Goal: Task Accomplishment & Management: Use online tool/utility

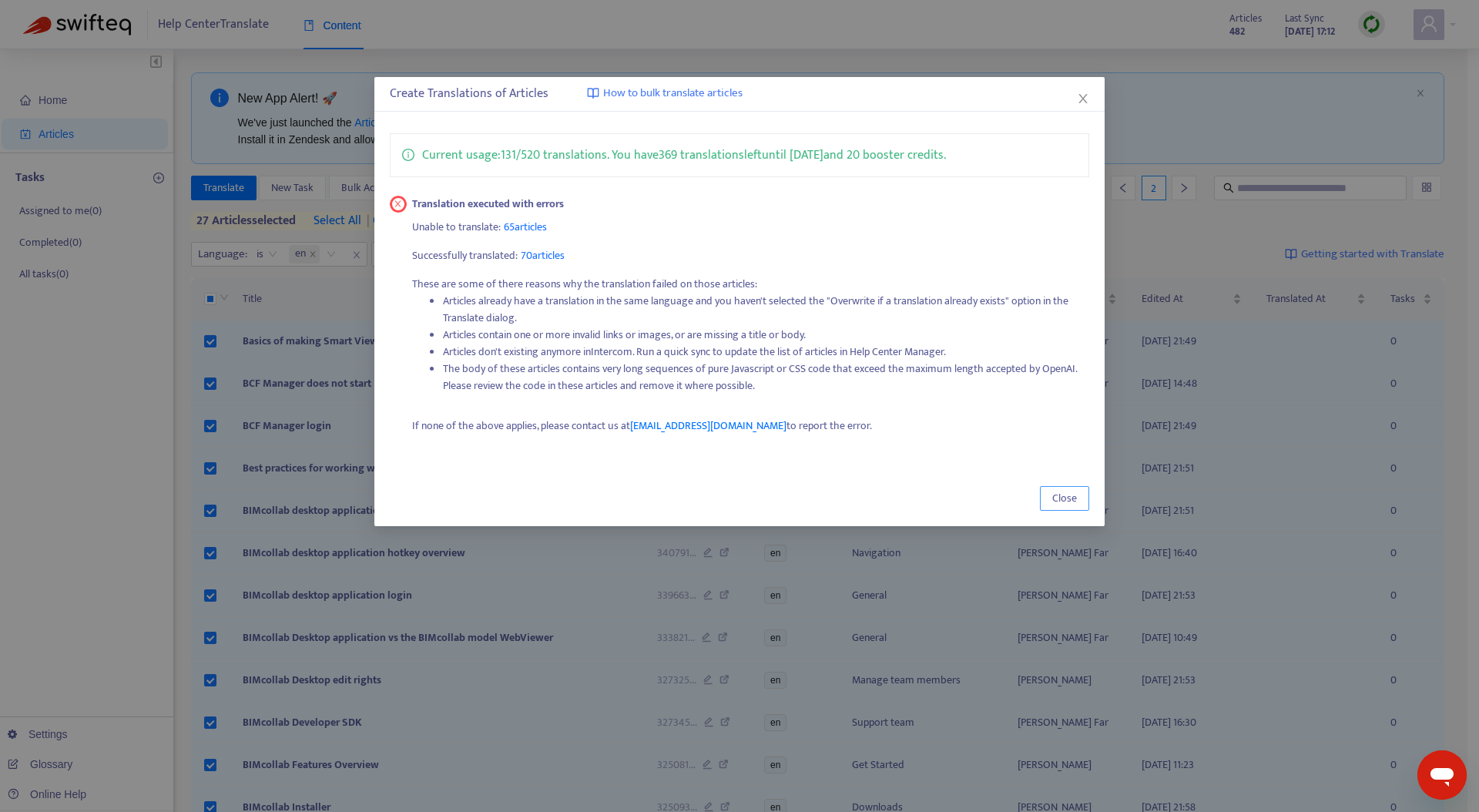
click at [1064, 498] on span "Close" at bounding box center [1064, 498] width 25 height 17
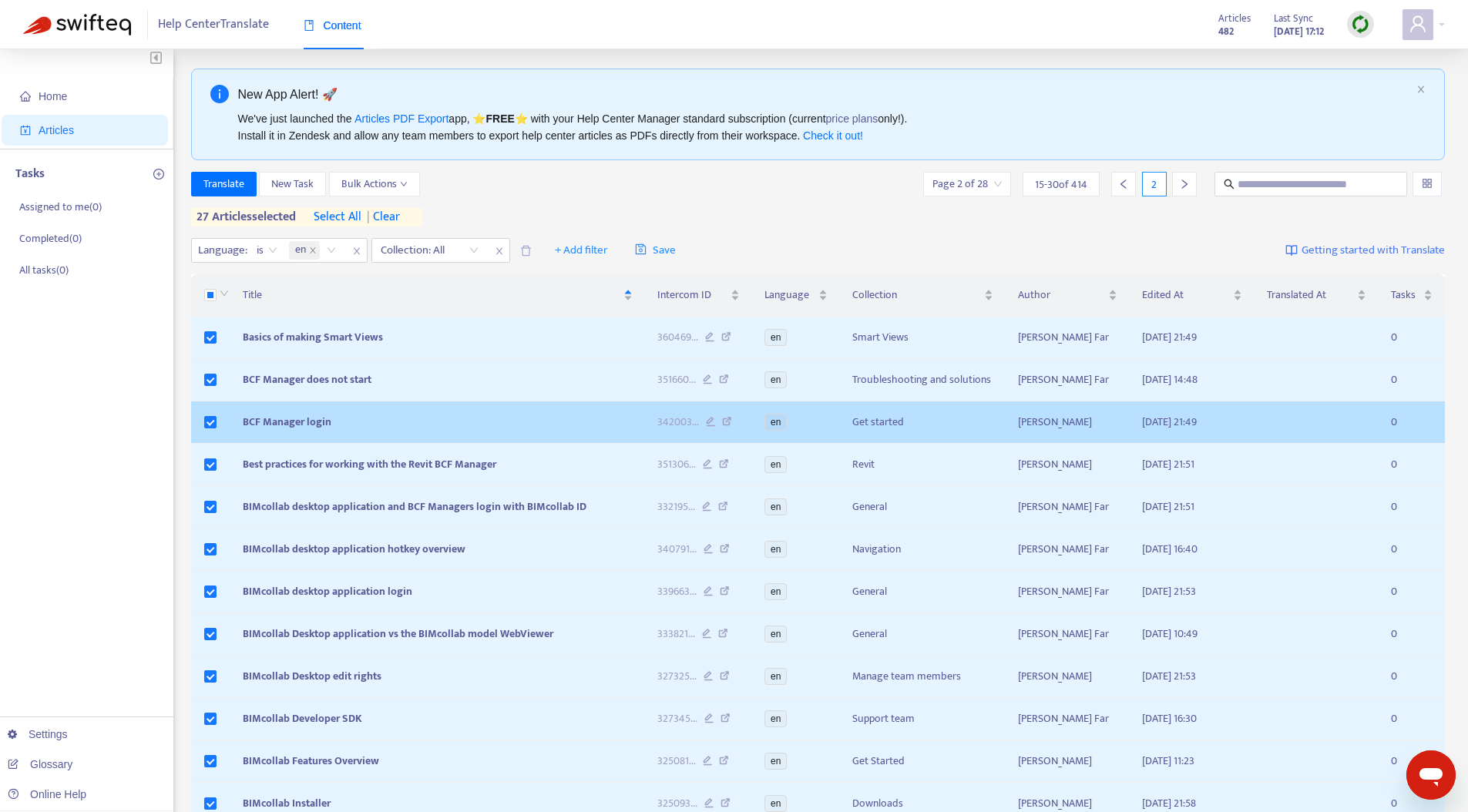
scroll to position [6, 0]
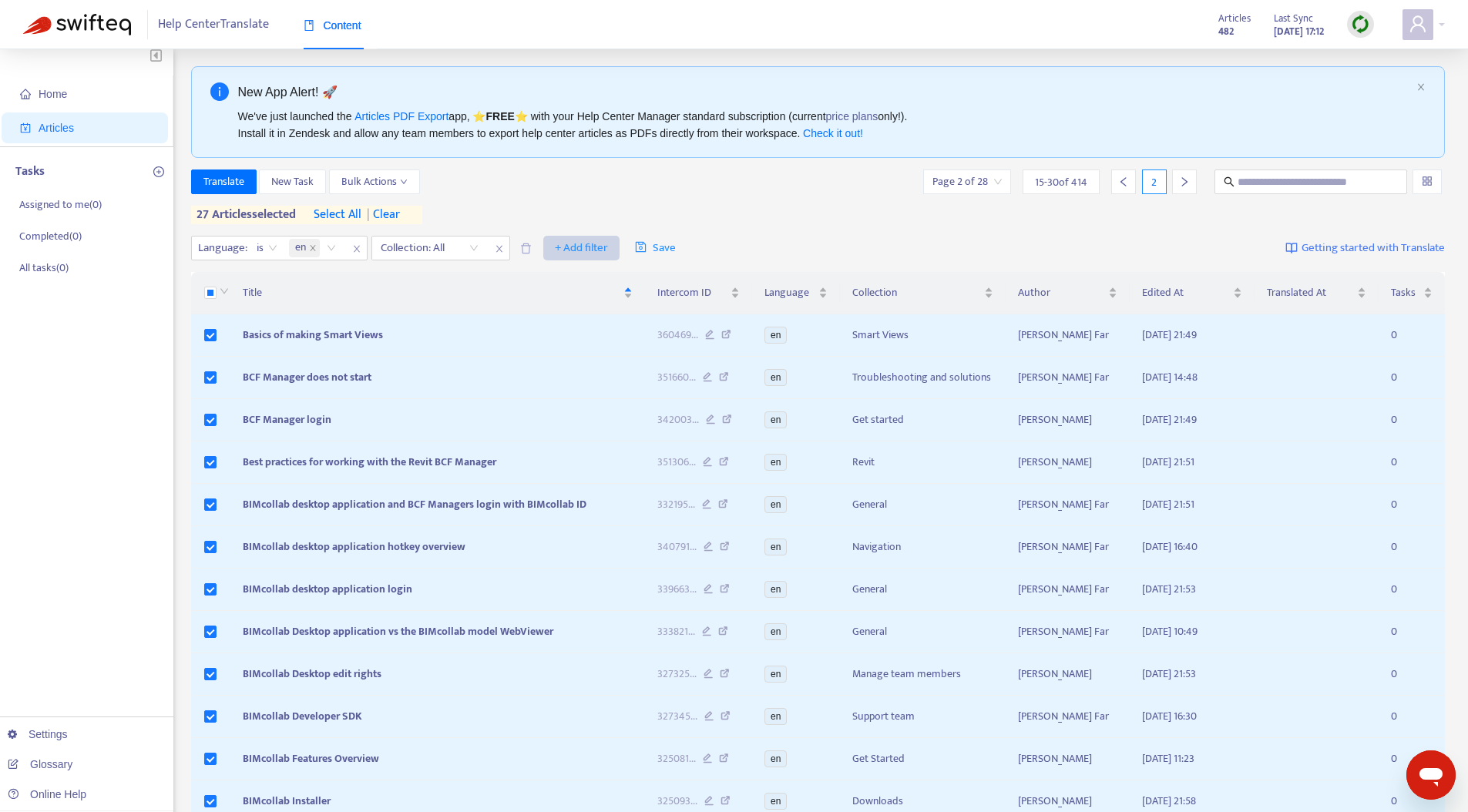
click at [575, 252] on span "+ Add filter" at bounding box center [581, 248] width 53 height 19
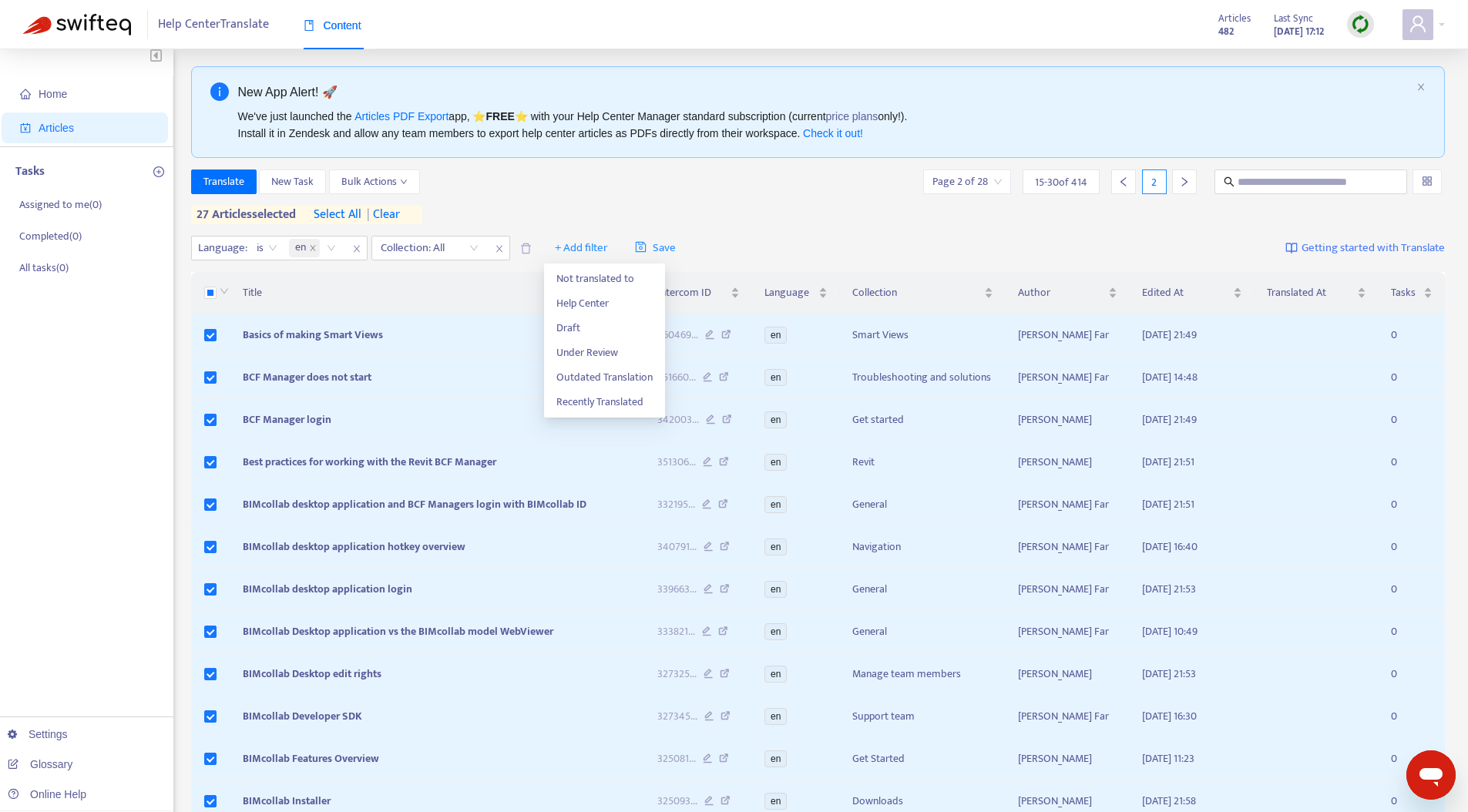
click at [564, 195] on div "Translate New Task Bulk Actions Page 2 of 28 15 - 30 of 414 2 27 articles selec…" at bounding box center [818, 196] width 1254 height 54
click at [500, 249] on icon "close" at bounding box center [498, 249] width 6 height 7
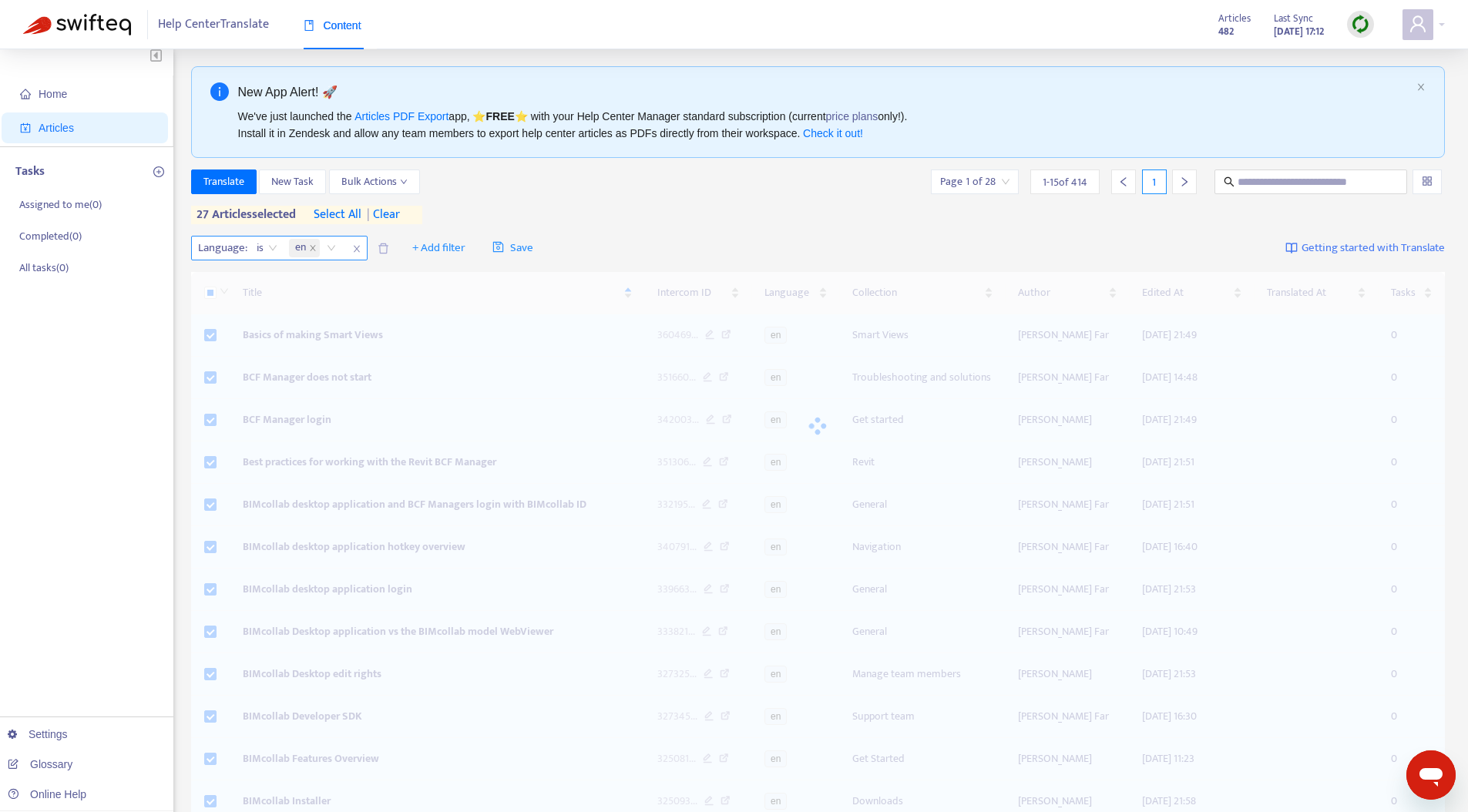
click at [360, 249] on icon "close" at bounding box center [356, 249] width 9 height 9
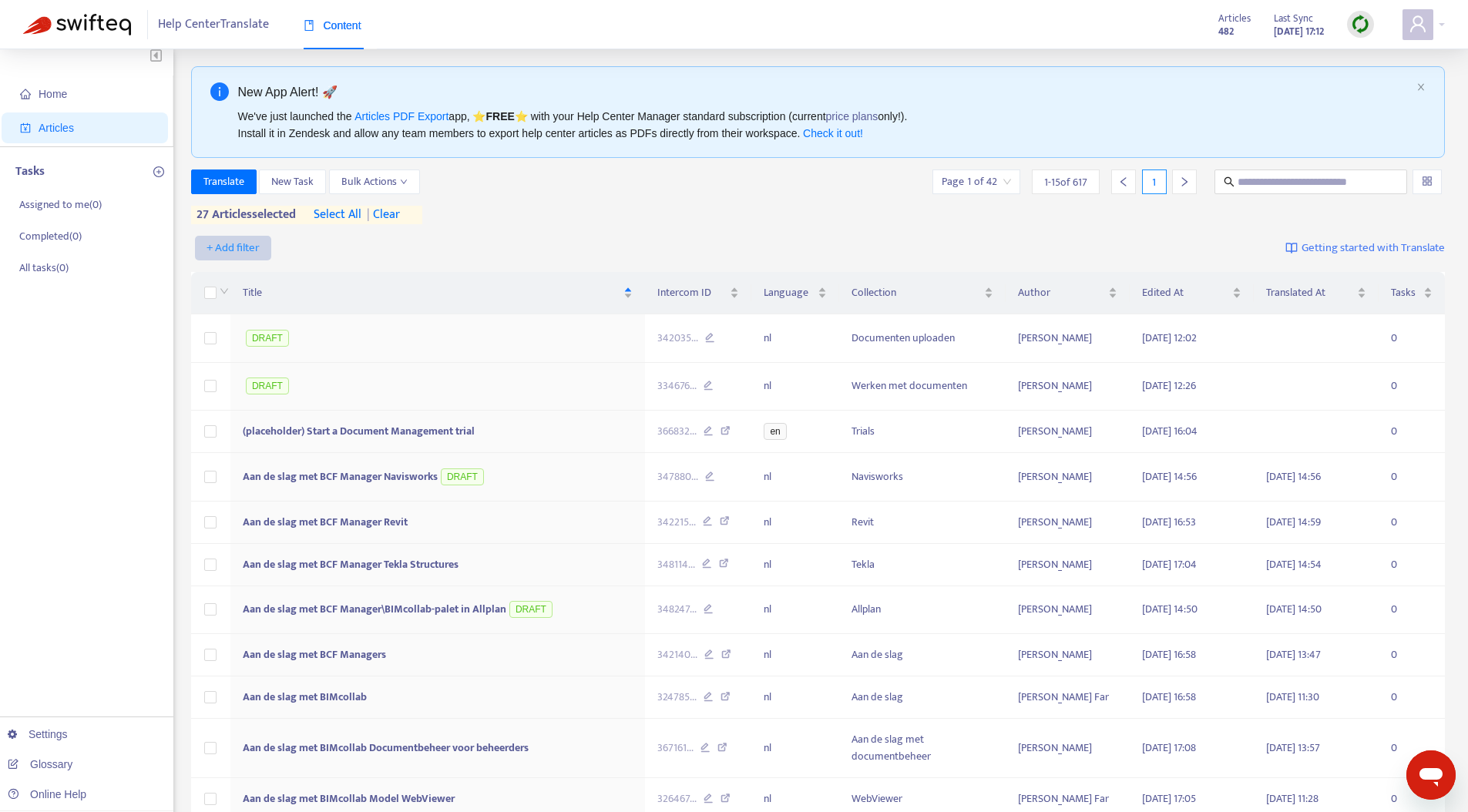
click at [246, 248] on span "+ Add filter" at bounding box center [233, 248] width 53 height 19
click at [253, 454] on span "Recently Translated" at bounding box center [255, 451] width 96 height 17
click at [555, 217] on div "Translate New Task Bulk Actions Page 1 of 42 1 - 15 of 617 1 27 articles select…" at bounding box center [818, 196] width 1254 height 54
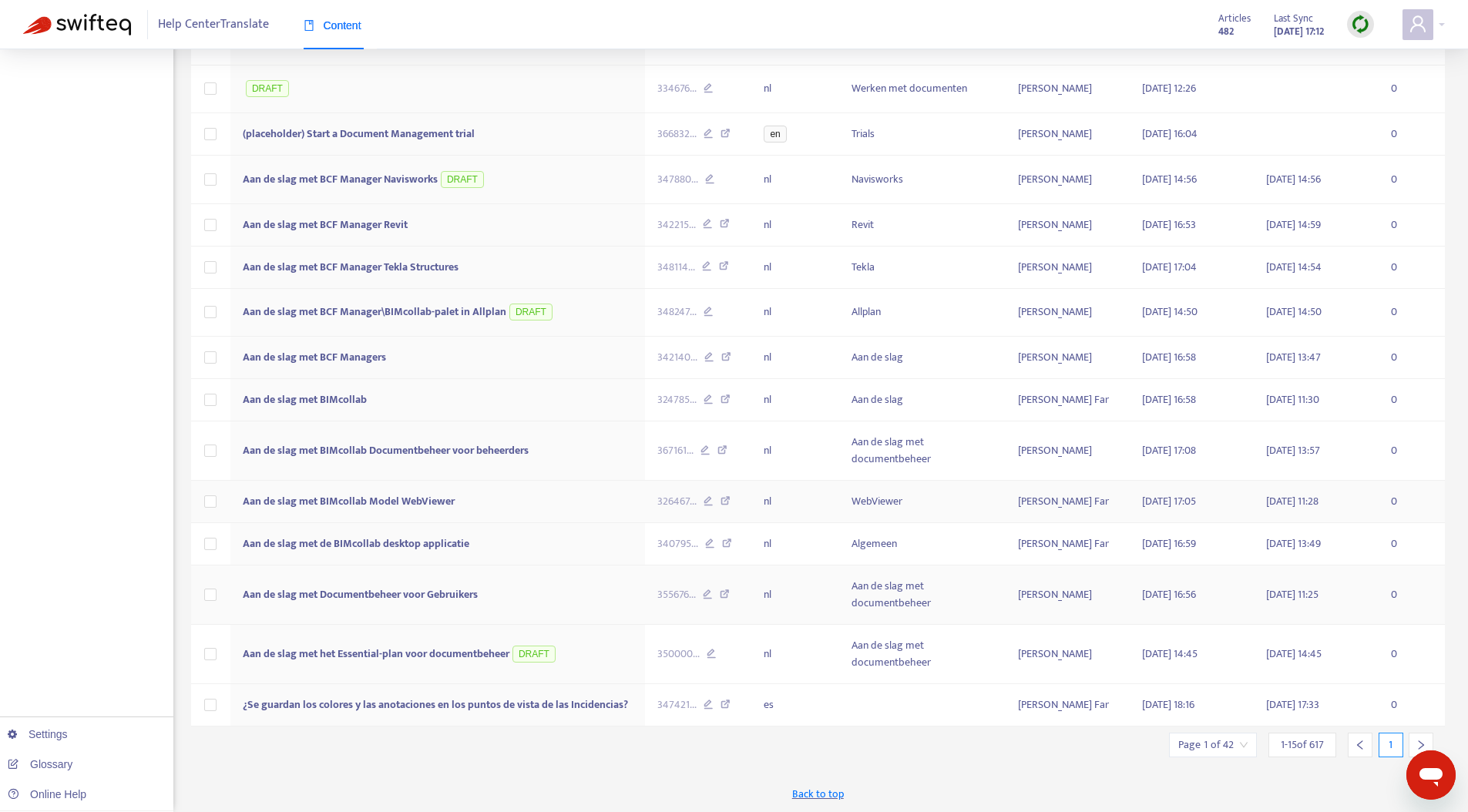
scroll to position [327, 0]
click at [1244, 693] on input "search" at bounding box center [1212, 744] width 69 height 23
click at [1330, 693] on div at bounding box center [1420, 744] width 25 height 25
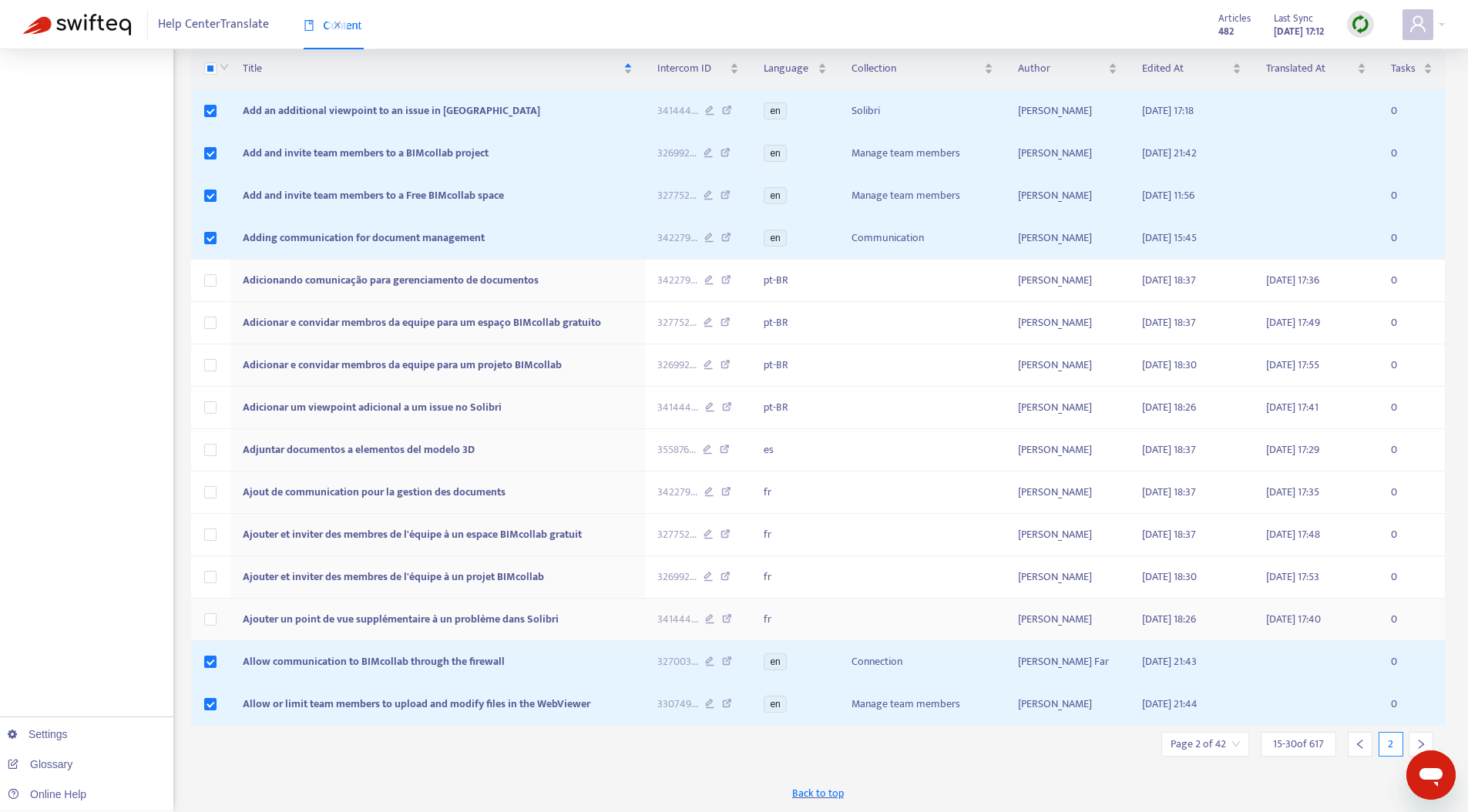
scroll to position [281, 0]
click at [1330, 693] on icon "right" at bounding box center [1420, 744] width 11 height 11
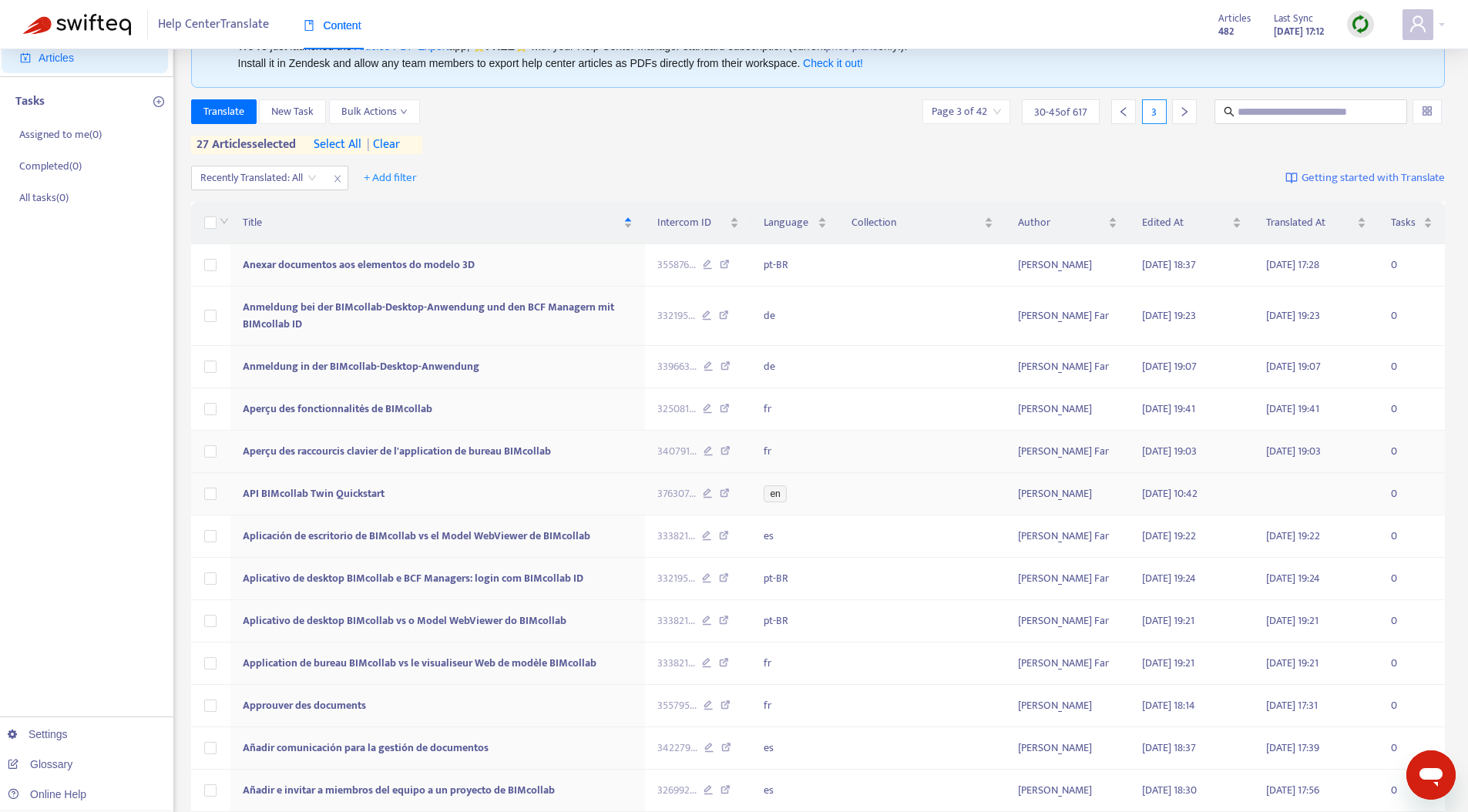
scroll to position [0, 0]
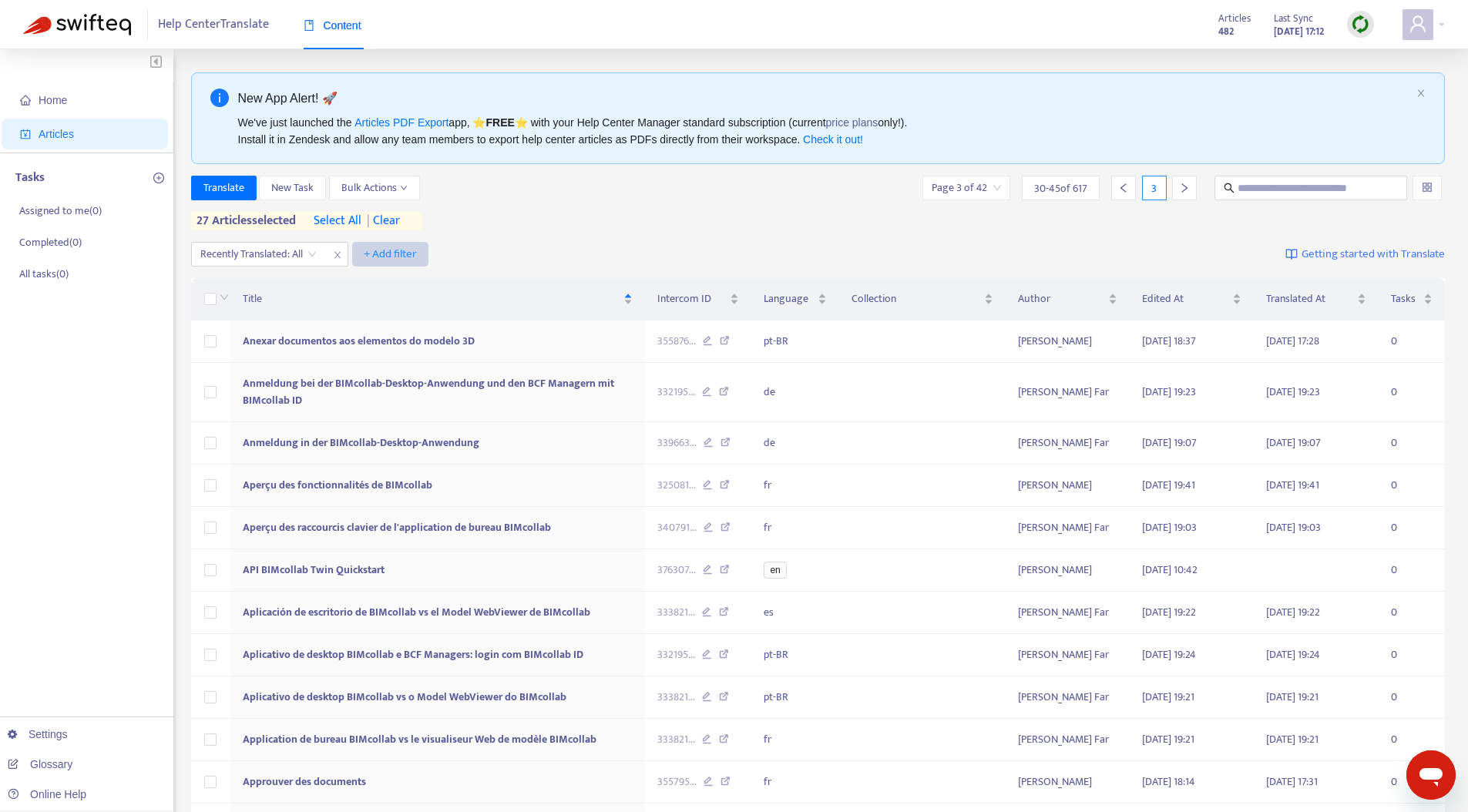
click at [386, 249] on span "+ Add filter" at bounding box center [390, 254] width 53 height 19
click at [416, 276] on span "Language" at bounding box center [413, 284] width 96 height 17
click at [423, 261] on div at bounding box center [402, 254] width 93 height 19
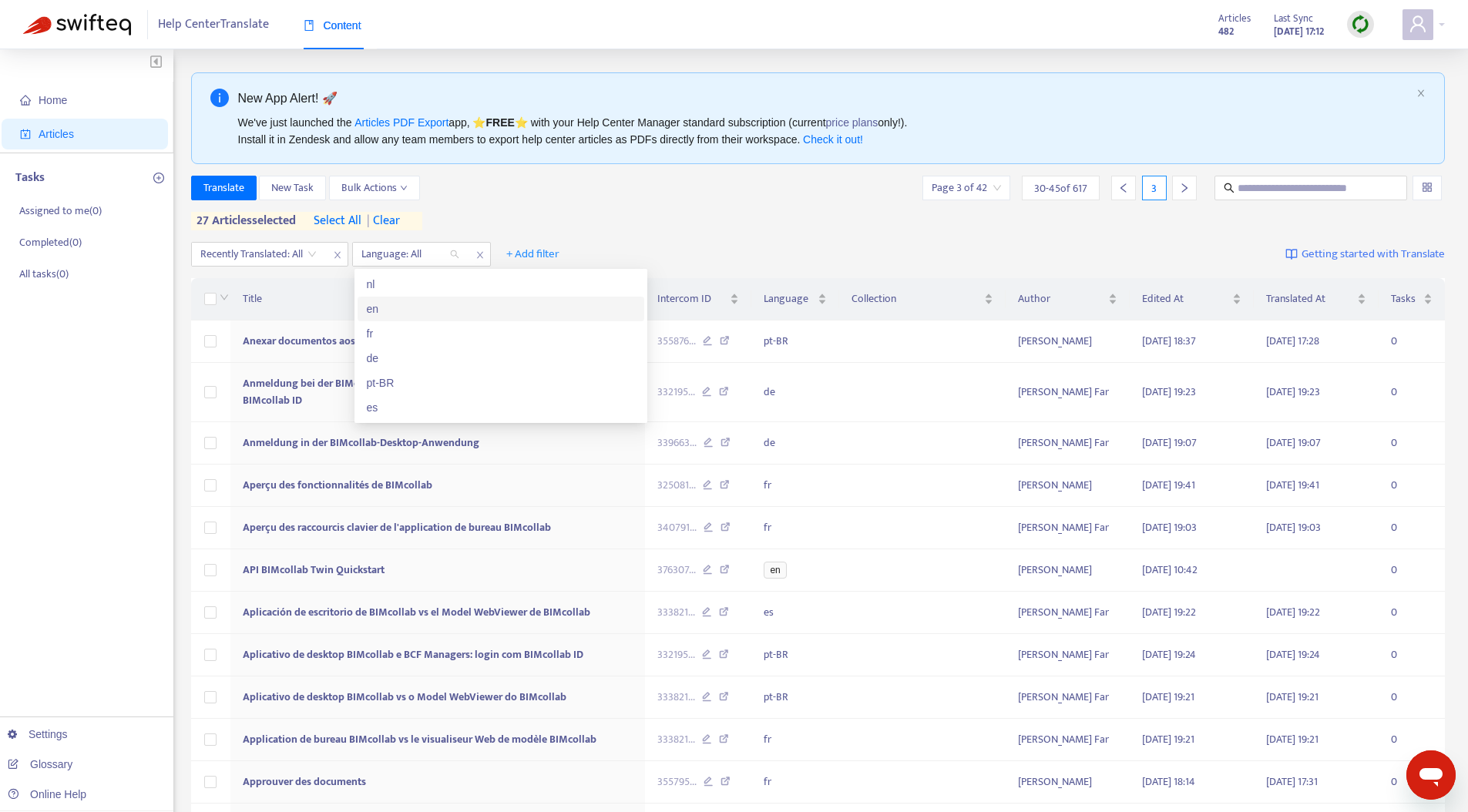
click at [411, 297] on div "en" at bounding box center [500, 308] width 286 height 25
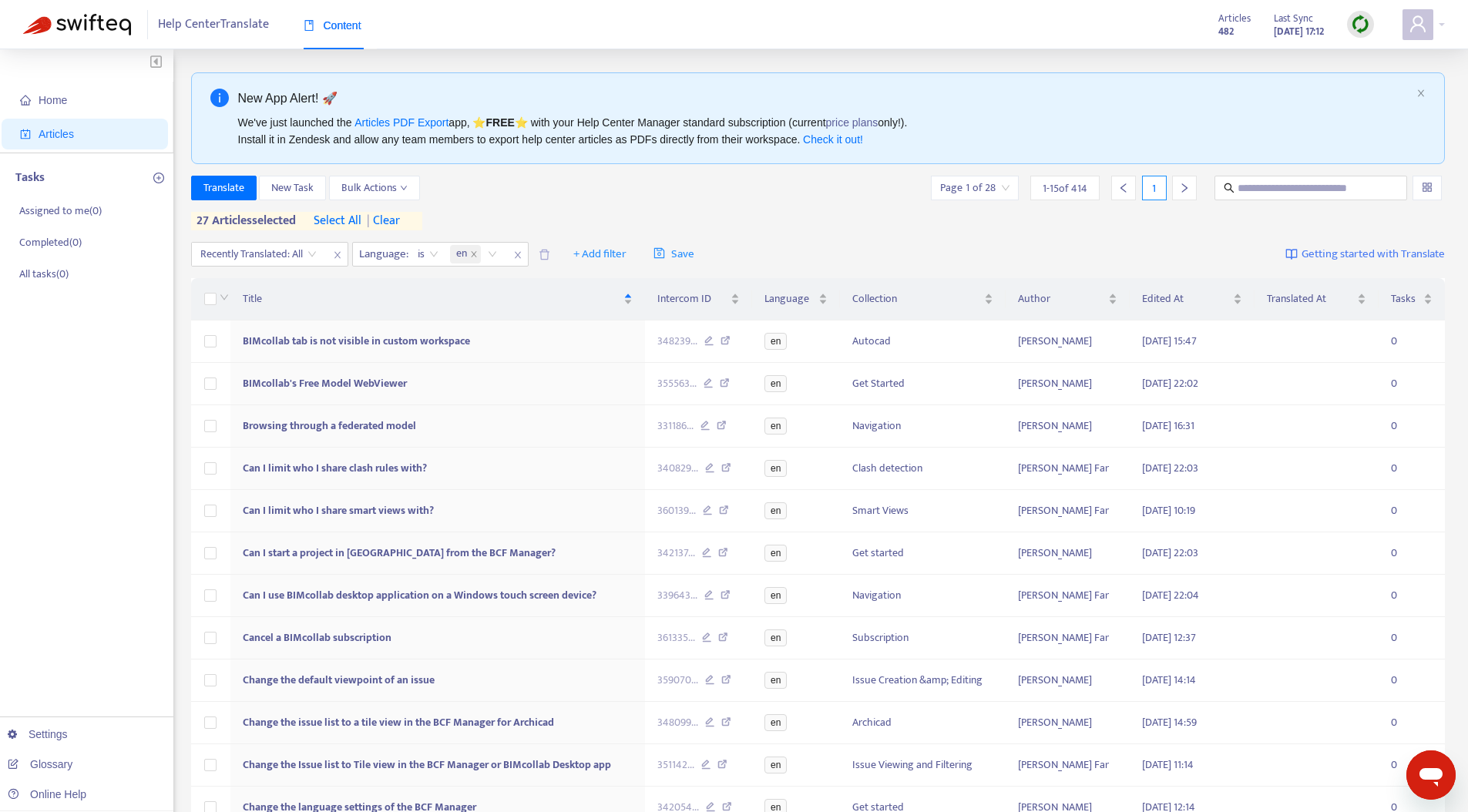
click at [577, 213] on div "Translate New Task Bulk Actions Page 1 of 28 1 - 15 of 414 1 27 articles select…" at bounding box center [818, 202] width 1254 height 54
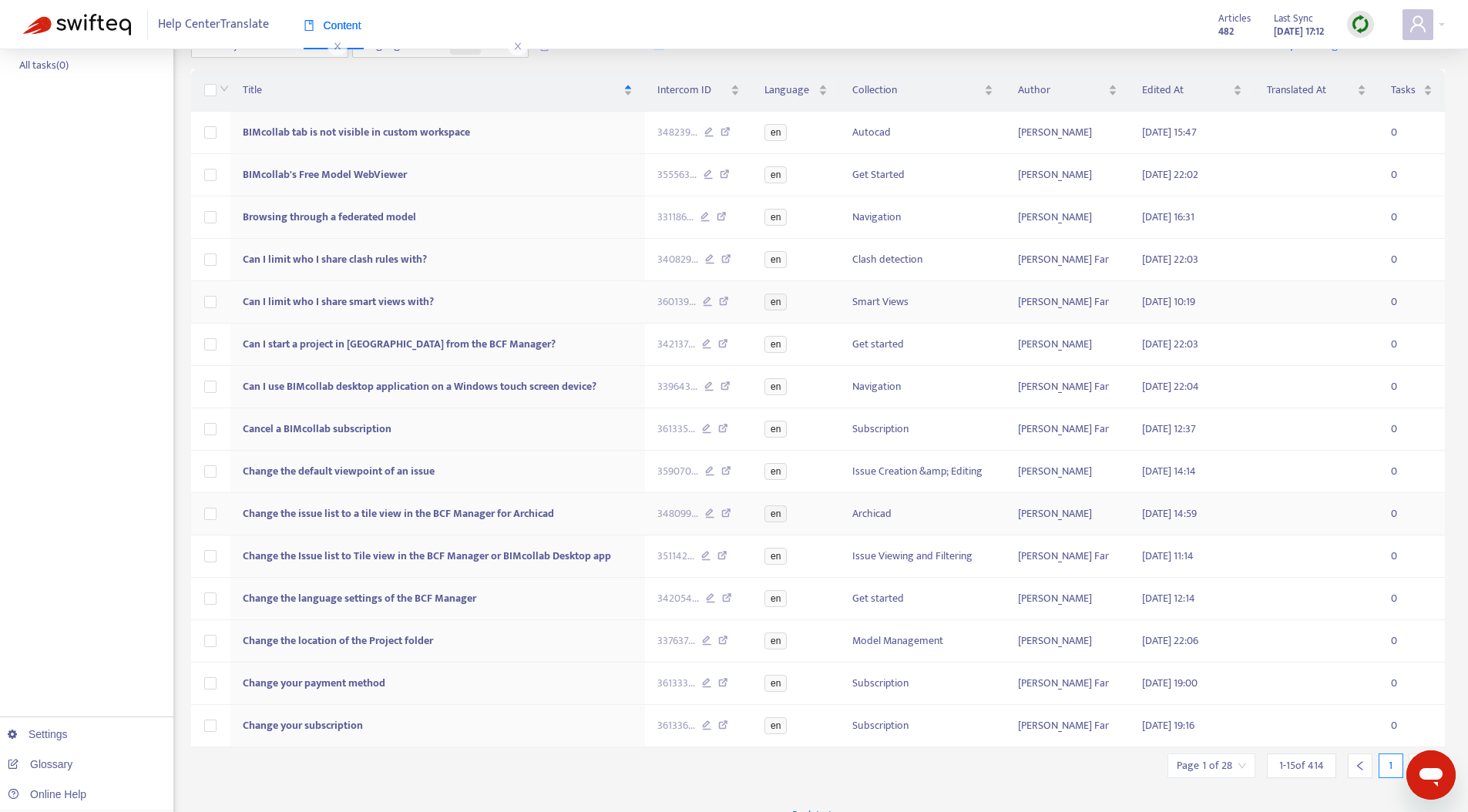
scroll to position [231, 0]
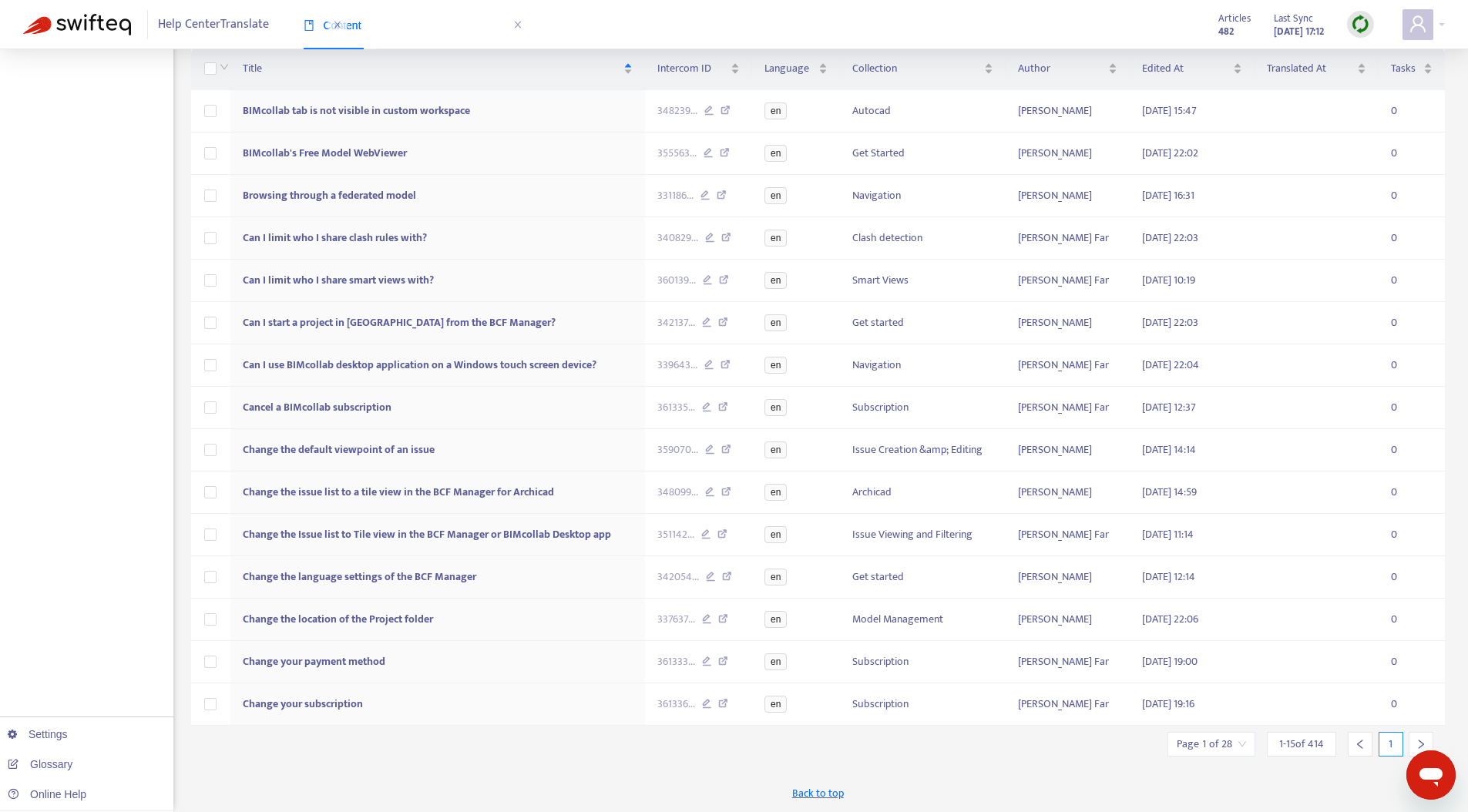
click at [1330, 693] on div at bounding box center [1420, 744] width 25 height 25
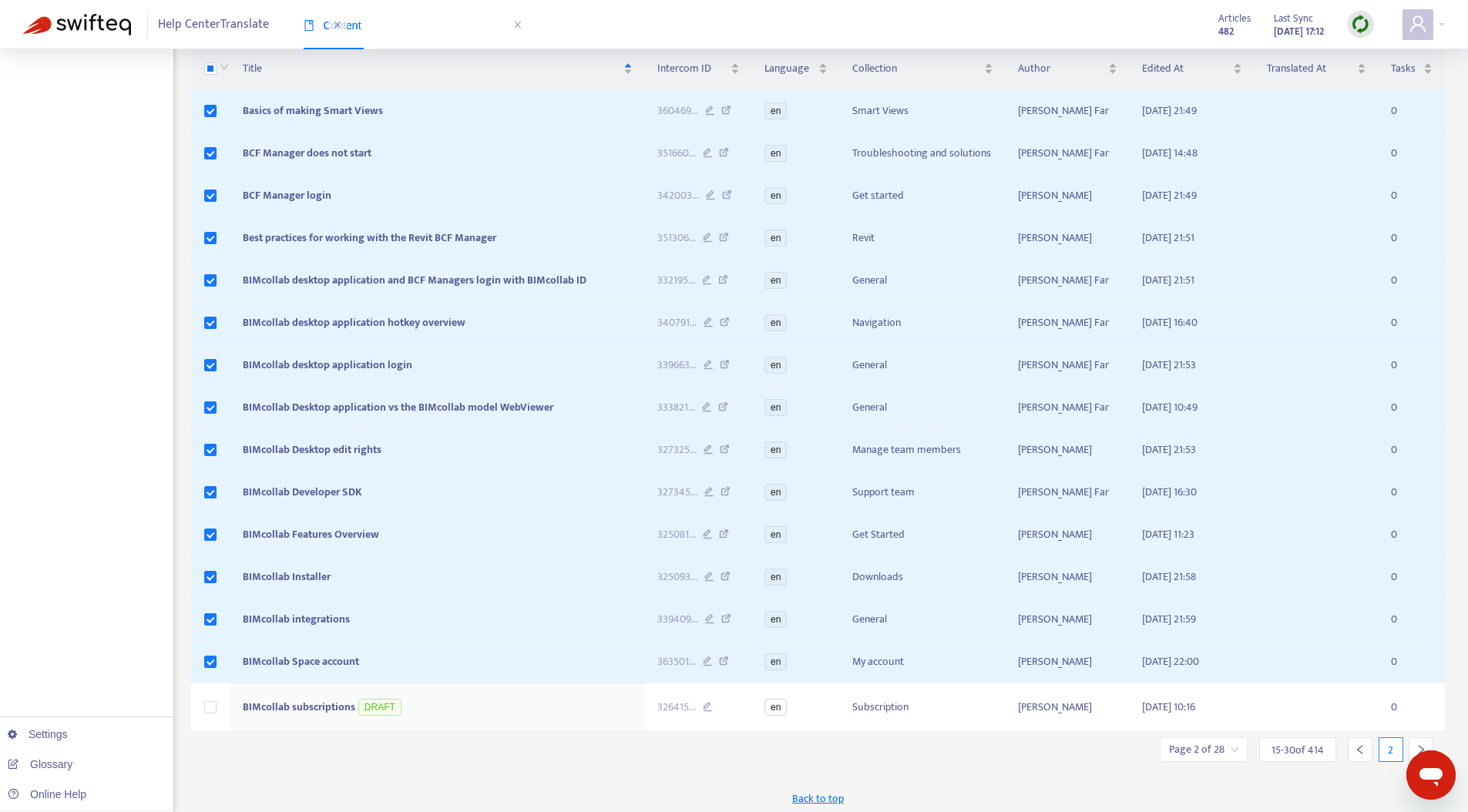
click at [1330, 693] on div at bounding box center [1420, 749] width 25 height 25
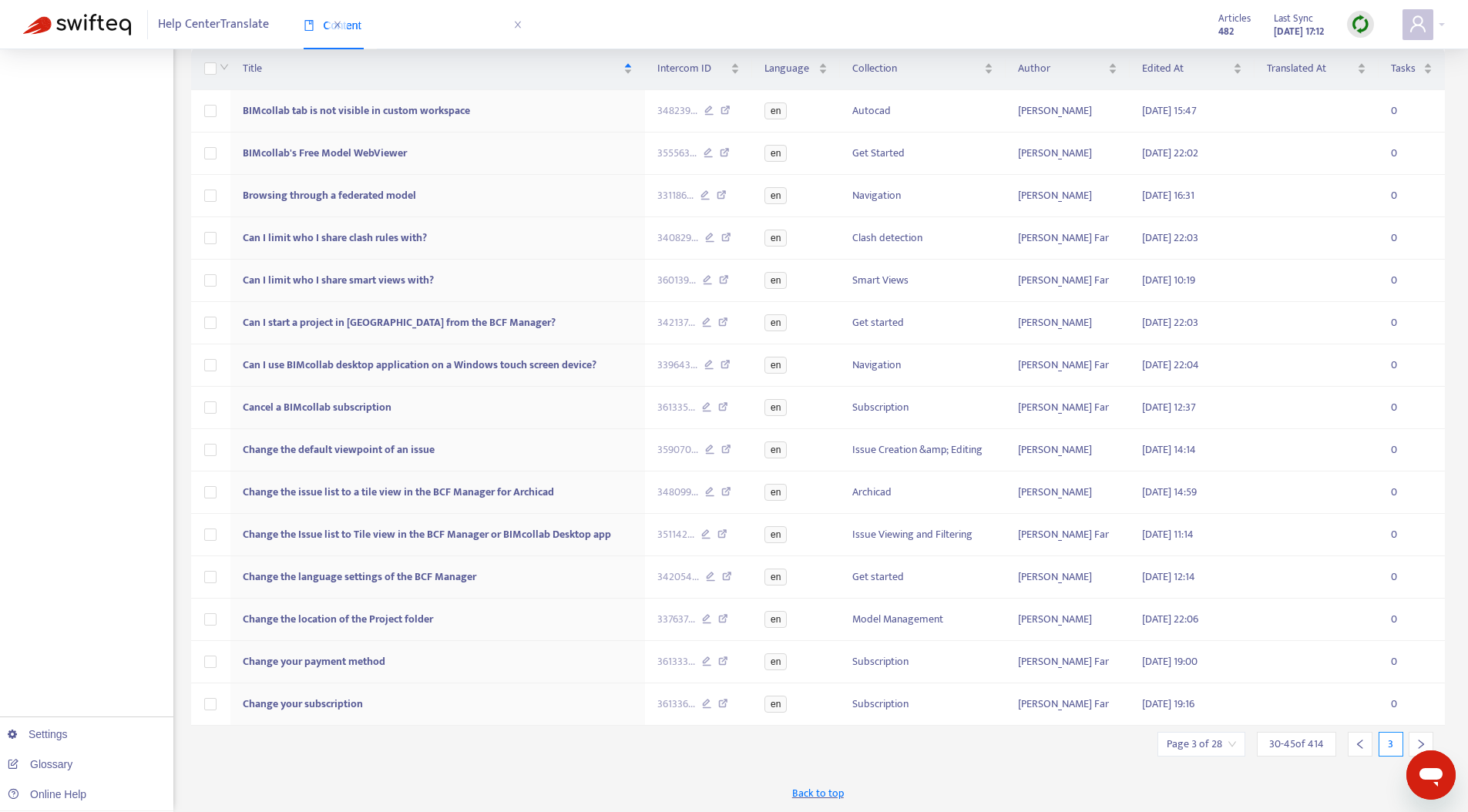
click at [1330, 693] on div at bounding box center [1420, 744] width 25 height 25
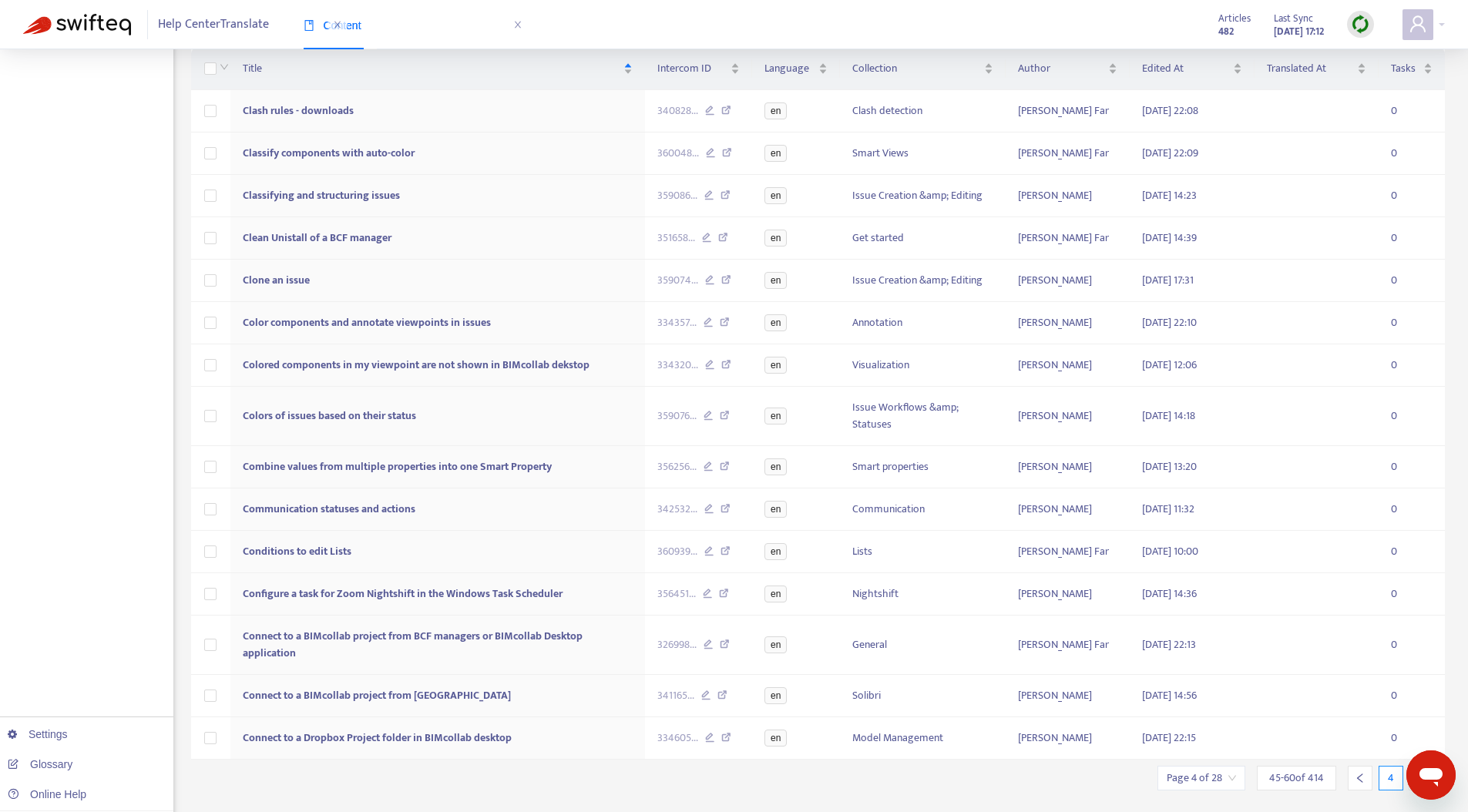
click at [1330, 693] on icon "left" at bounding box center [1359, 777] width 11 height 11
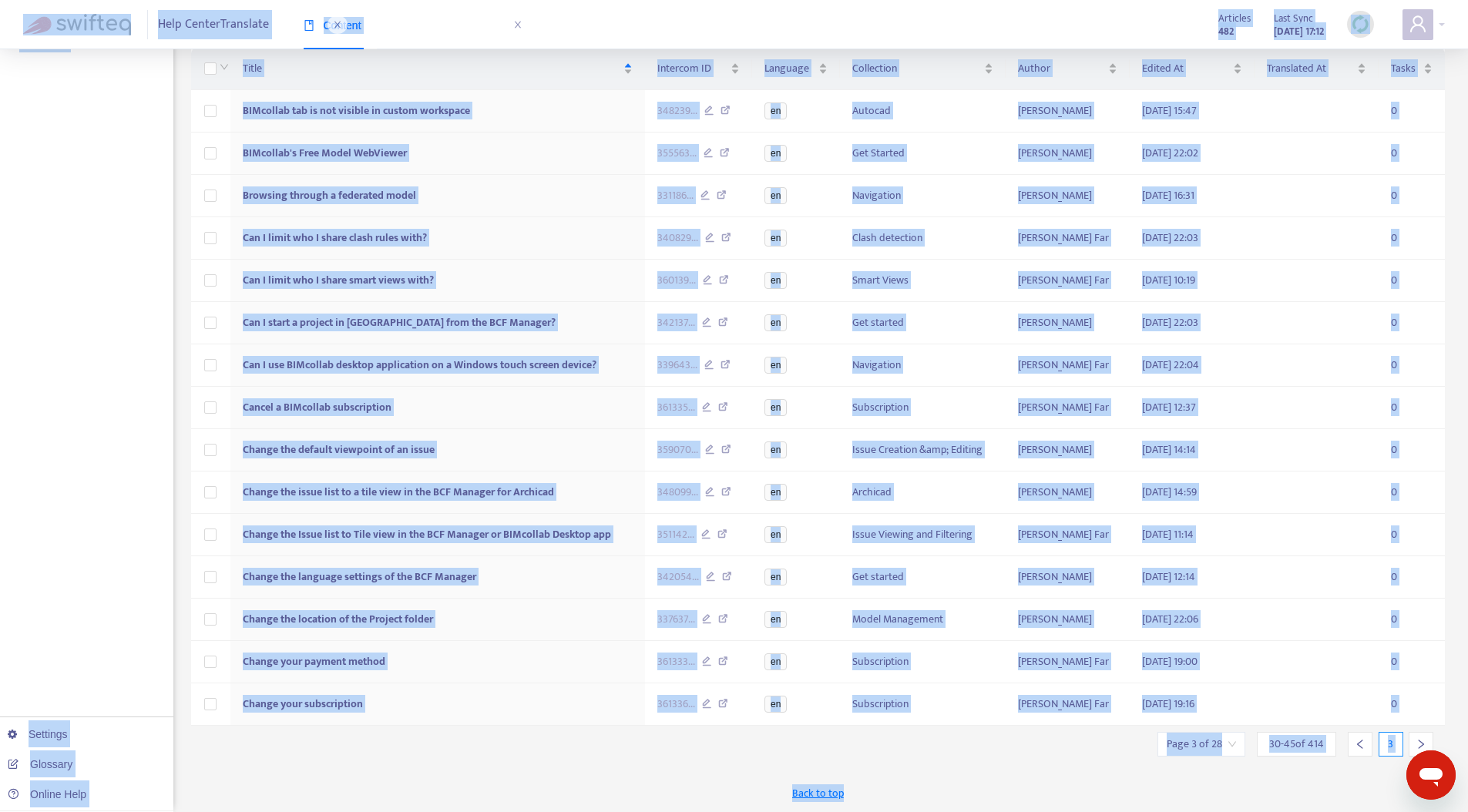
click at [1330, 693] on div "Back to top" at bounding box center [818, 792] width 1254 height 39
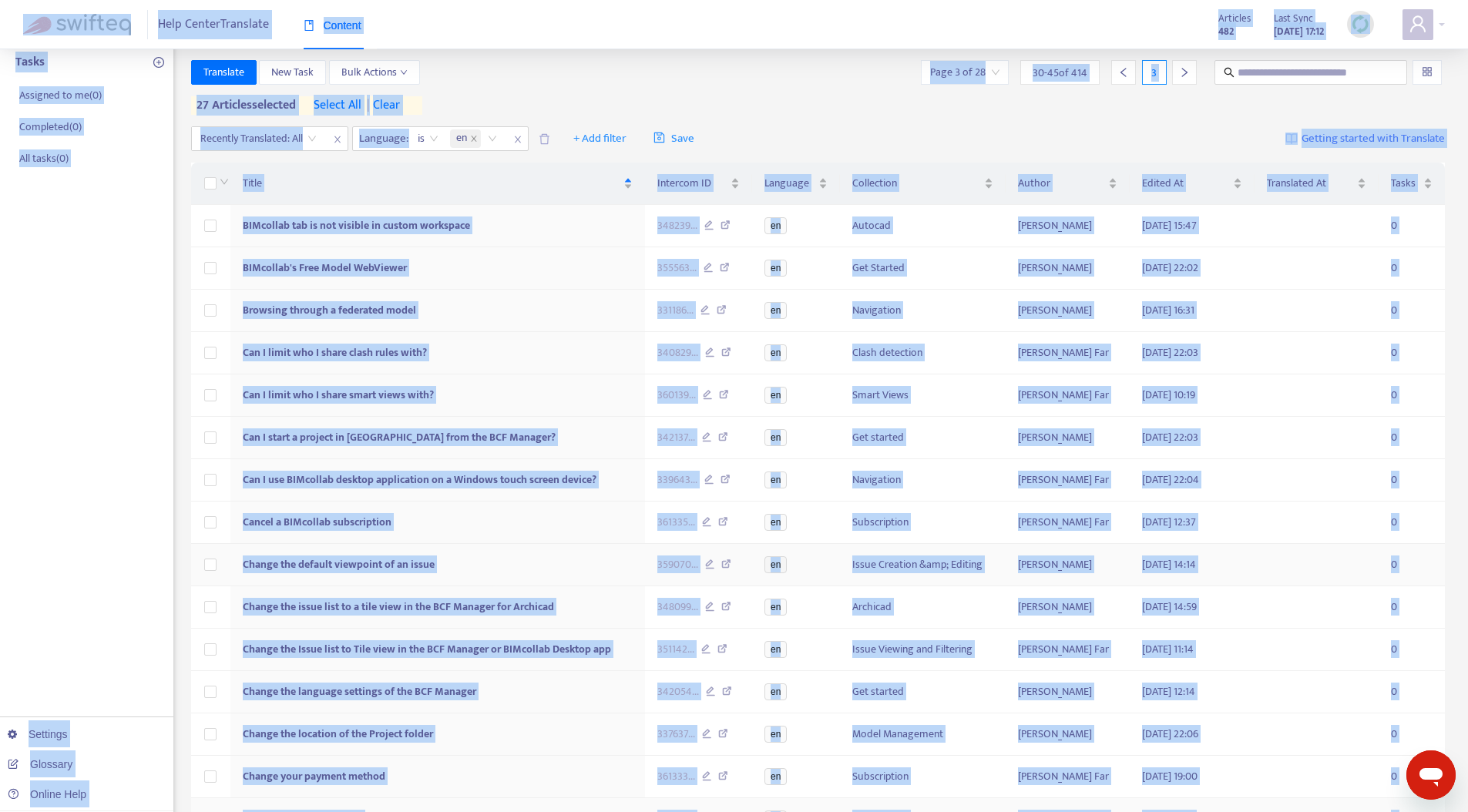
scroll to position [0, 0]
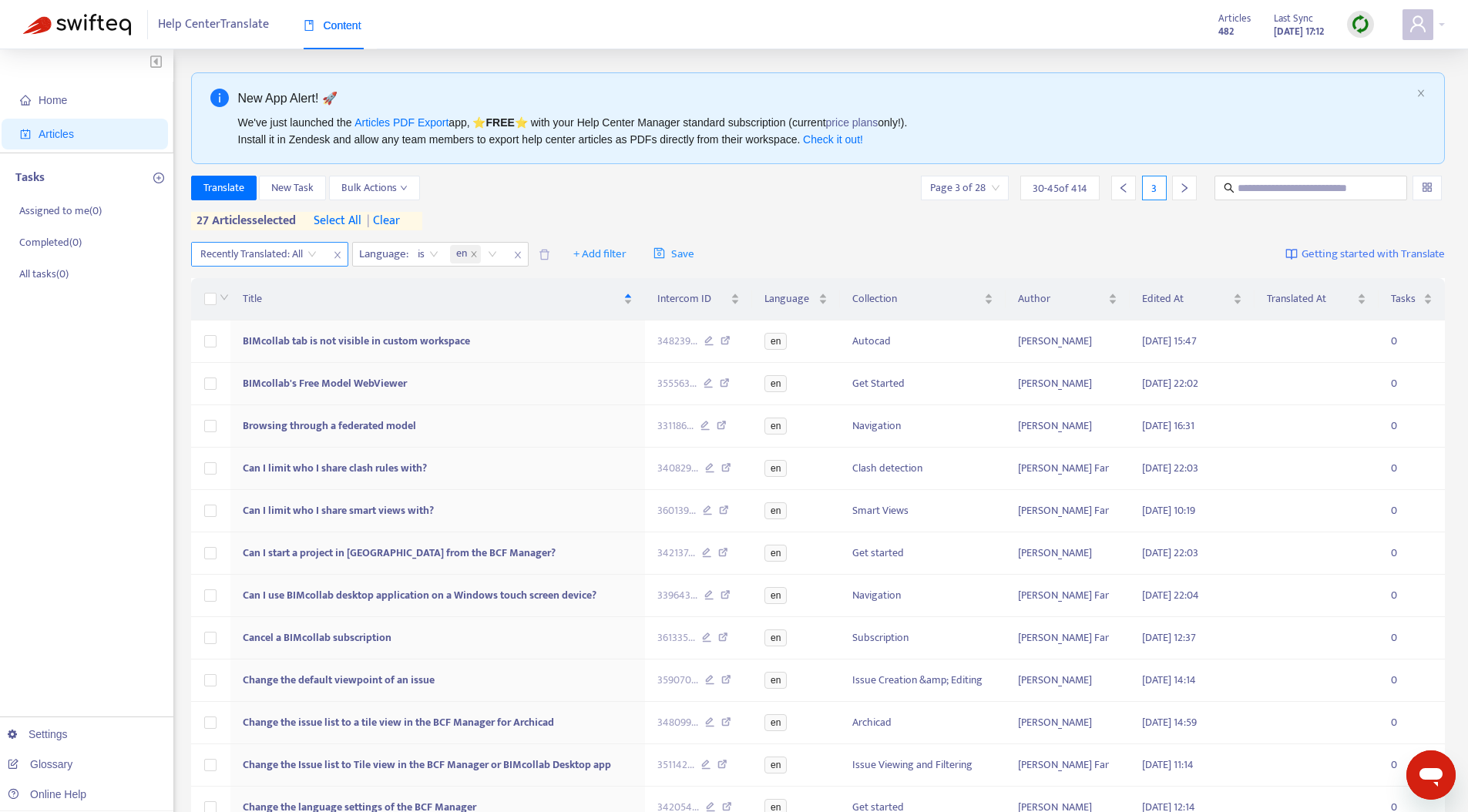
click at [274, 260] on input "search" at bounding box center [258, 254] width 116 height 23
click at [266, 285] on div "Yes" at bounding box center [338, 283] width 268 height 17
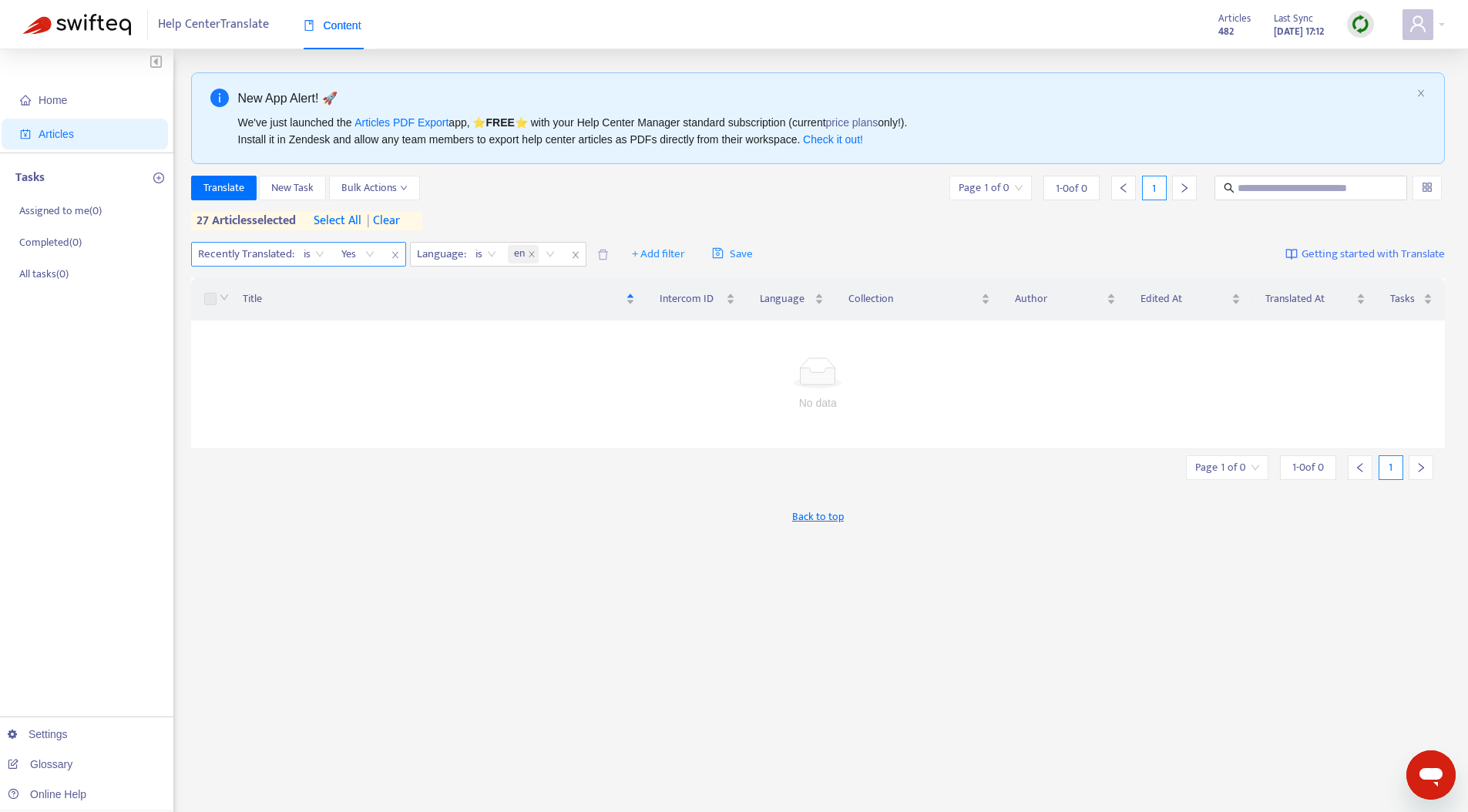
click at [314, 258] on span "is" at bounding box center [313, 254] width 21 height 23
click at [335, 307] on div "is not" at bounding box center [441, 308] width 268 height 17
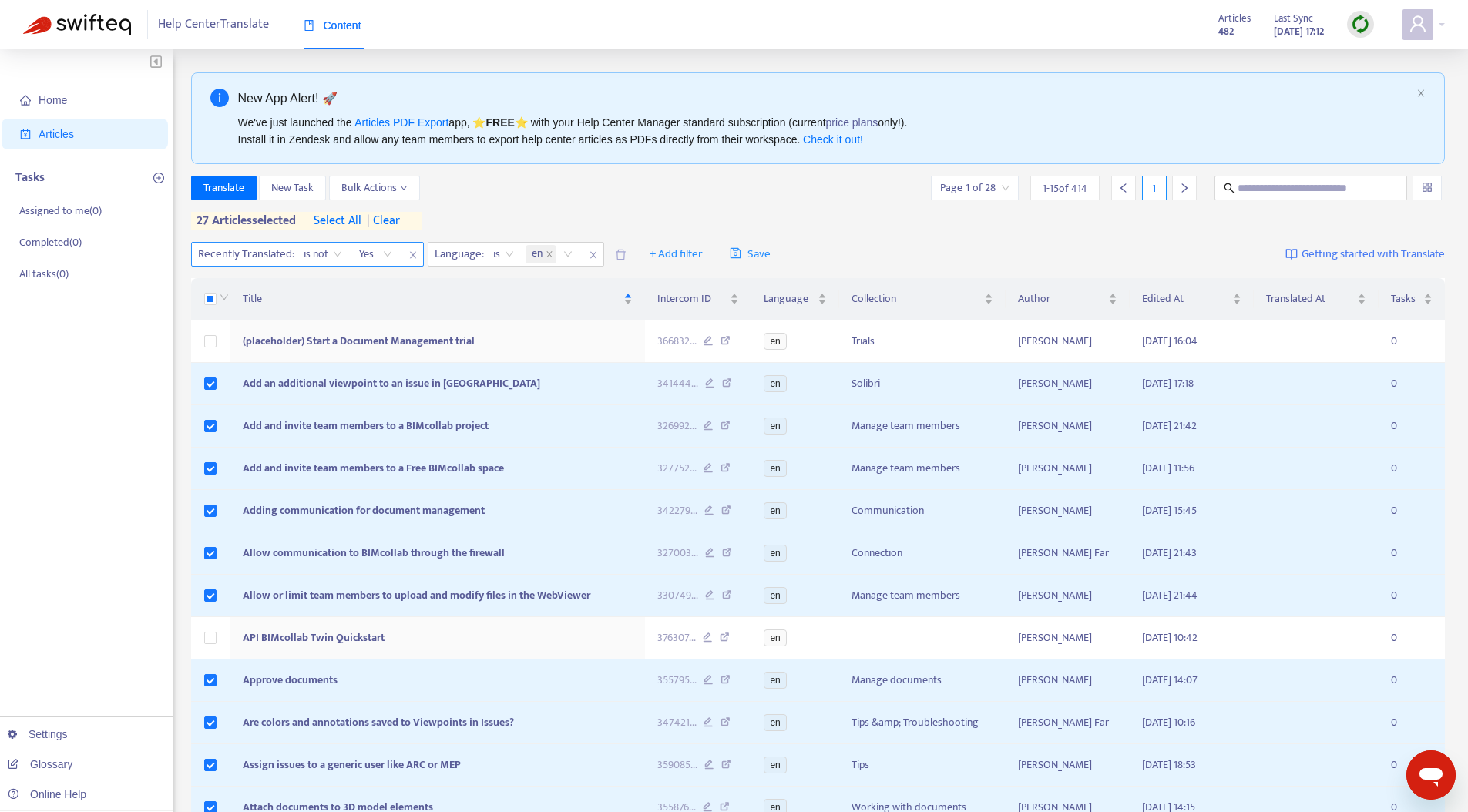
click at [369, 254] on span "Yes" at bounding box center [375, 254] width 34 height 23
click at [375, 286] on div "Yes" at bounding box center [496, 283] width 268 height 17
click at [392, 253] on span "Yes" at bounding box center [375, 254] width 34 height 23
click at [326, 258] on span "is not" at bounding box center [322, 254] width 39 height 23
click at [534, 190] on div "Translate New Task Bulk Actions Page 1 of 28 1 - 15 of 414 1" at bounding box center [818, 187] width 1254 height 25
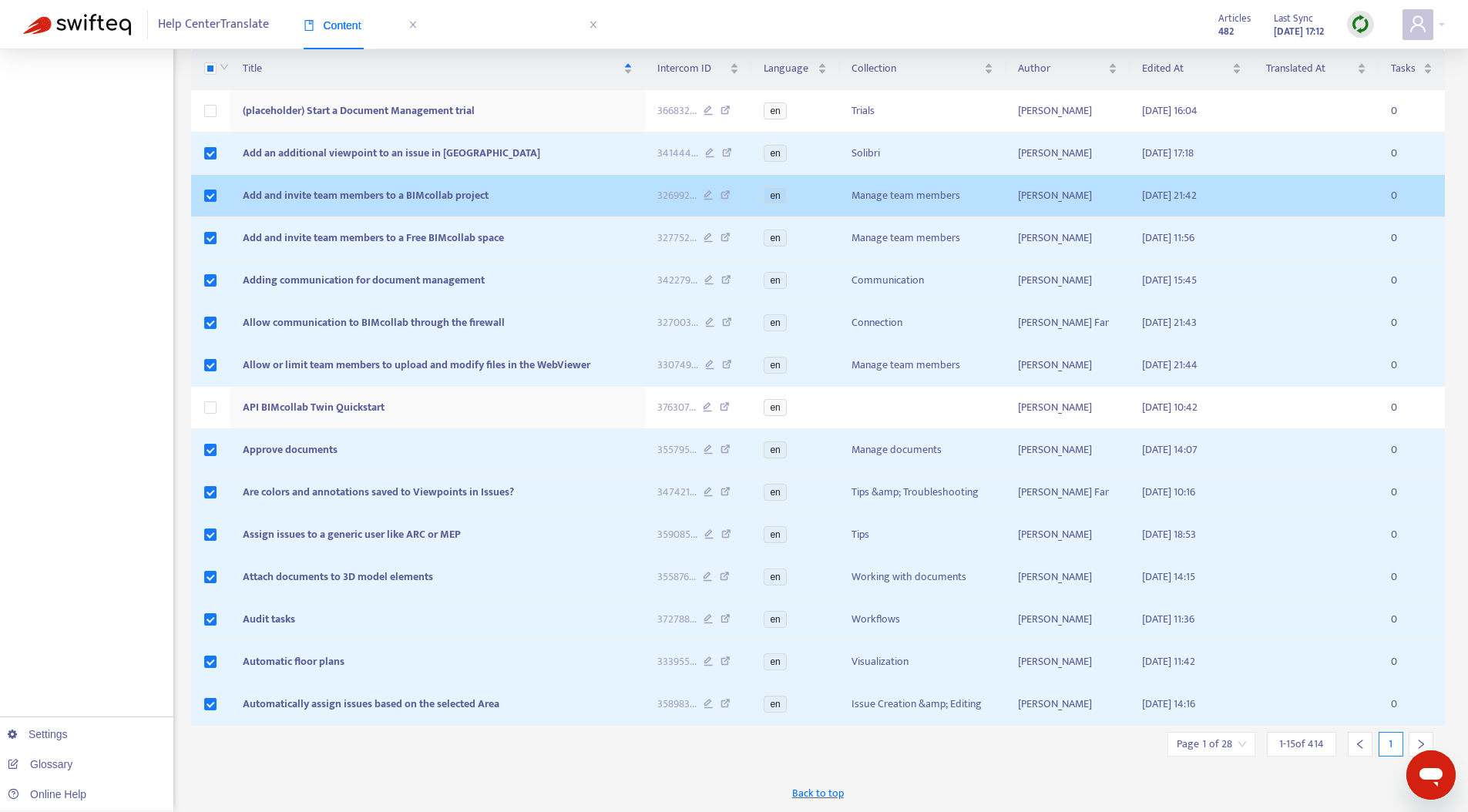
scroll to position [281, 0]
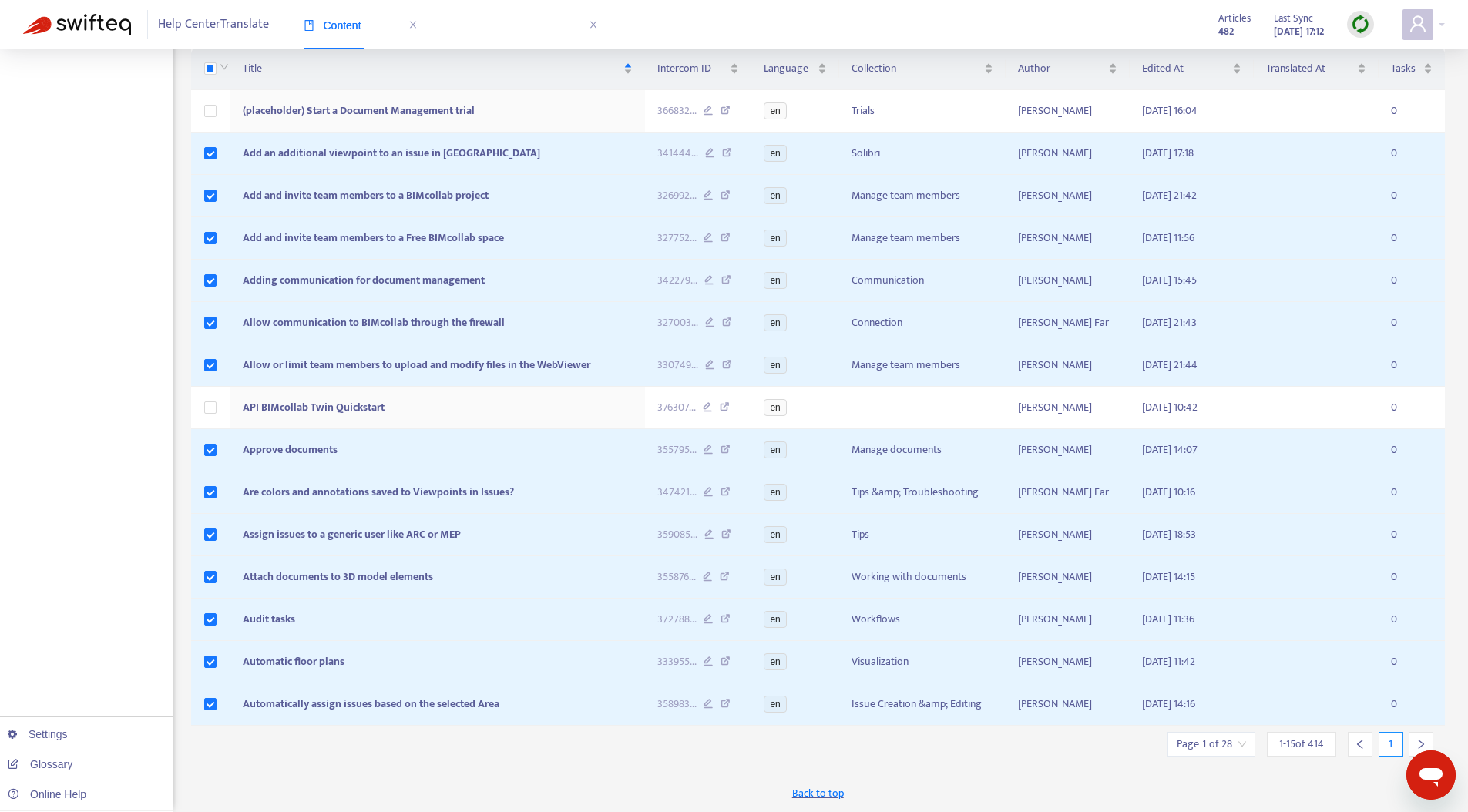
click at [1330, 693] on icon "right" at bounding box center [1420, 744] width 5 height 9
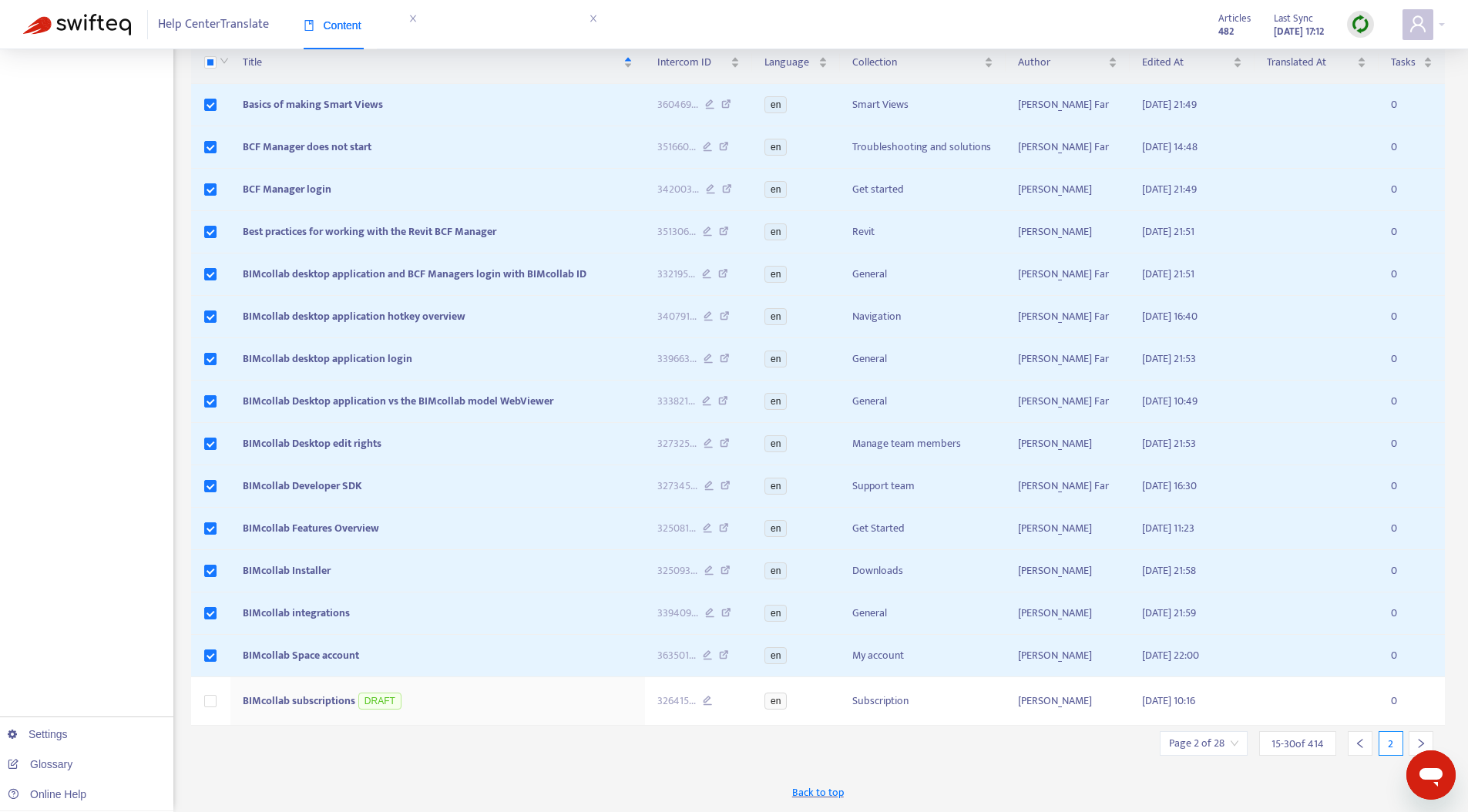
click at [1330, 693] on icon "right" at bounding box center [1420, 743] width 5 height 9
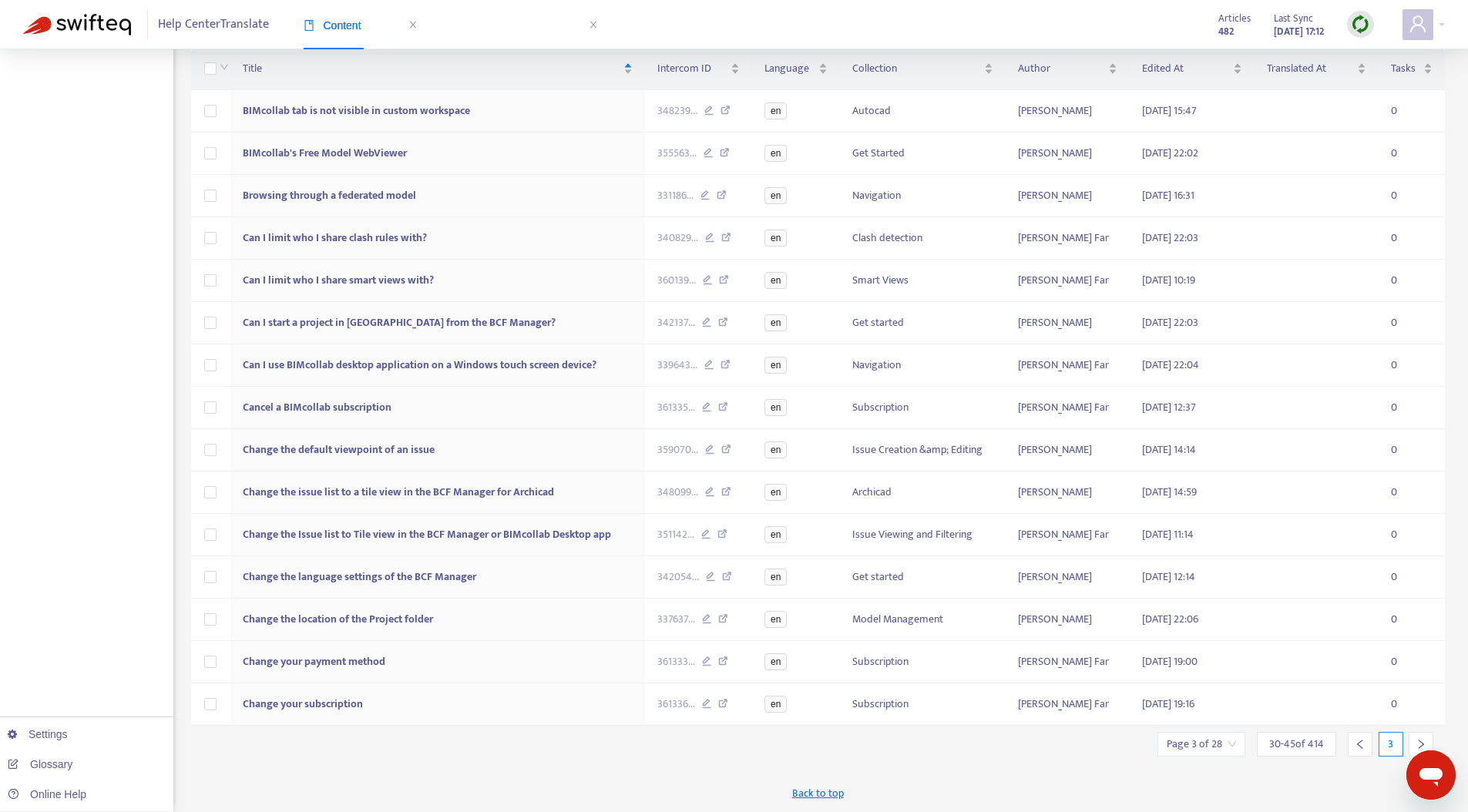
click at [1330, 693] on icon "right" at bounding box center [1420, 744] width 11 height 11
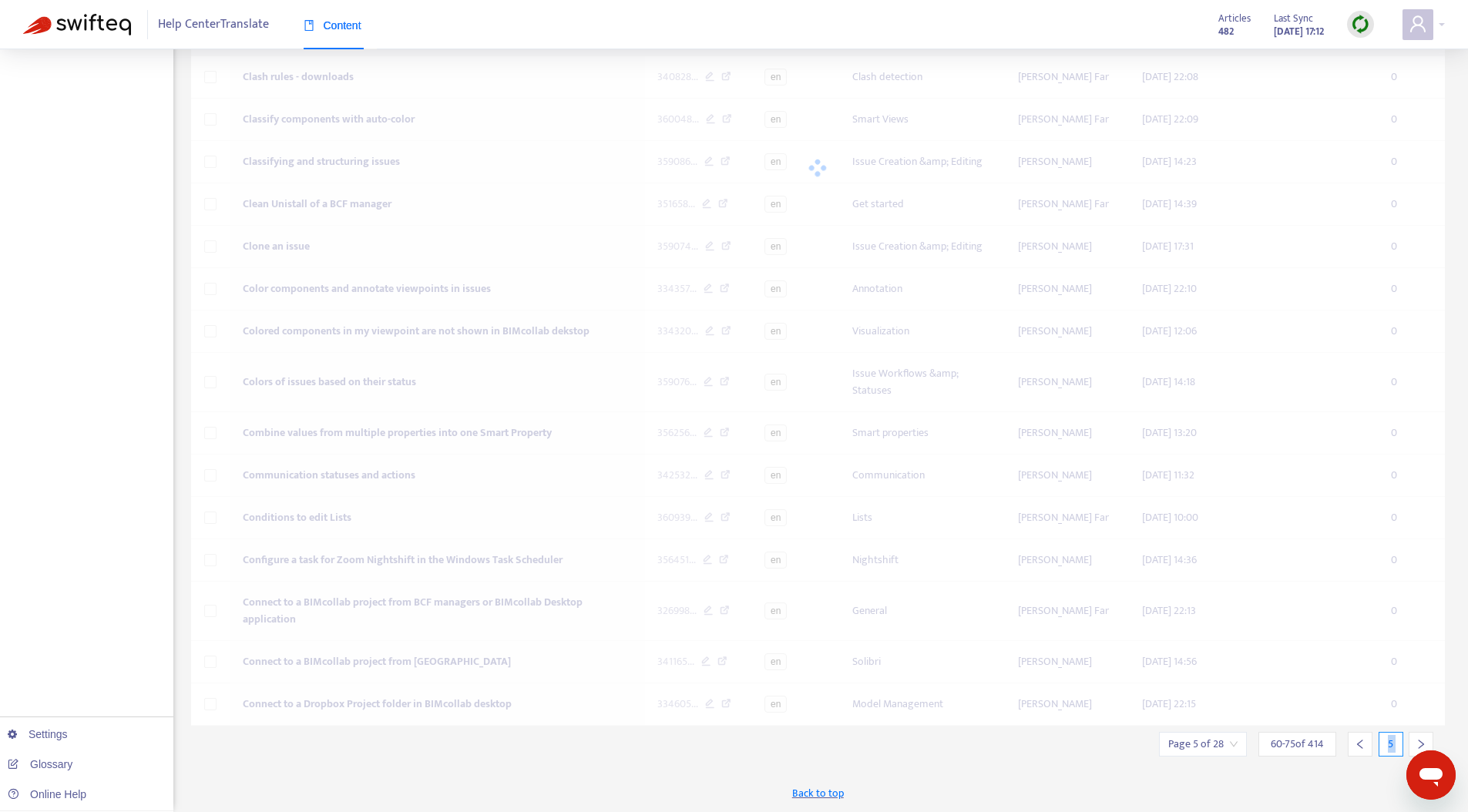
click at [1330, 693] on icon "right" at bounding box center [1420, 744] width 11 height 11
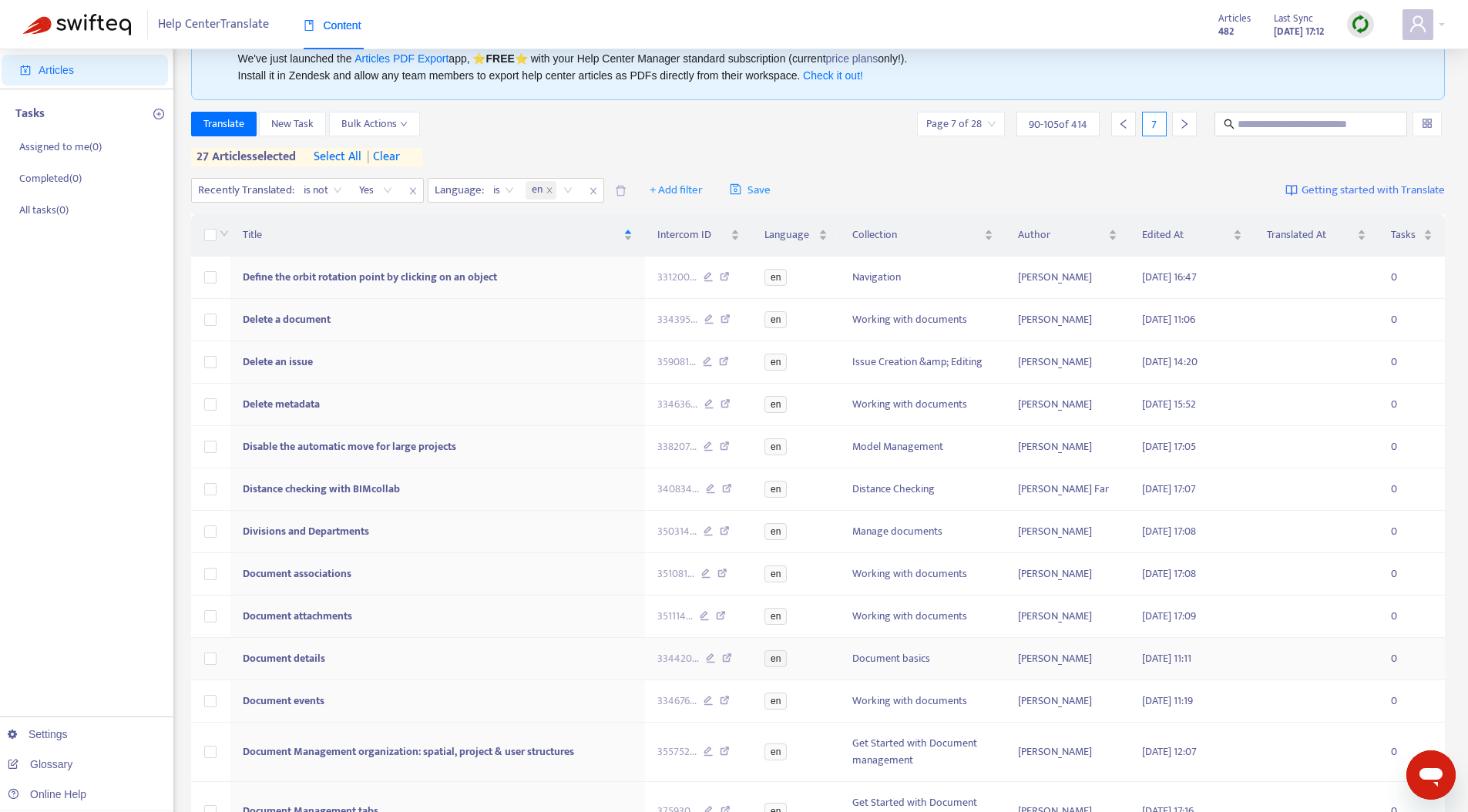
scroll to position [0, 0]
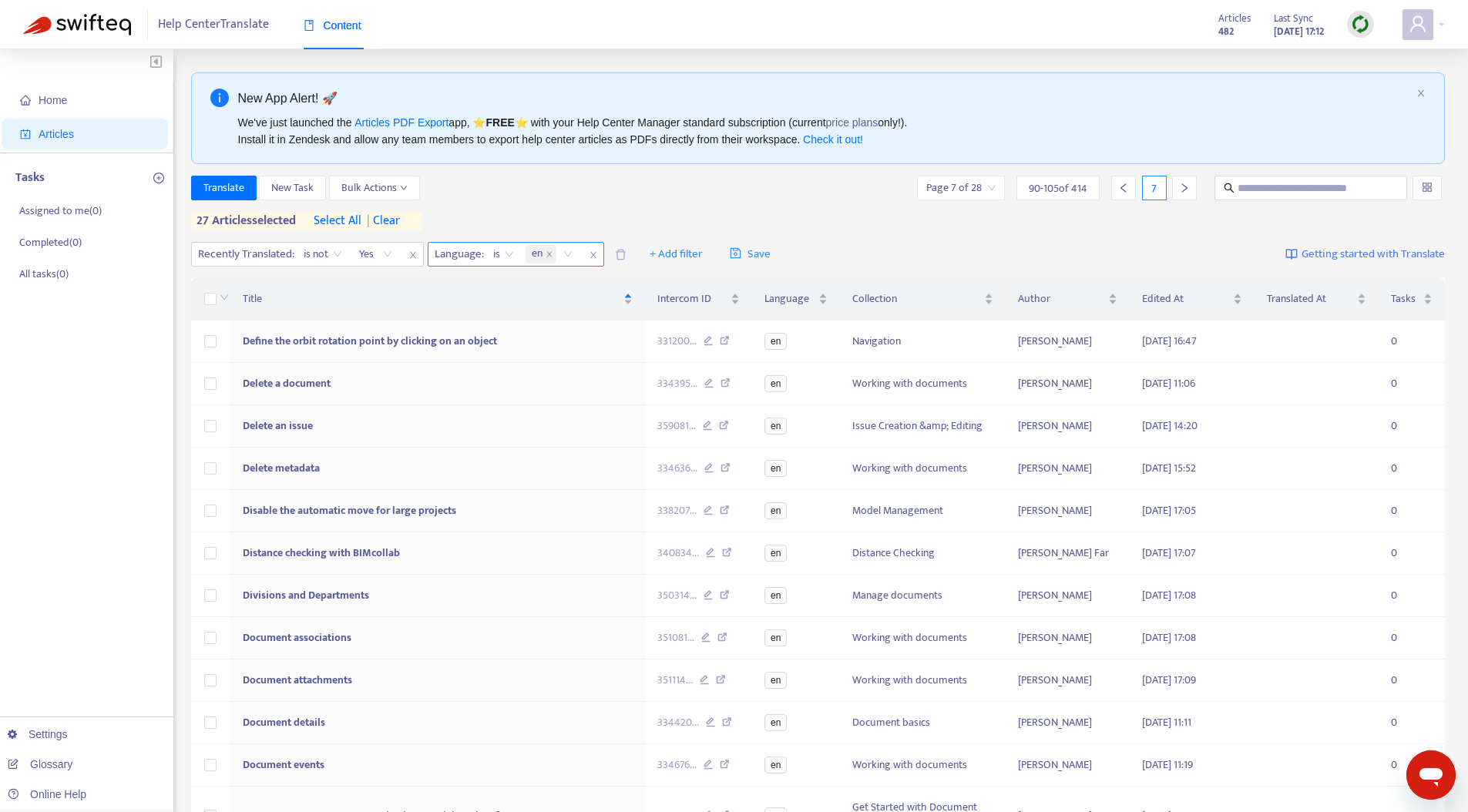
click at [594, 254] on icon "close" at bounding box center [592, 254] width 9 height 9
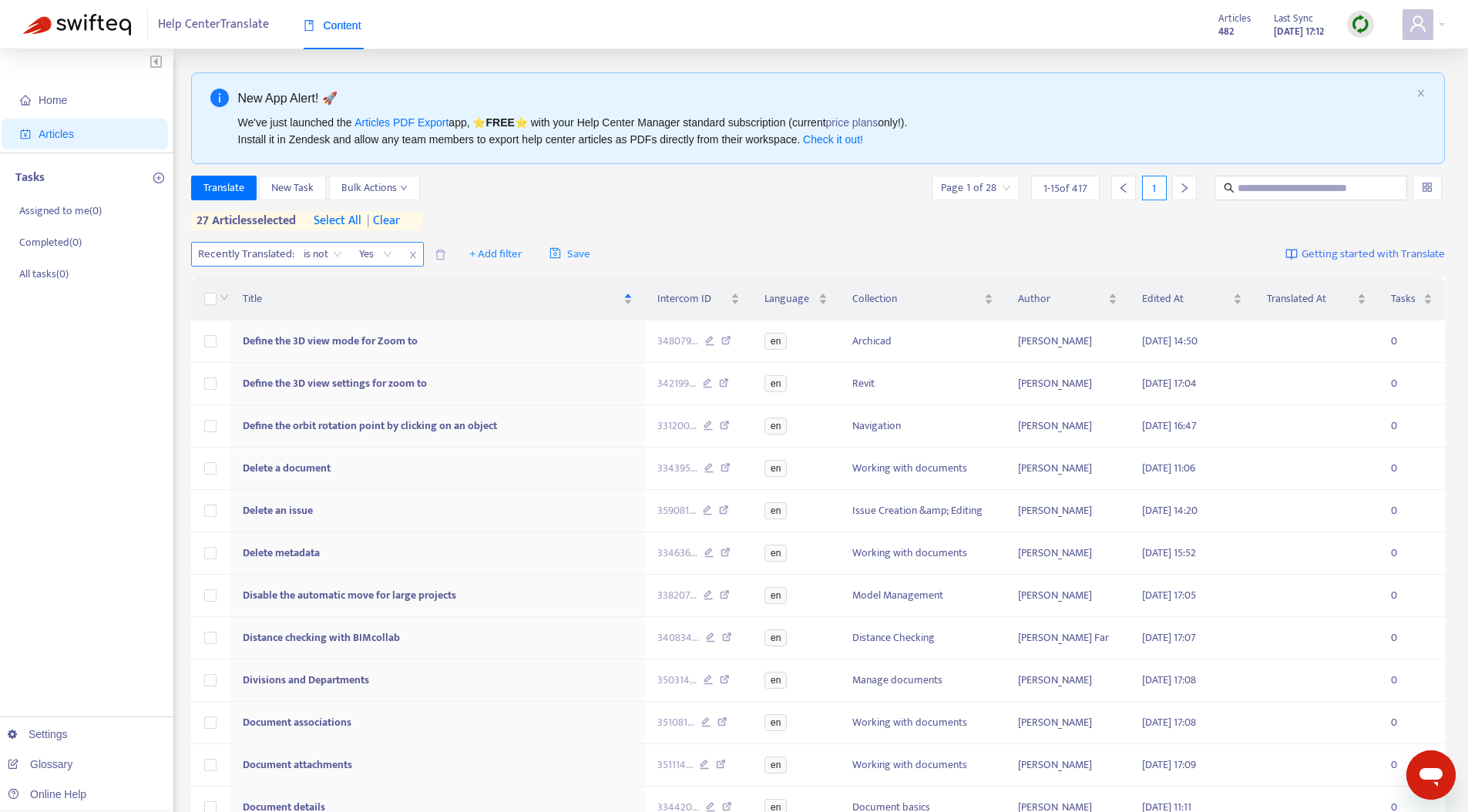
click at [414, 254] on icon "close" at bounding box center [413, 254] width 6 height 7
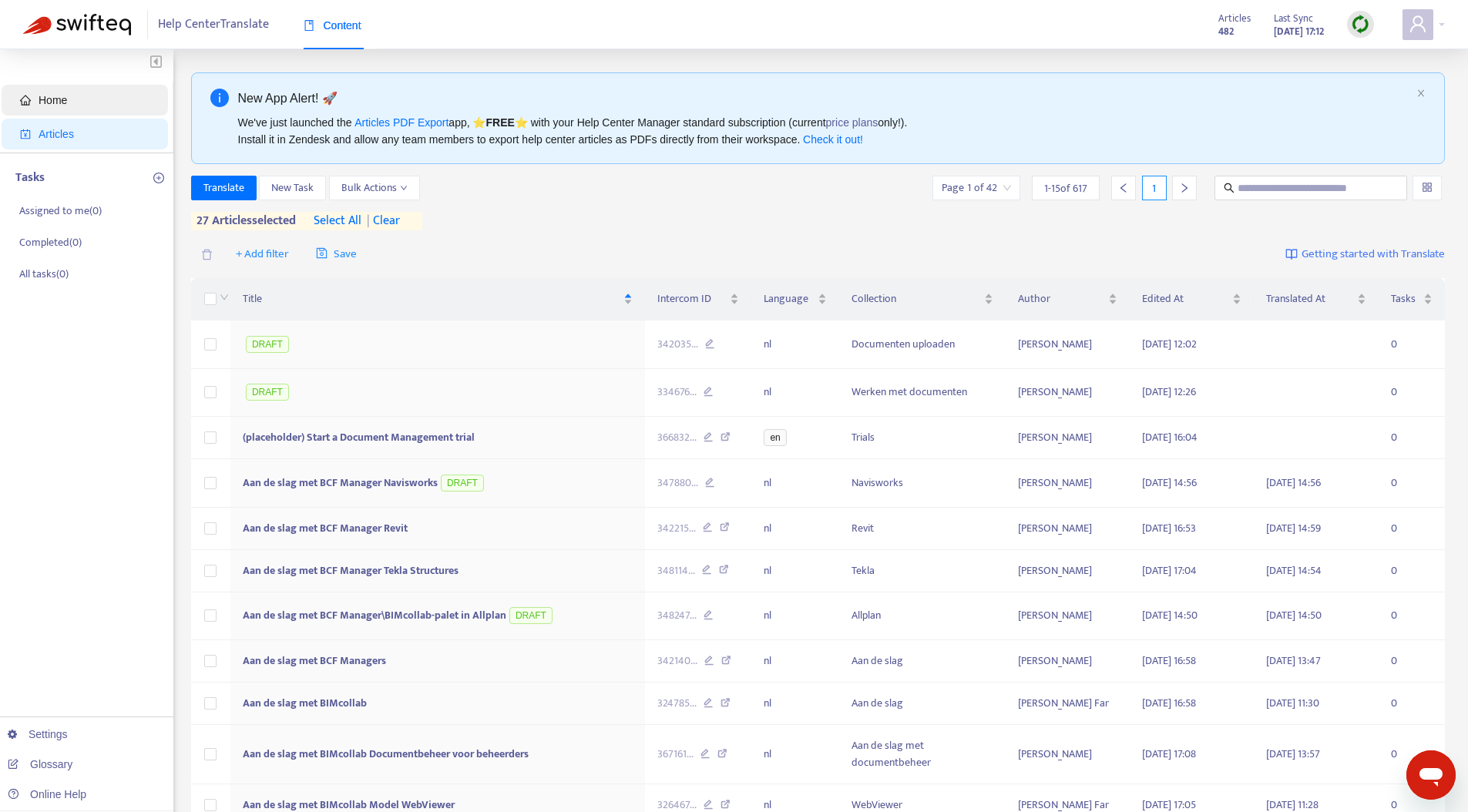
click at [74, 107] on span "Home" at bounding box center [87, 100] width 136 height 31
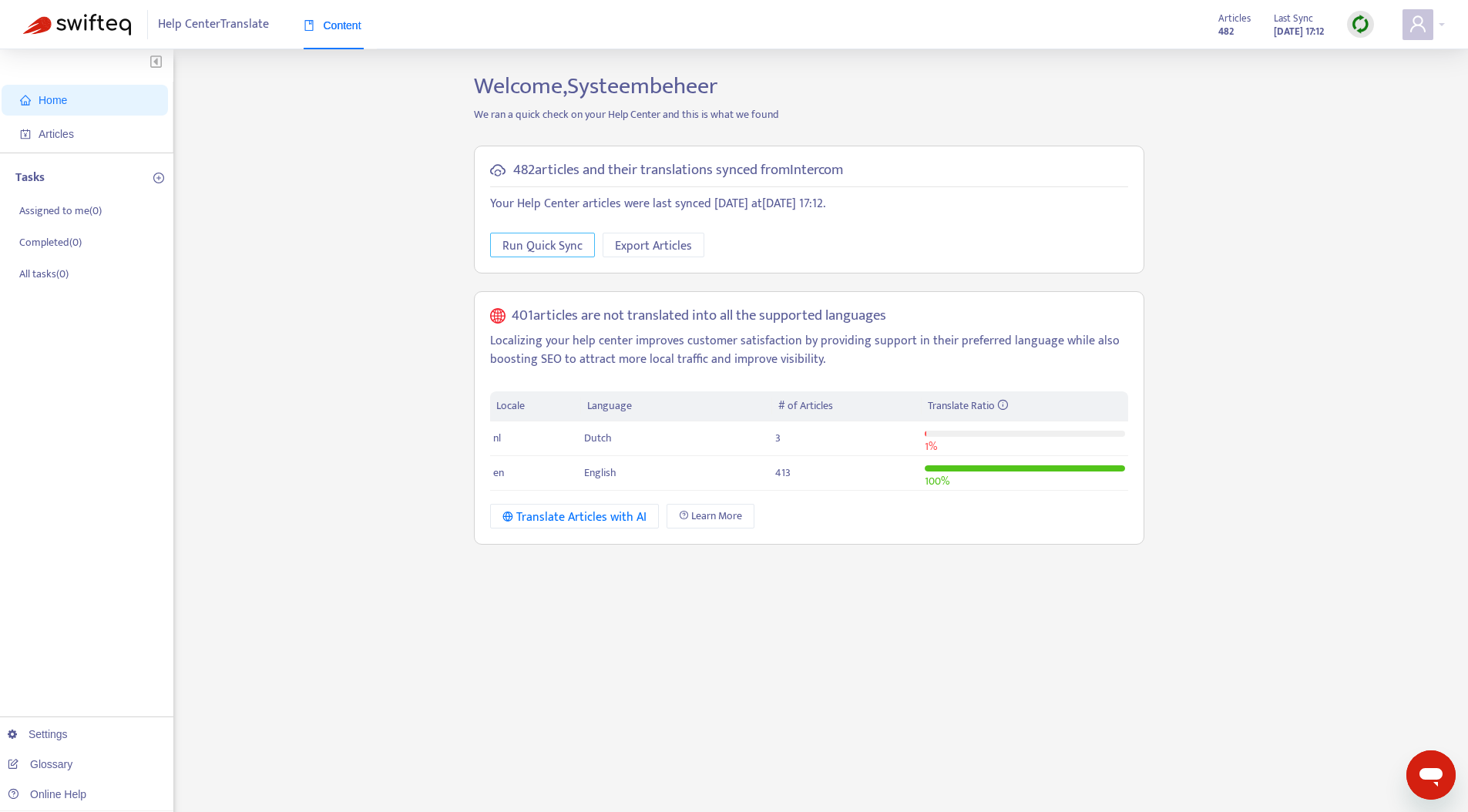
click at [544, 245] on span "Run Quick Sync" at bounding box center [542, 246] width 80 height 19
click at [527, 312] on h5 "401 articles are not translated into all the supported languages" at bounding box center [698, 316] width 374 height 18
click at [587, 320] on h5 "401 articles are not translated into all the supported languages" at bounding box center [698, 316] width 374 height 18
click at [62, 130] on span "Articles" at bounding box center [56, 134] width 36 height 12
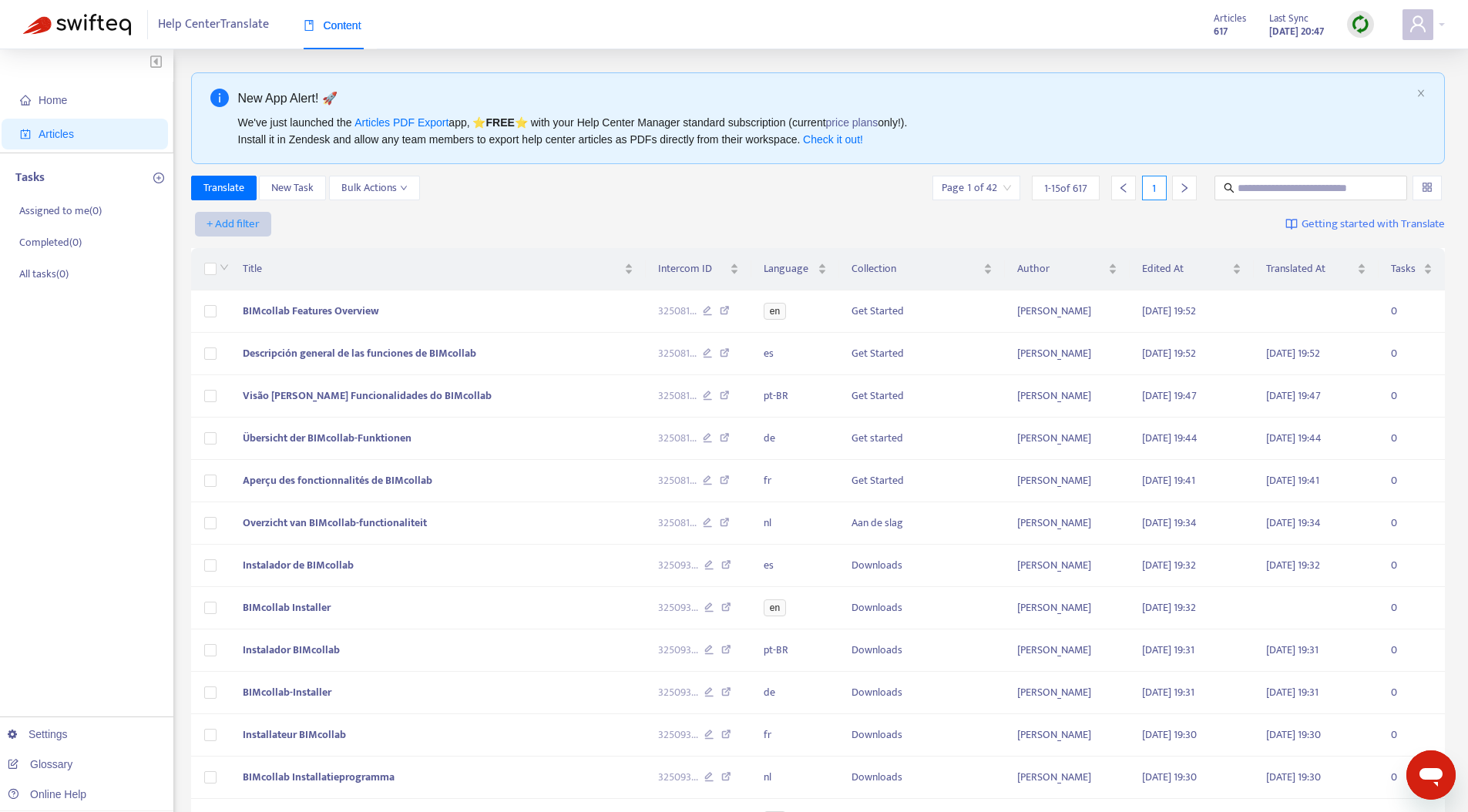
click at [255, 228] on span "+ Add filter" at bounding box center [233, 224] width 53 height 19
click at [250, 274] on span "Not translated to" at bounding box center [255, 279] width 96 height 17
click at [294, 224] on div "Not translated to" at bounding box center [250, 224] width 115 height 23
click at [320, 220] on icon "close" at bounding box center [318, 224] width 9 height 9
click at [238, 224] on span "+ Add filter" at bounding box center [233, 224] width 53 height 19
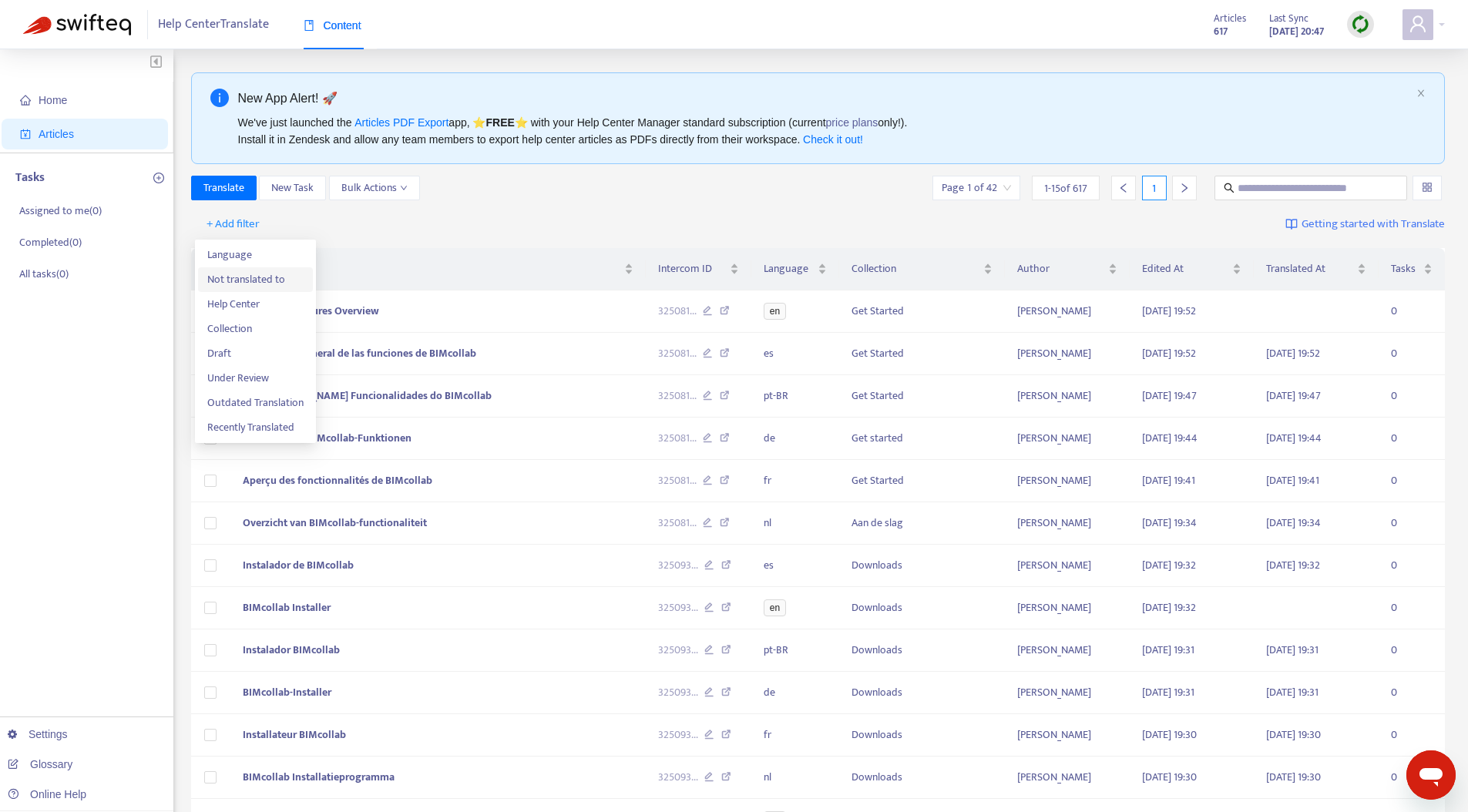
click at [259, 275] on span "Not translated to" at bounding box center [255, 279] width 96 height 17
click at [290, 224] on div "Not translated to" at bounding box center [250, 224] width 115 height 23
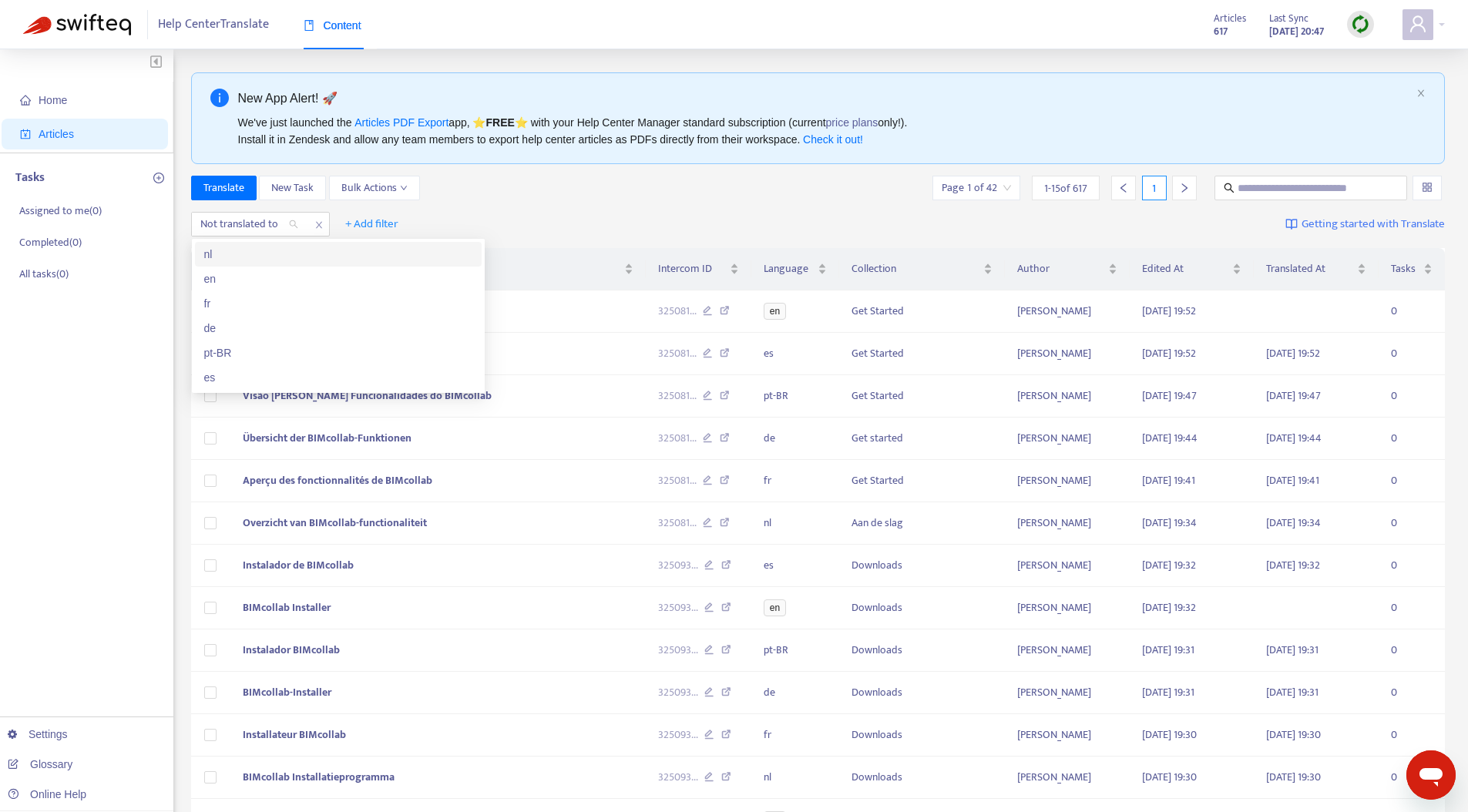
click at [266, 256] on div "nl" at bounding box center [338, 254] width 268 height 17
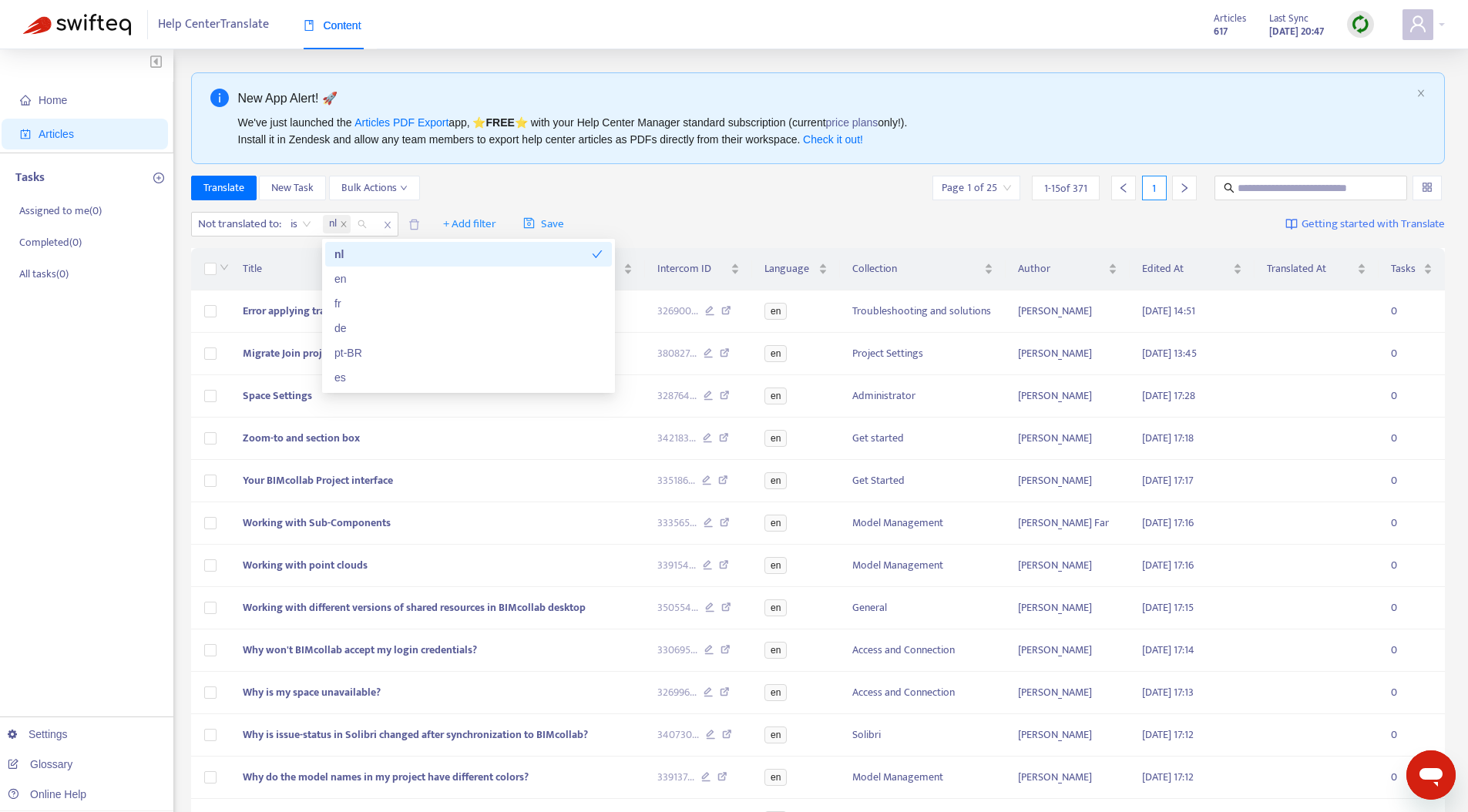
click at [631, 178] on div "Translate New Task Bulk Actions Page 1 of 25 1 - 15 of 371 1" at bounding box center [818, 187] width 1254 height 25
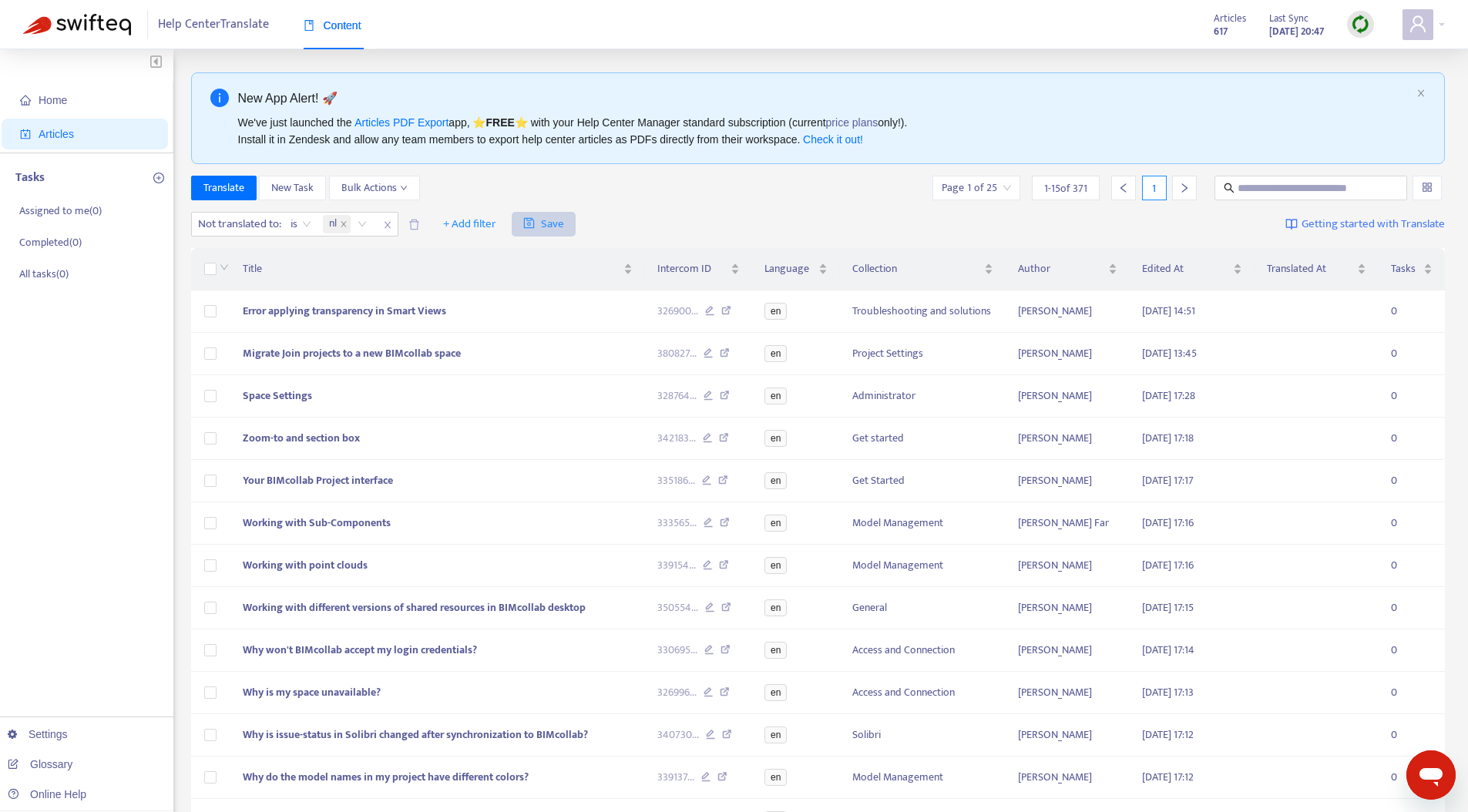
click at [556, 232] on span "Save" at bounding box center [543, 224] width 41 height 19
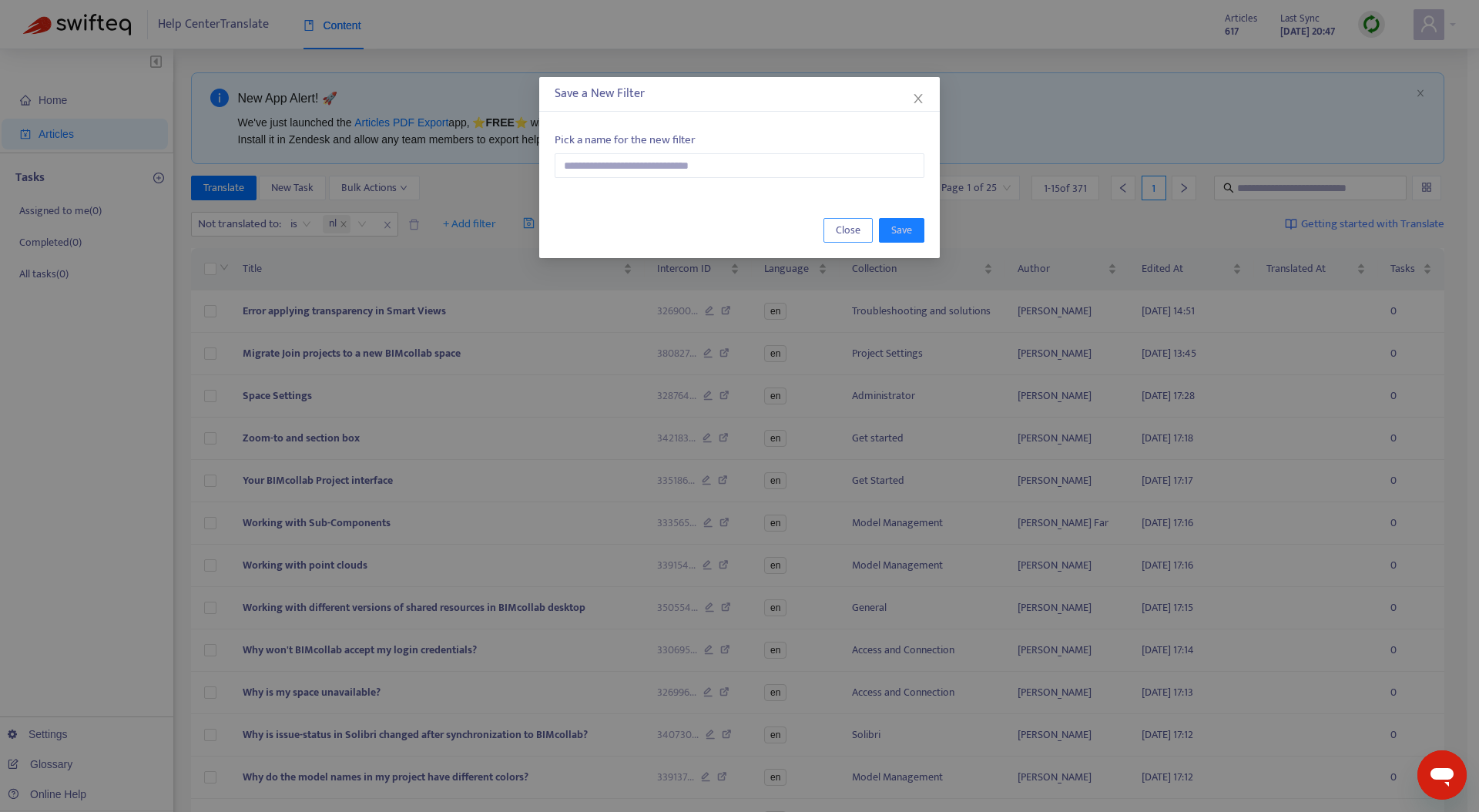
click at [840, 226] on span "Close" at bounding box center [848, 230] width 25 height 17
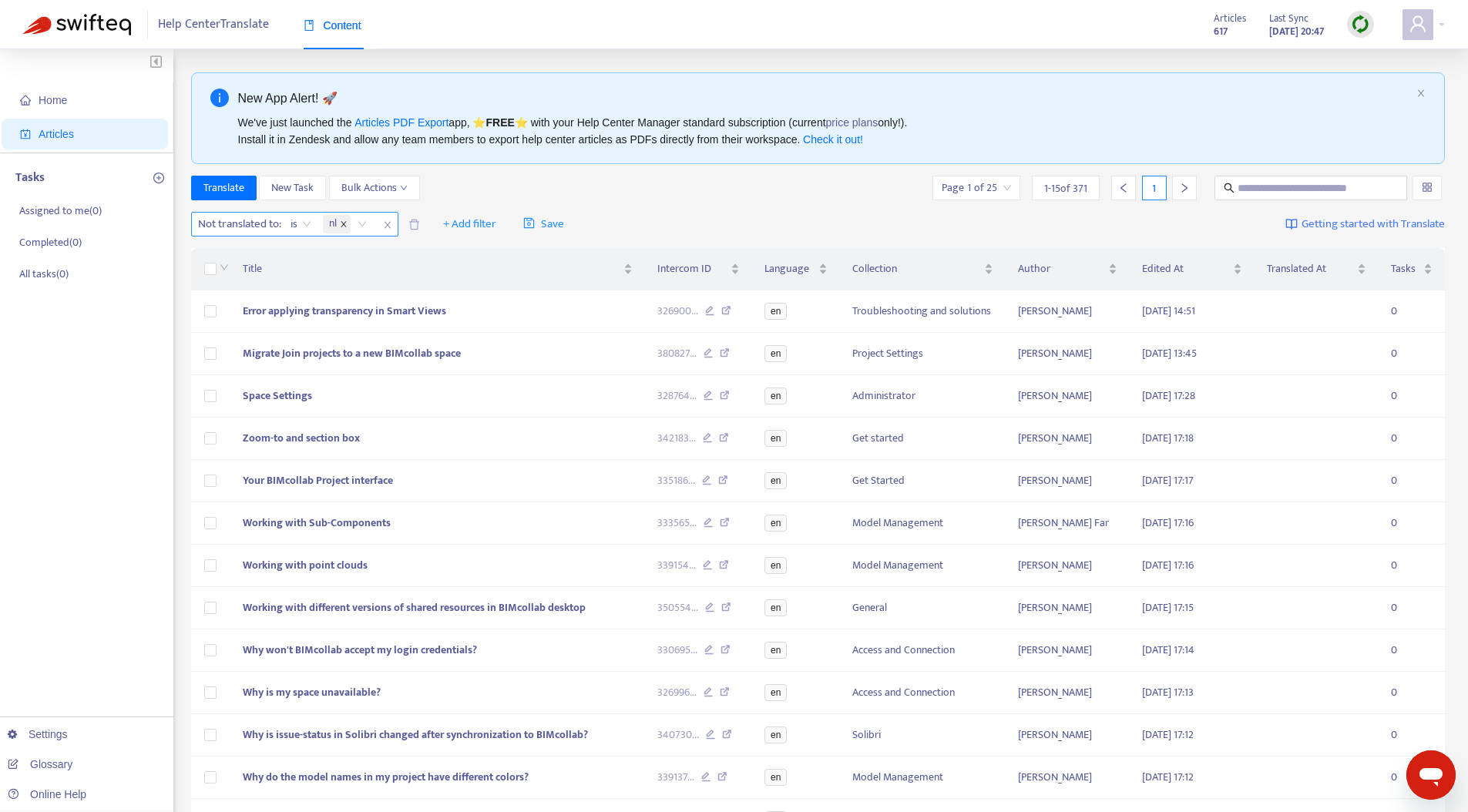
click at [343, 227] on icon "close" at bounding box center [344, 224] width 8 height 8
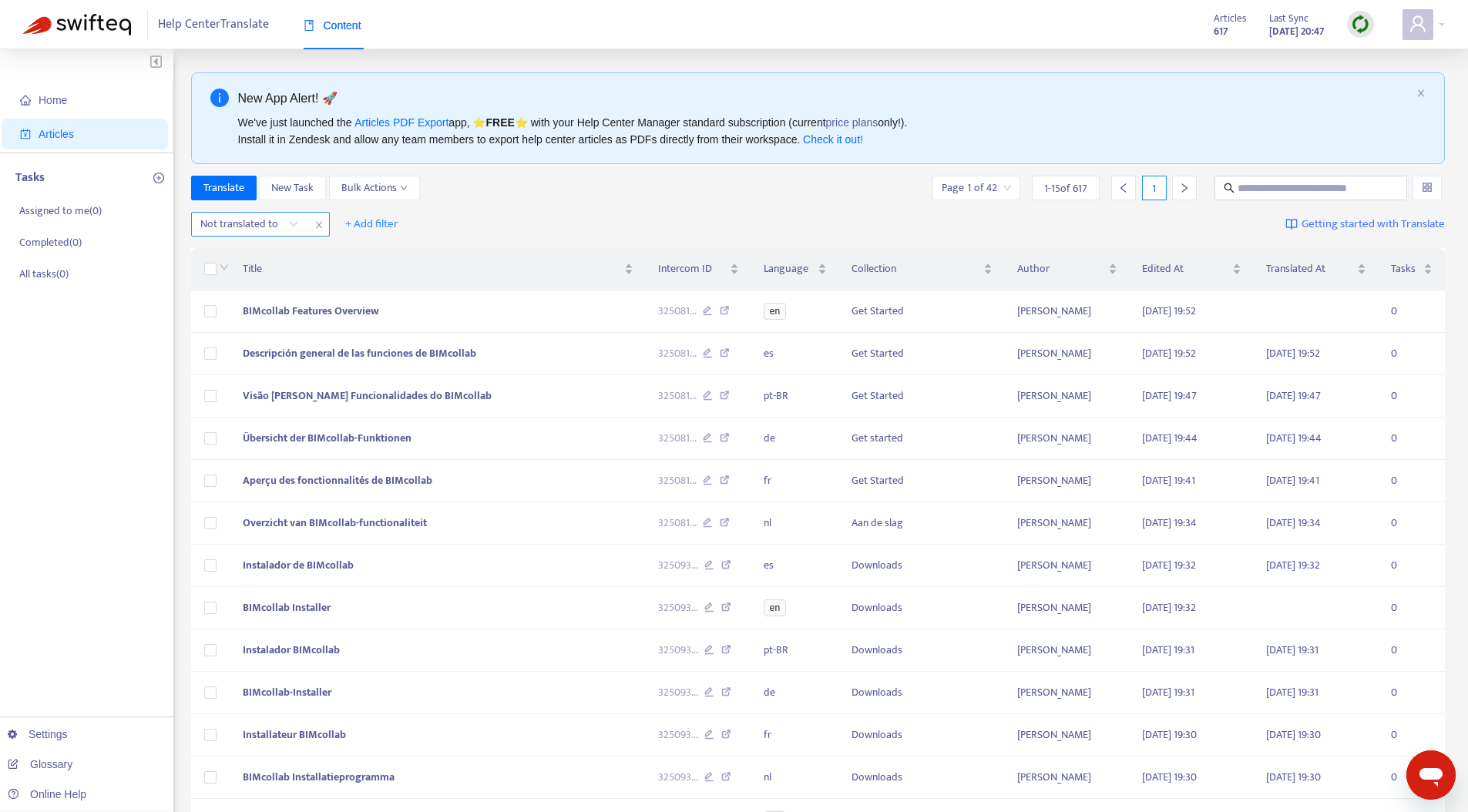
click at [282, 229] on div at bounding box center [242, 224] width 93 height 19
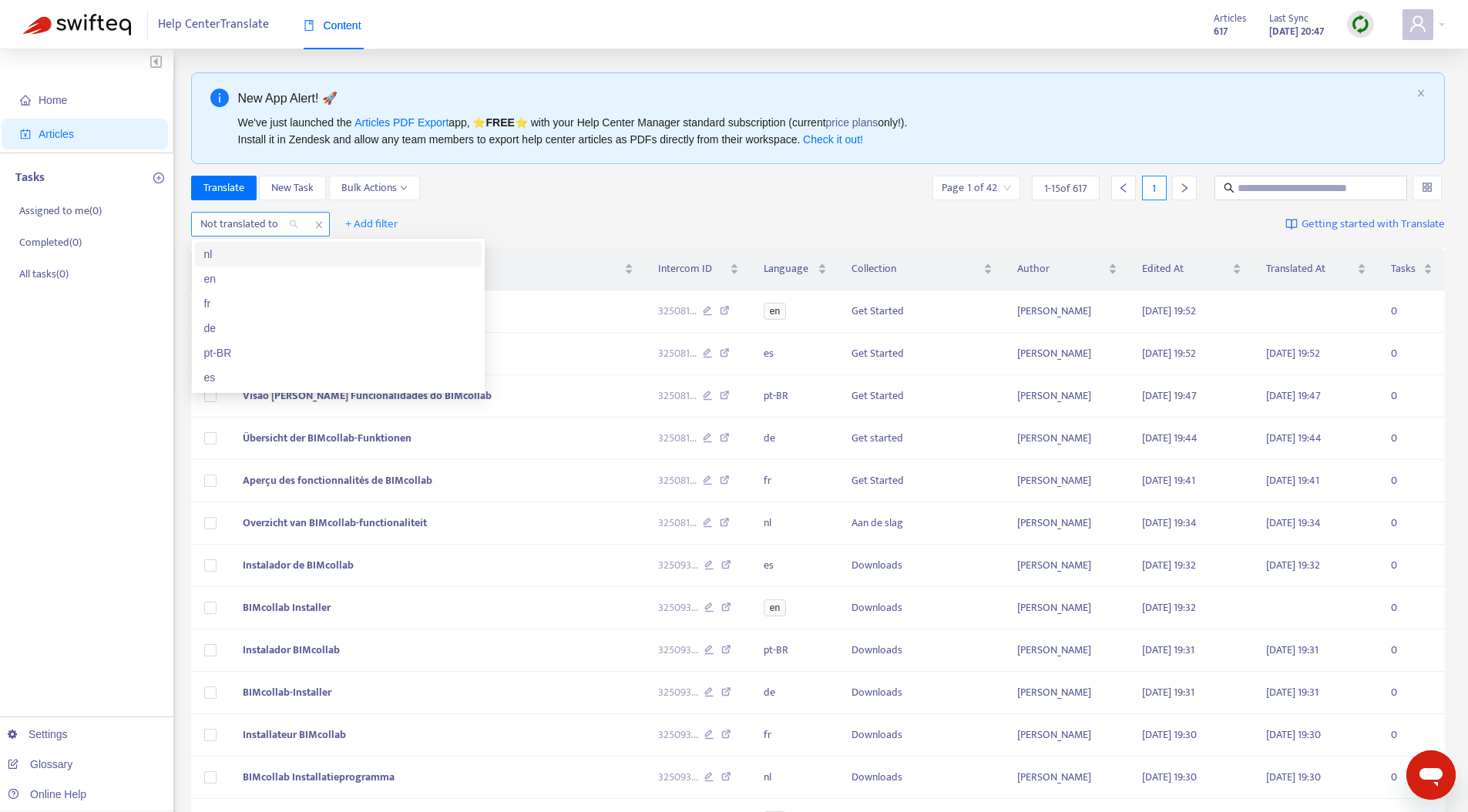
click at [318, 218] on span "close" at bounding box center [319, 225] width 20 height 19
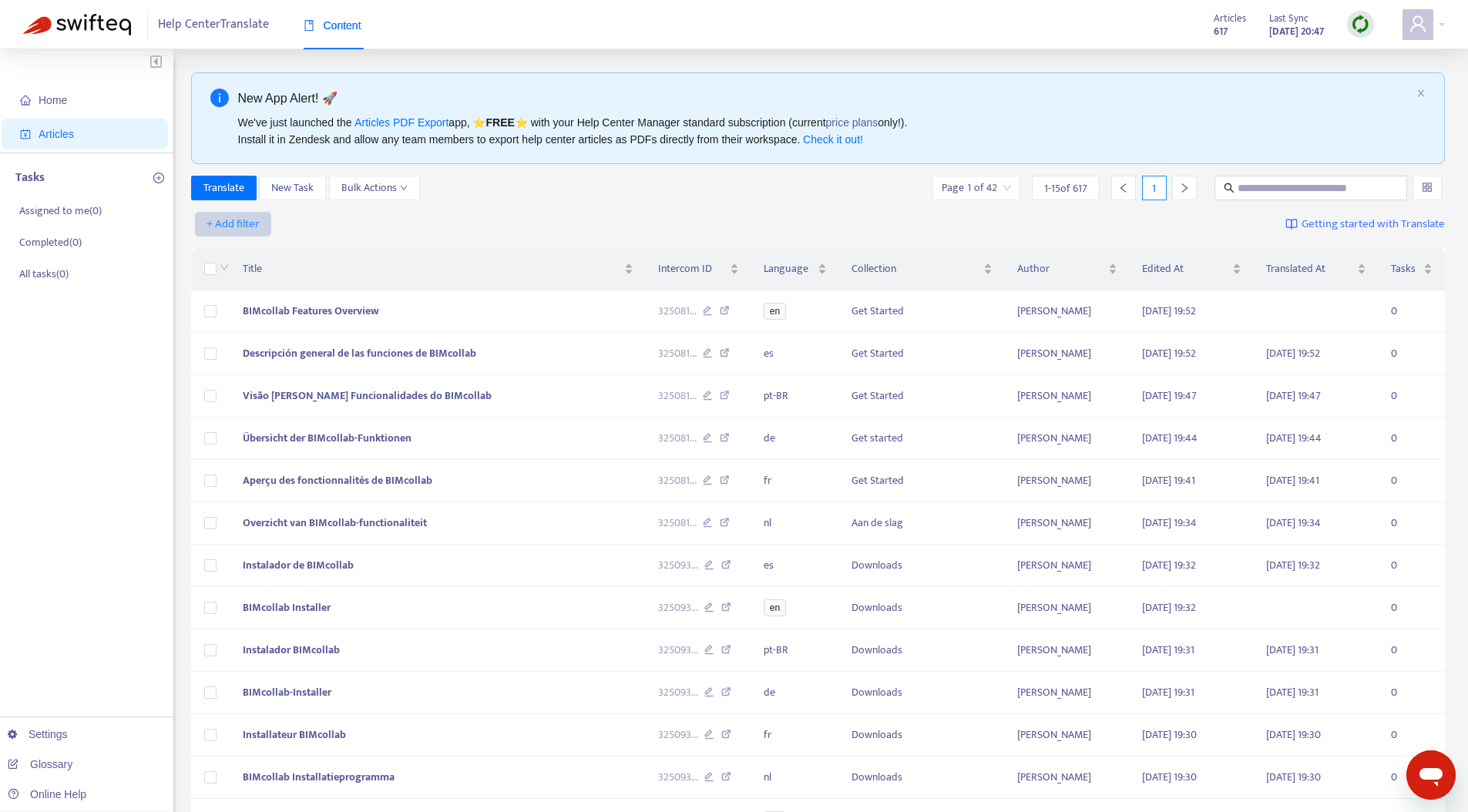
click at [253, 221] on span "+ Add filter" at bounding box center [233, 224] width 53 height 19
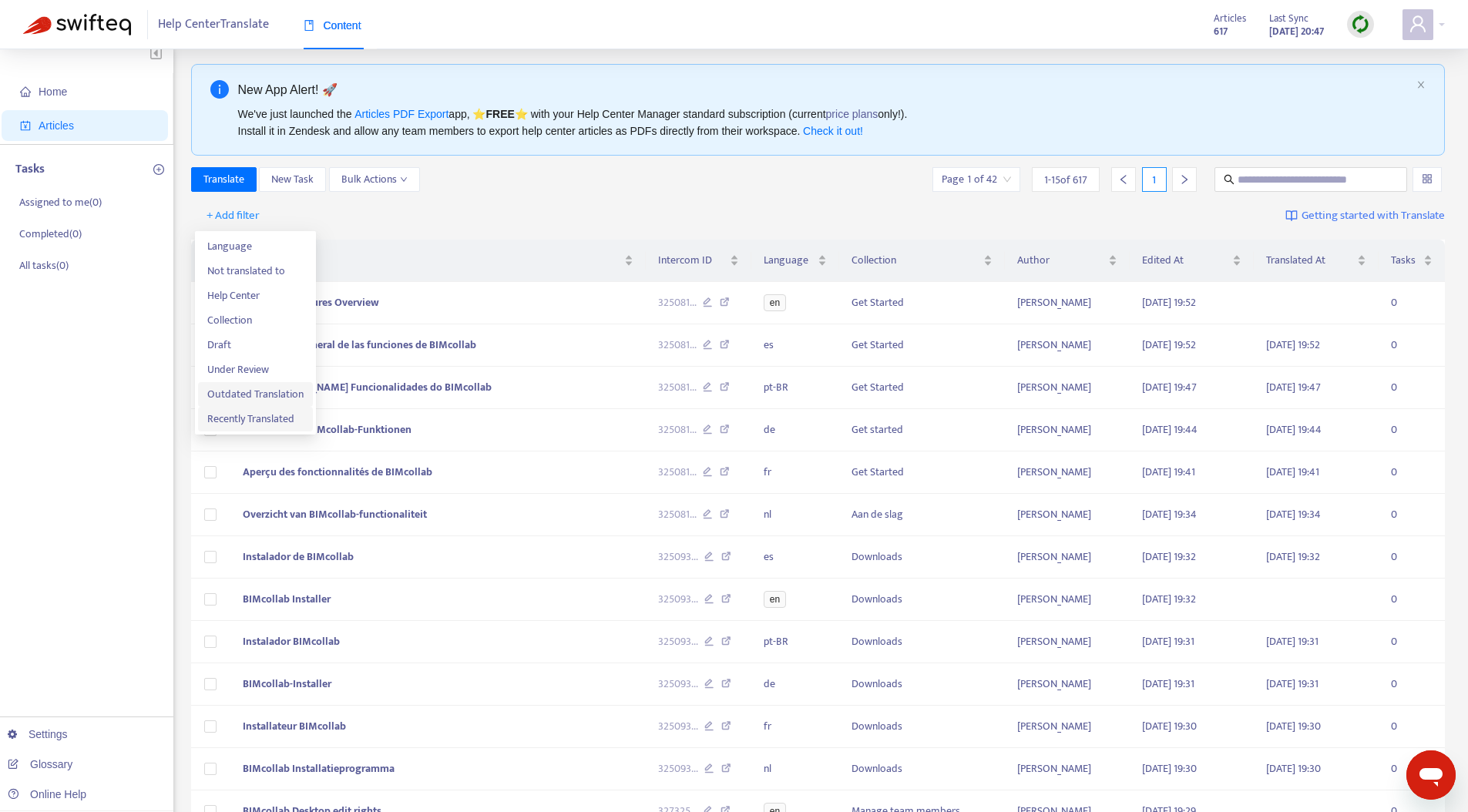
scroll to position [20, 0]
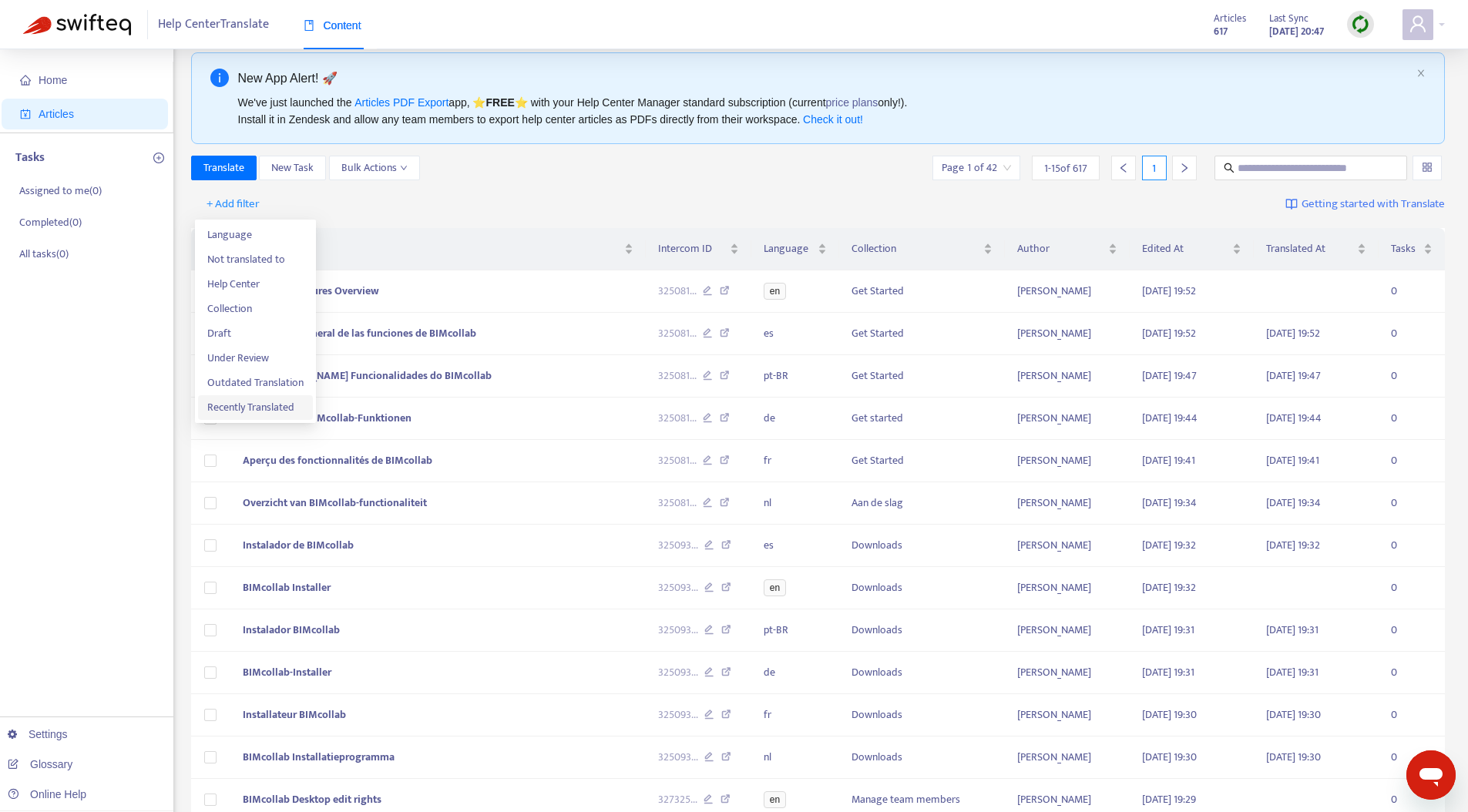
click at [267, 405] on span "Recently Translated" at bounding box center [255, 407] width 96 height 17
click at [310, 204] on input "search" at bounding box center [258, 203] width 116 height 23
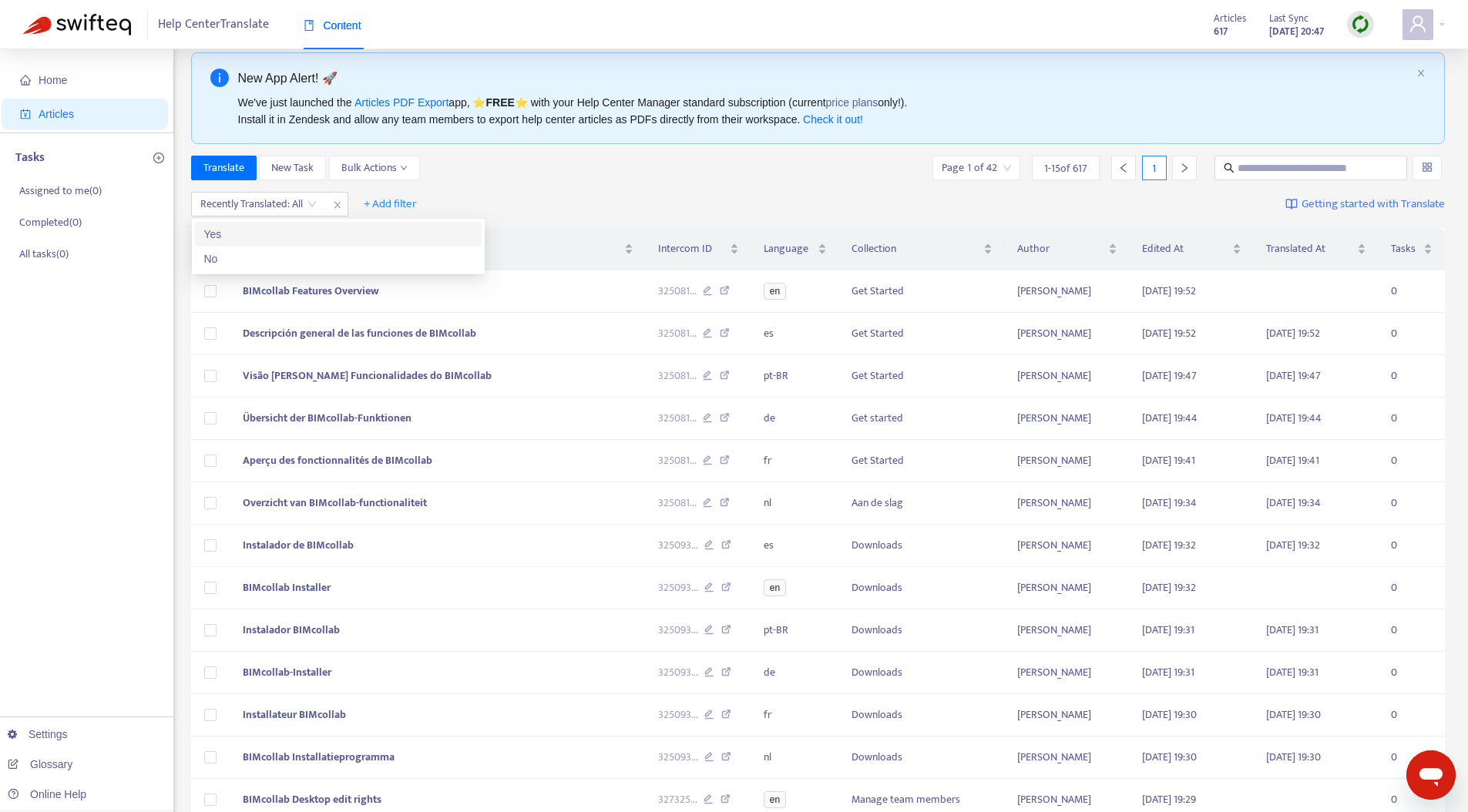
click at [287, 231] on div "Yes" at bounding box center [338, 234] width 268 height 17
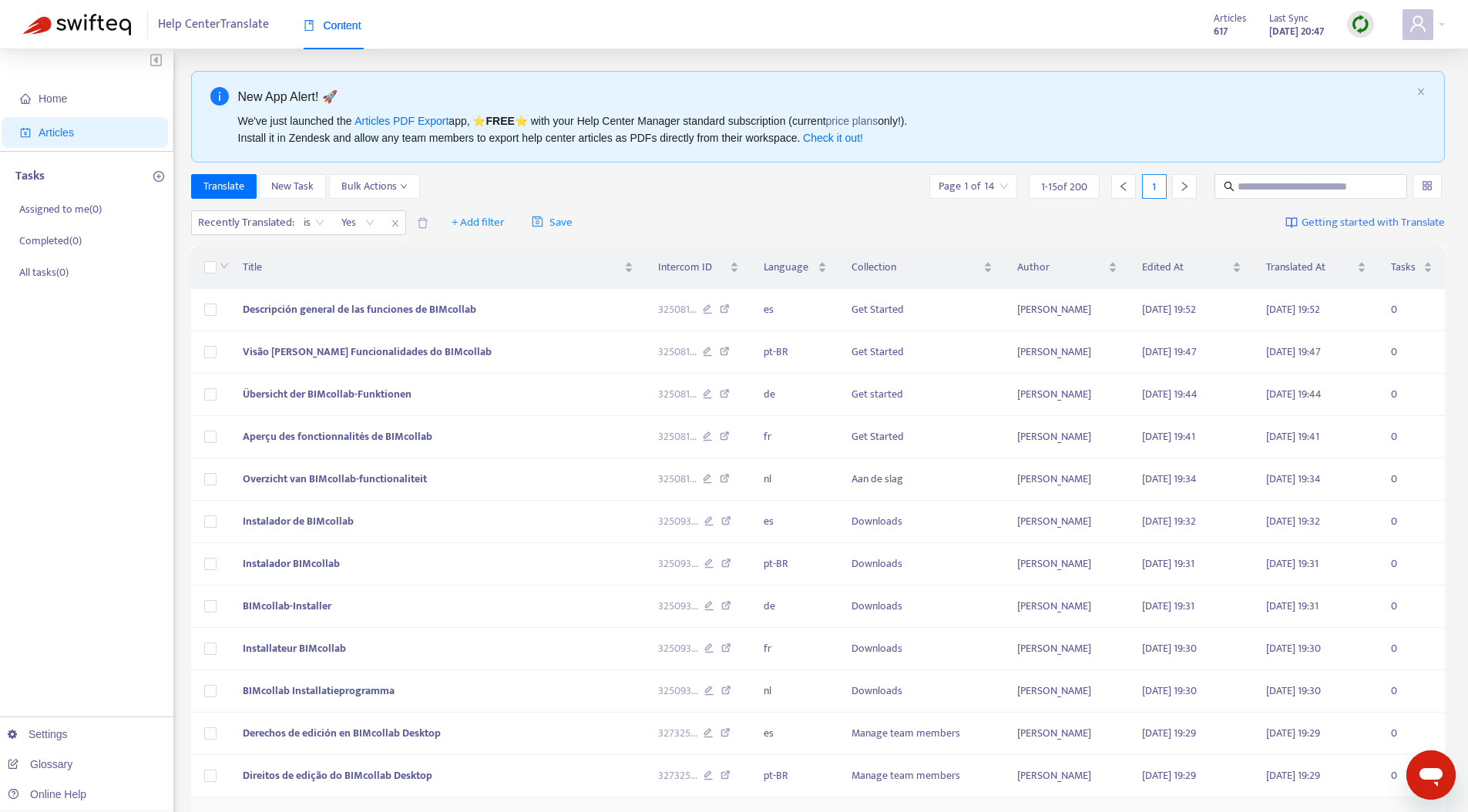
scroll to position [0, 0]
click at [489, 224] on span "+ Add filter" at bounding box center [478, 224] width 53 height 19
click at [487, 248] on span "Language" at bounding box center [500, 254] width 96 height 17
click at [473, 225] on div at bounding box center [461, 224] width 93 height 19
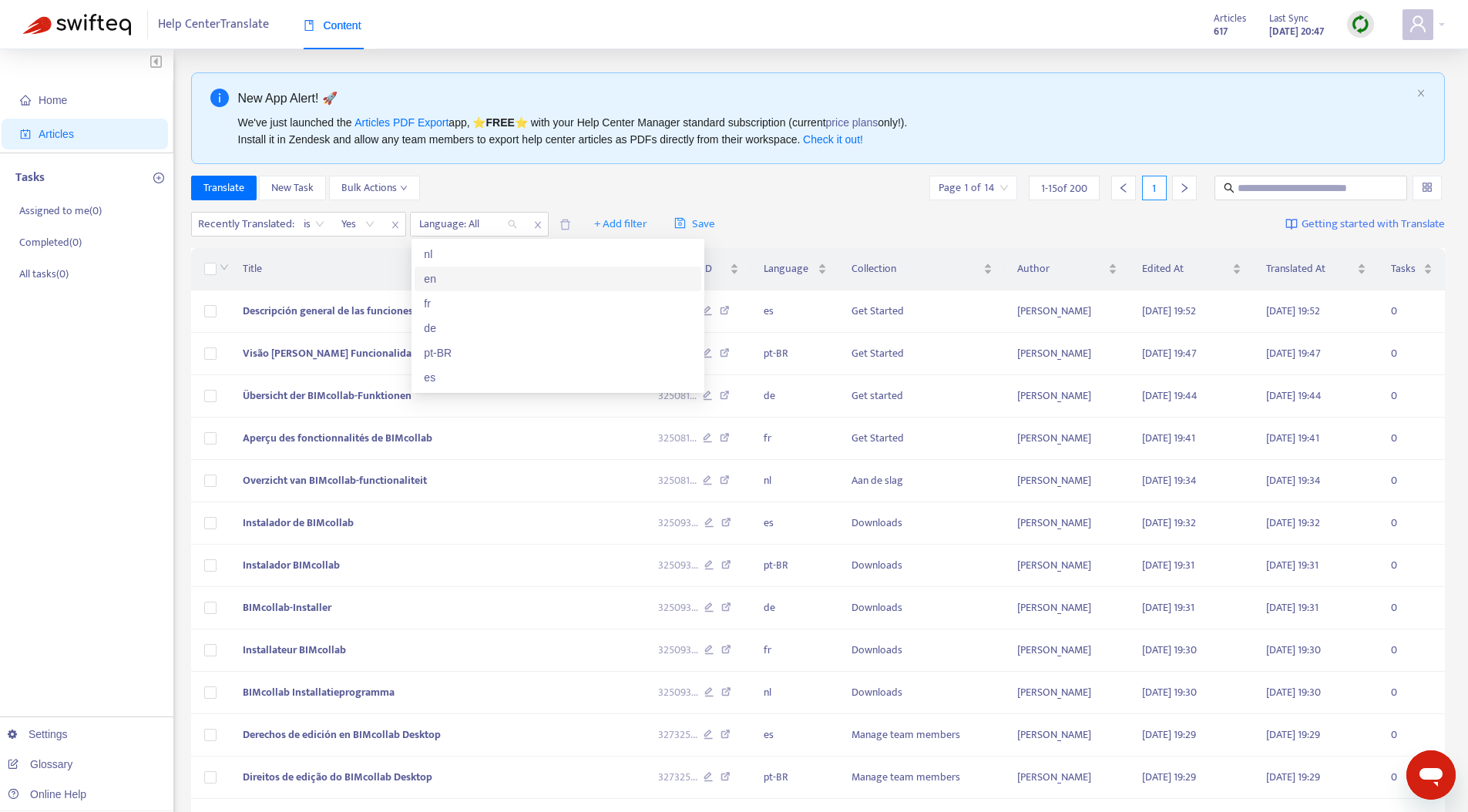
click at [473, 281] on div "en" at bounding box center [558, 278] width 268 height 17
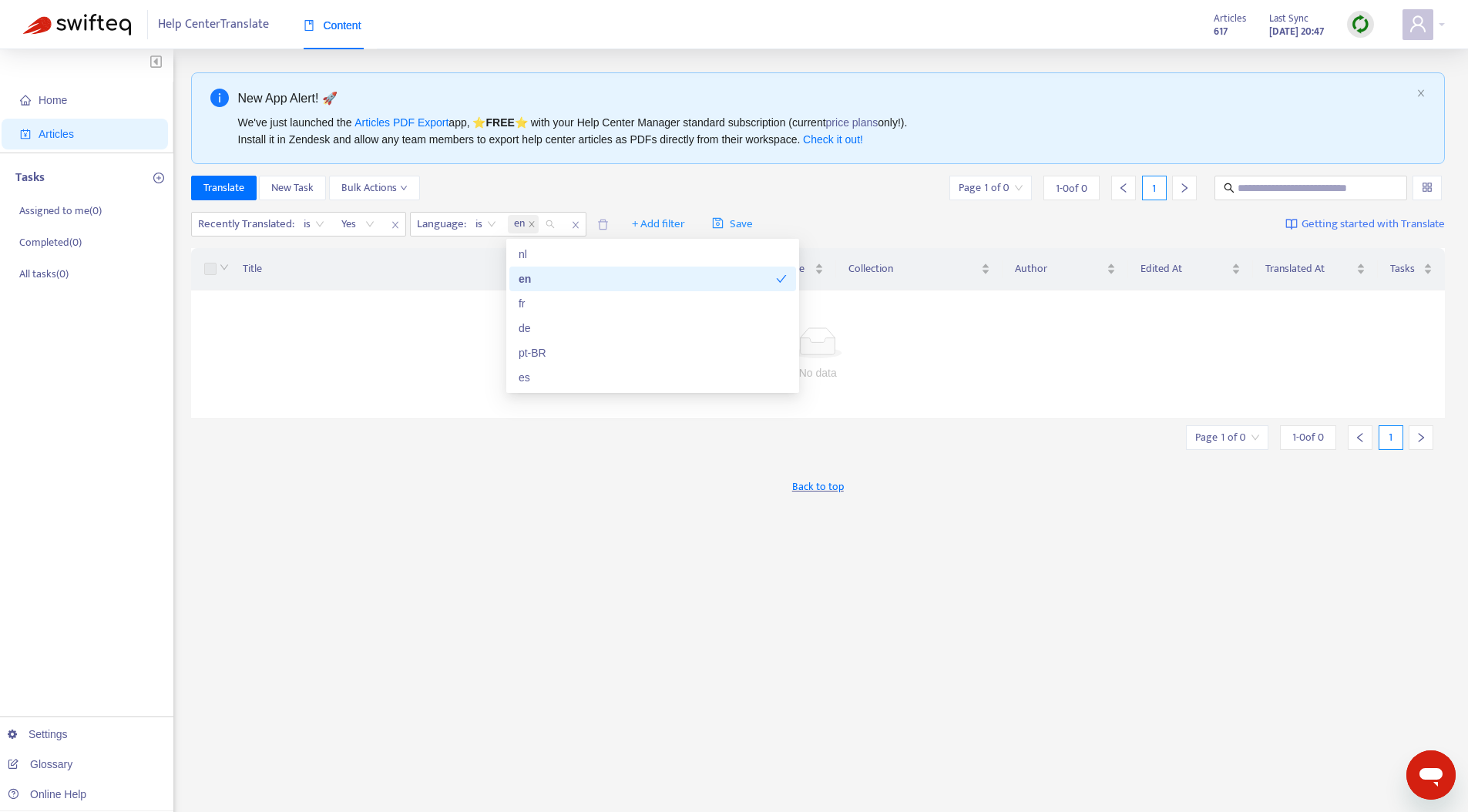
click at [579, 178] on div "Translate New Task Bulk Actions Page 1 of 0 1 - 0 of 0 1" at bounding box center [818, 187] width 1254 height 25
click at [553, 224] on div "en" at bounding box center [533, 224] width 58 height 23
click at [558, 250] on div "nl" at bounding box center [652, 254] width 268 height 17
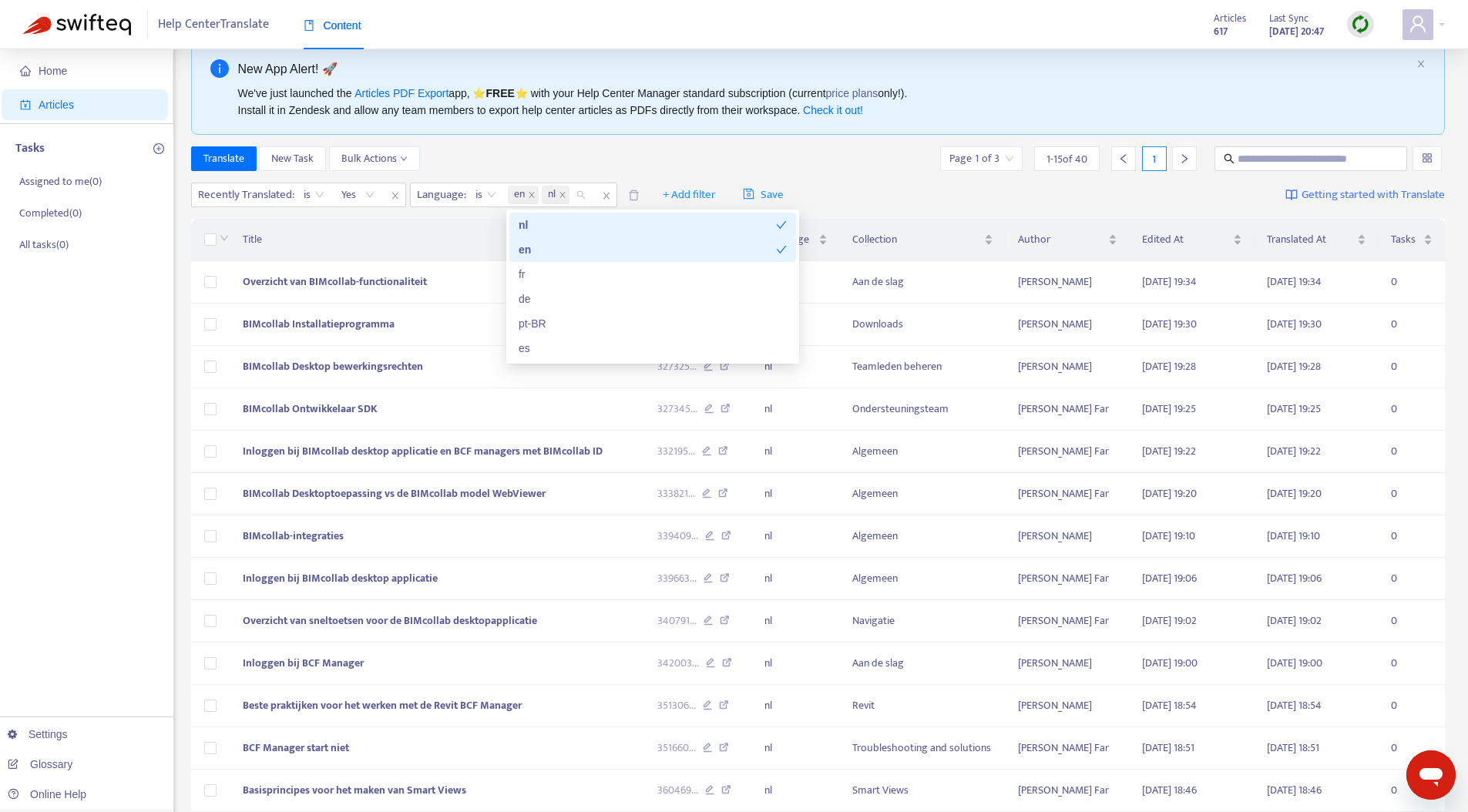
click at [672, 151] on div "Translate New Task Bulk Actions Page 1 of 3 1 - 15 of 40 1" at bounding box center [818, 158] width 1254 height 25
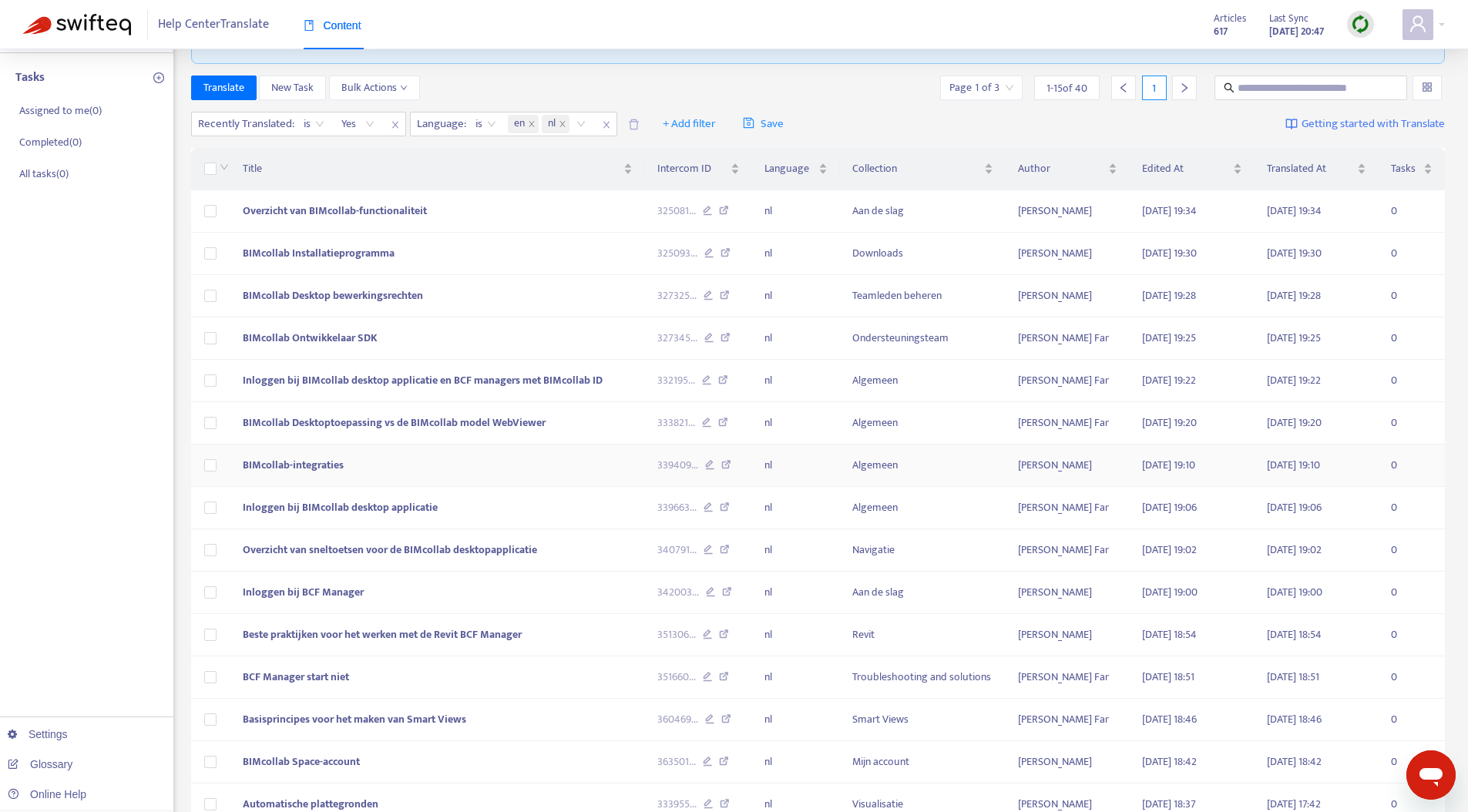
scroll to position [200, 0]
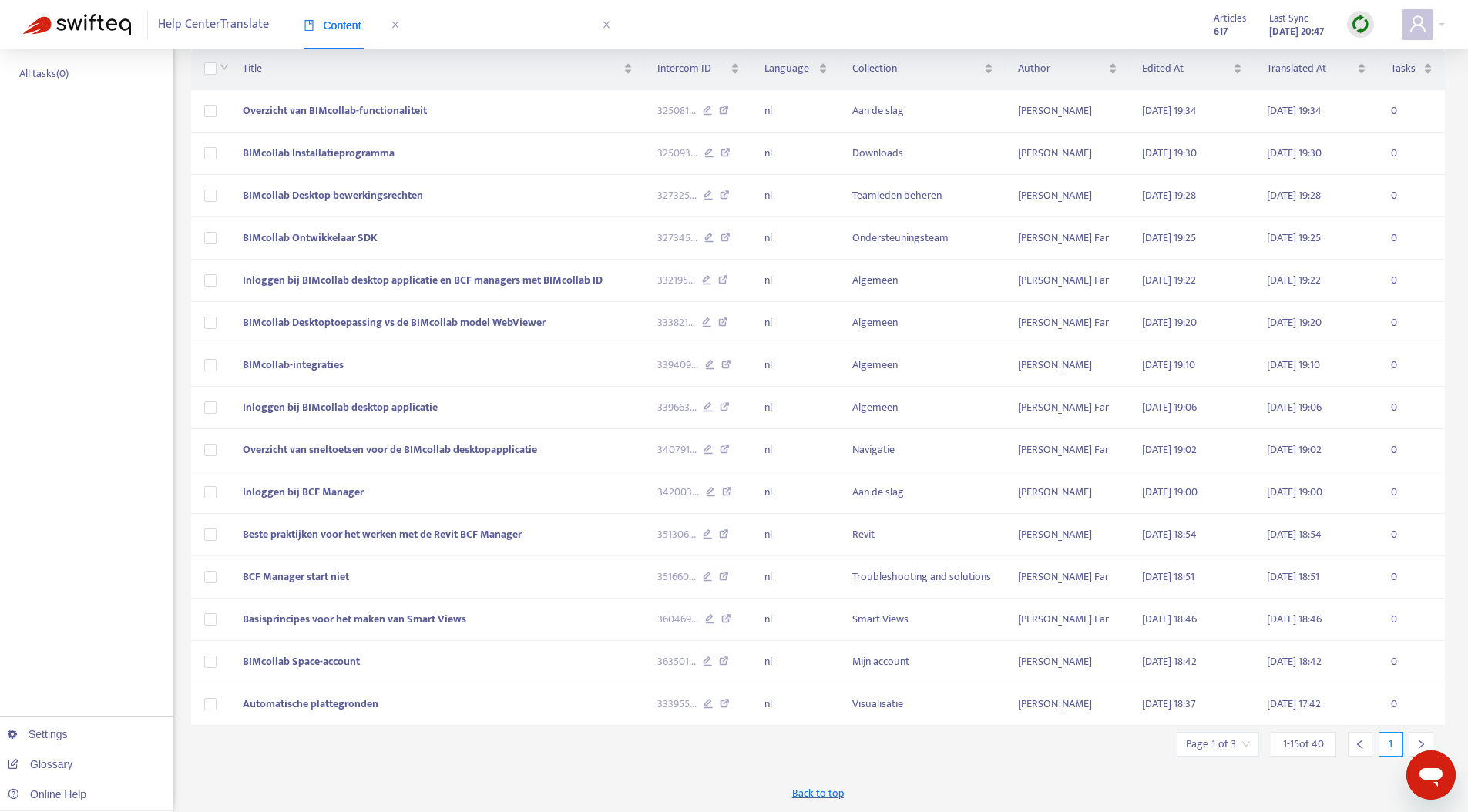
click at [1220, 693] on input "search" at bounding box center [1217, 744] width 64 height 23
click at [979, 693] on div "Back to top" at bounding box center [818, 792] width 1254 height 39
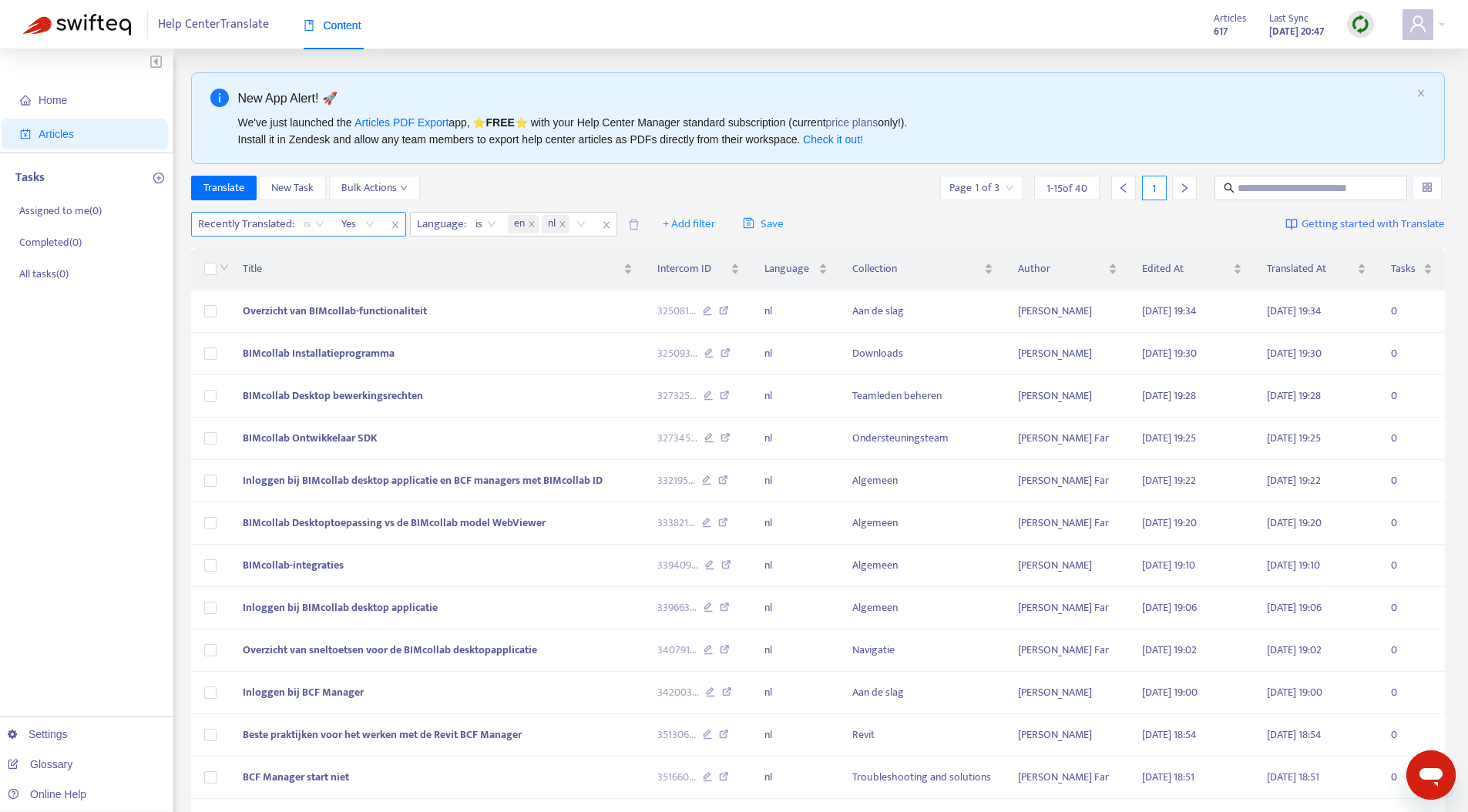
click at [295, 232] on div "is" at bounding box center [314, 224] width 38 height 23
click at [379, 283] on div "is not" at bounding box center [441, 278] width 268 height 17
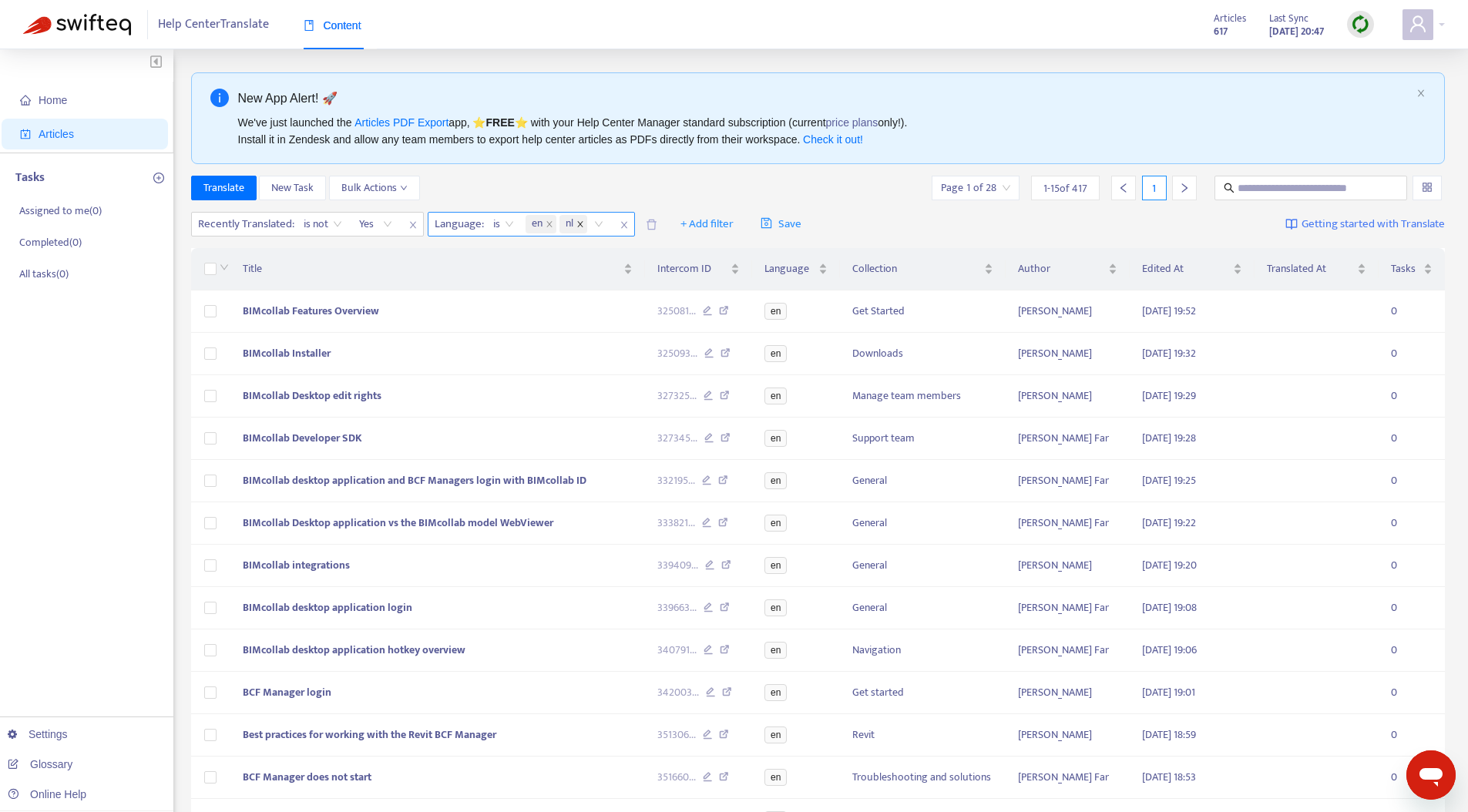
click at [581, 224] on icon "close" at bounding box center [579, 224] width 5 height 5
click at [671, 174] on div "New App Alert! 🚀 We've just launched the Articles PDF Export app, ⭐ FREE ⭐️ wit…" at bounding box center [818, 542] width 1254 height 940
click at [324, 217] on span "is not" at bounding box center [322, 224] width 39 height 23
click at [324, 254] on div "is" at bounding box center [441, 254] width 268 height 17
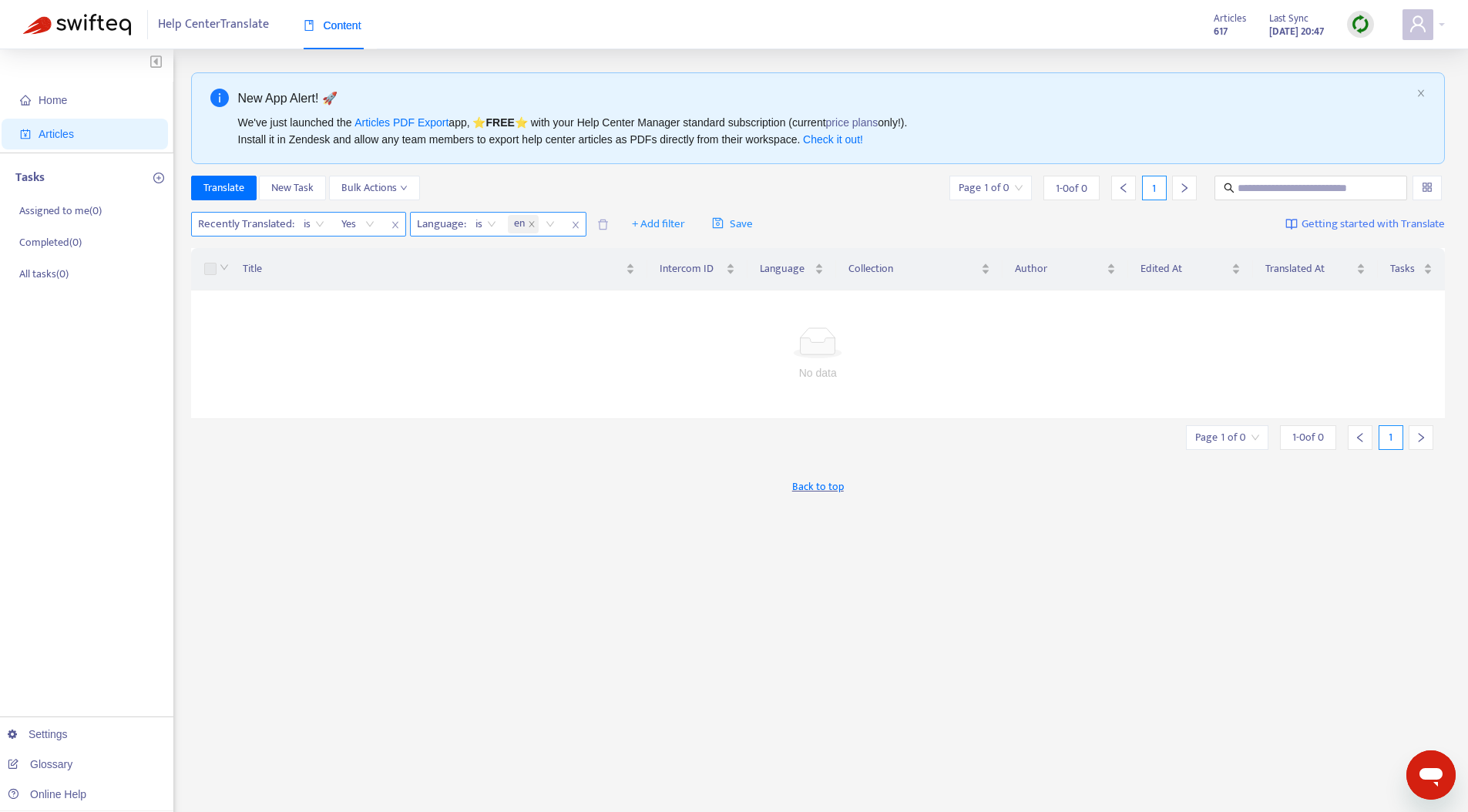
click at [365, 222] on span "Yes" at bounding box center [359, 224] width 34 height 23
click at [363, 275] on div "No" at bounding box center [478, 278] width 268 height 17
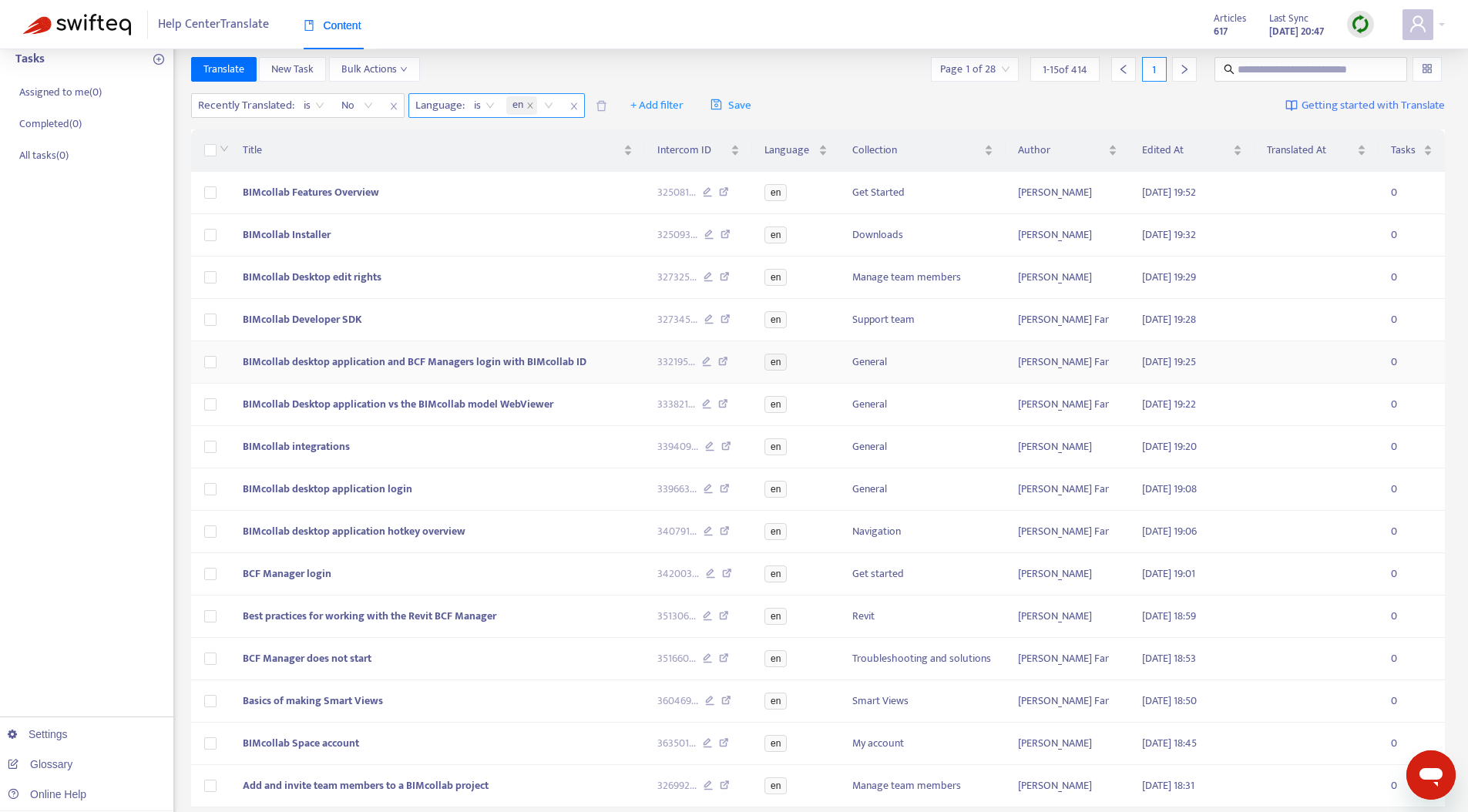
scroll to position [26, 0]
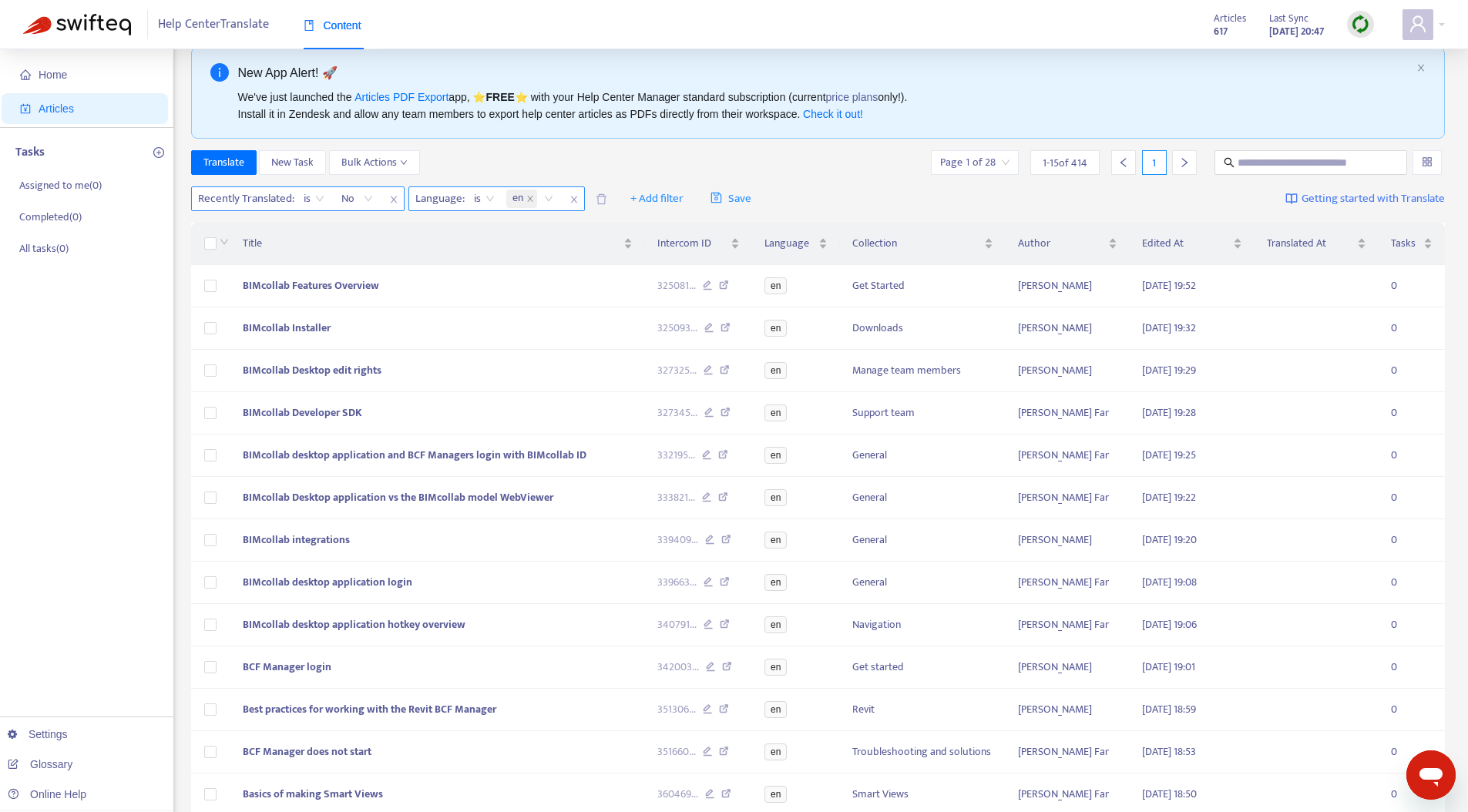
click at [397, 201] on icon "close" at bounding box center [393, 199] width 6 height 7
click at [459, 195] on span "+ Add filter" at bounding box center [439, 198] width 53 height 19
click at [460, 259] on span "Help Center" at bounding box center [462, 254] width 96 height 17
click at [467, 203] on div at bounding box center [422, 198] width 93 height 19
click at [481, 222] on div "BIMcollab Help Center" at bounding box center [519, 228] width 268 height 17
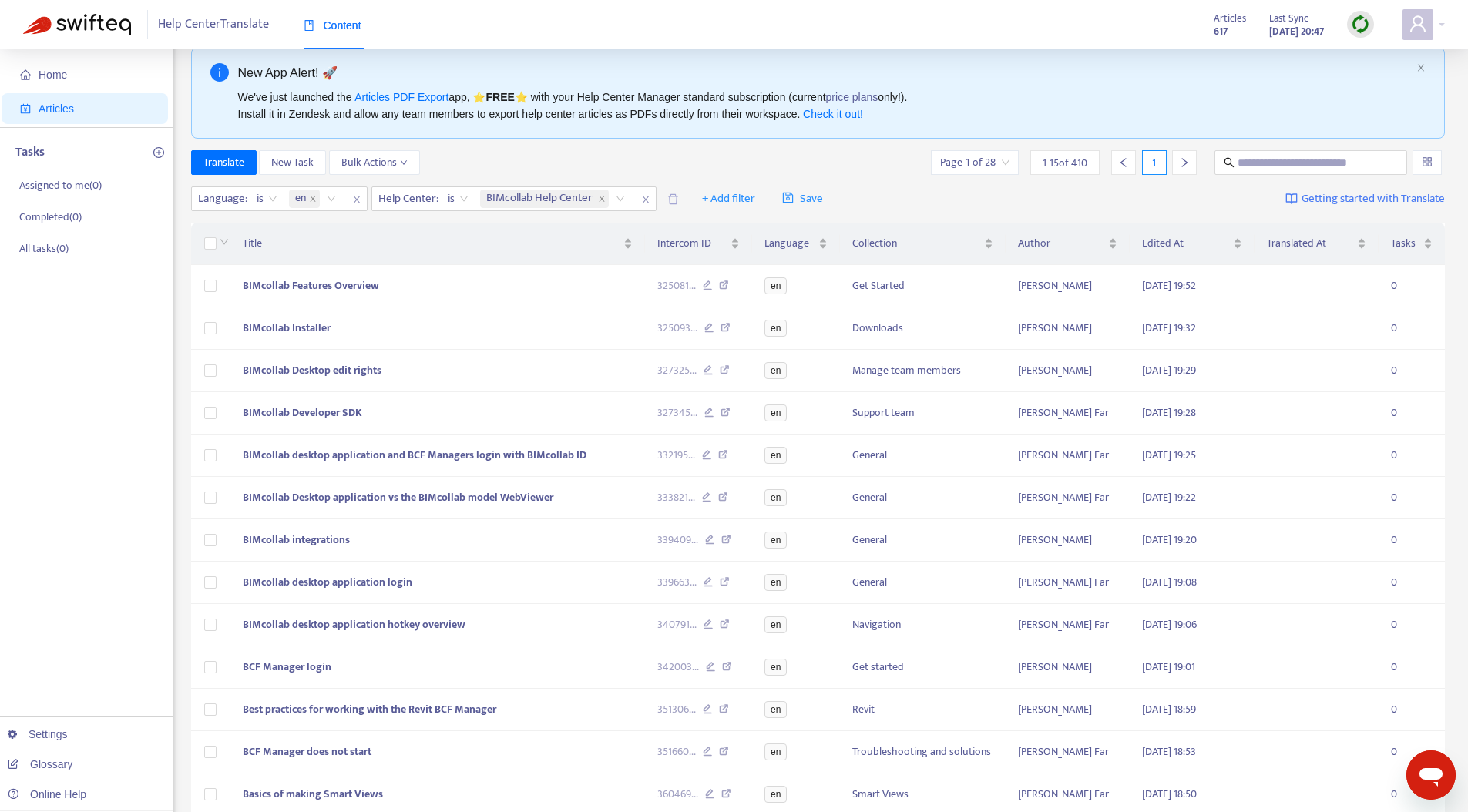
click at [618, 160] on div "Translate New Task Bulk Actions Page 1 of 28 1 - 15 of 410 1" at bounding box center [818, 162] width 1254 height 25
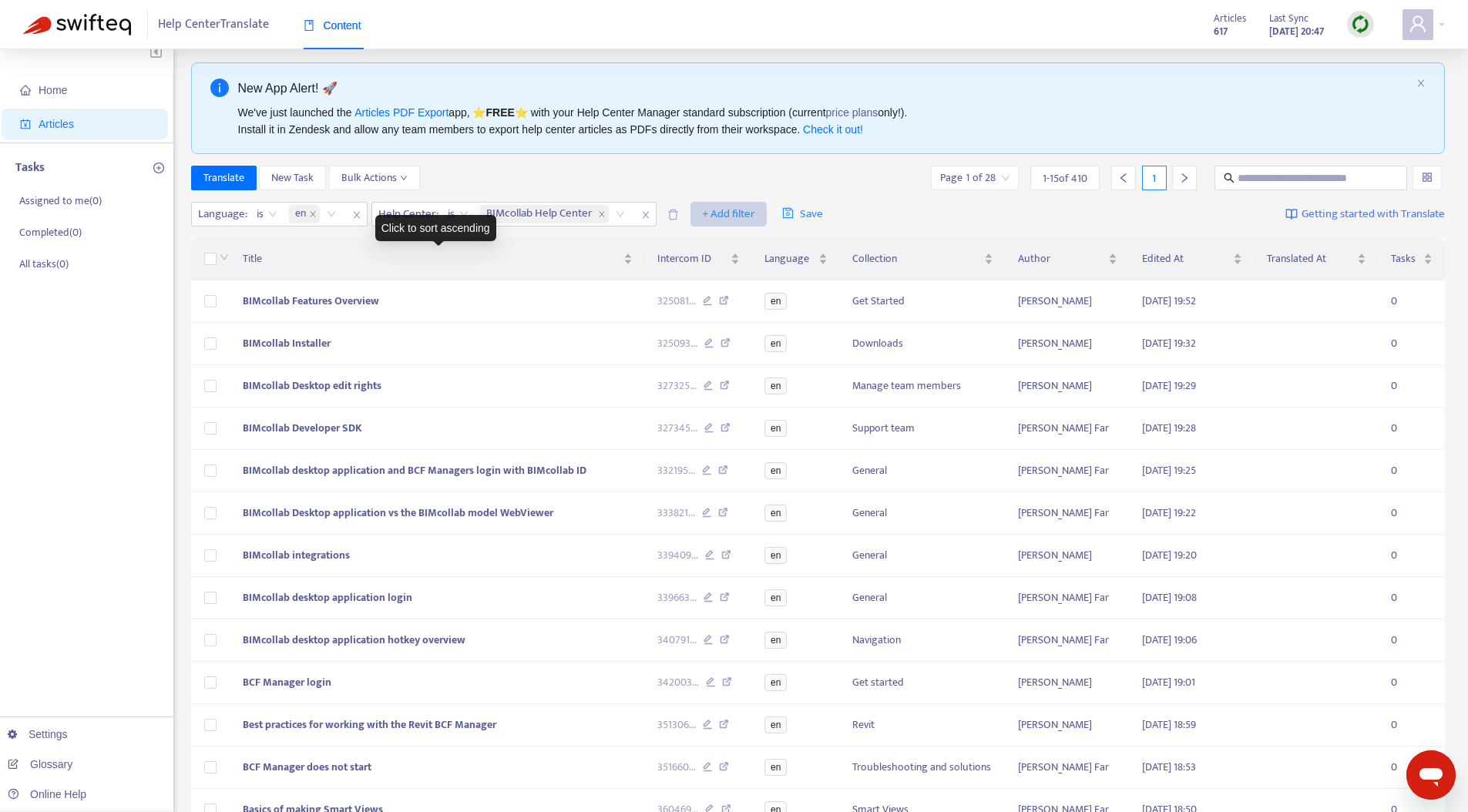
scroll to position [25, 0]
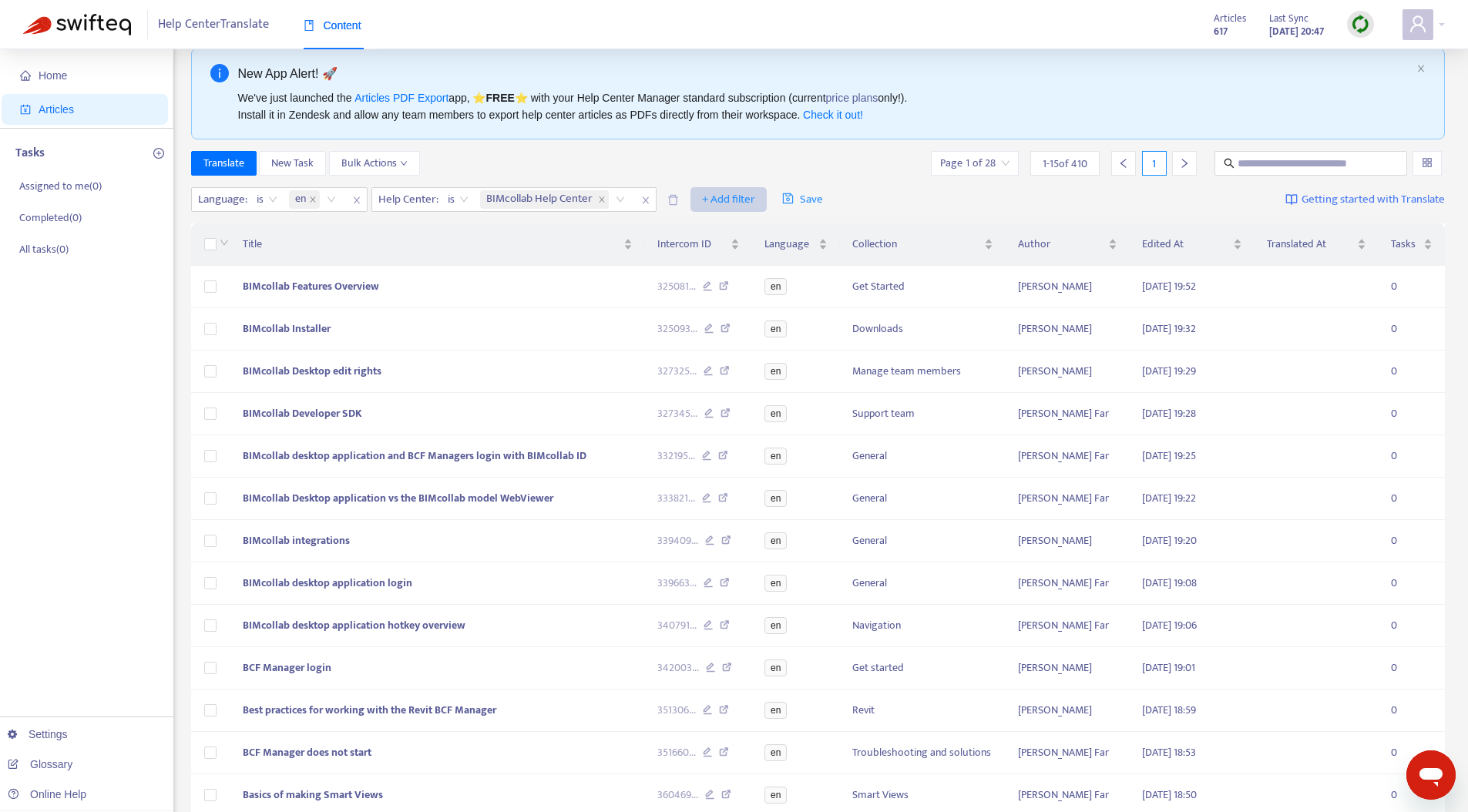
click at [720, 192] on span "+ Add filter" at bounding box center [728, 199] width 53 height 19
click at [766, 227] on span "Not translated to" at bounding box center [751, 230] width 96 height 17
click at [757, 203] on div at bounding box center [710, 199] width 93 height 19
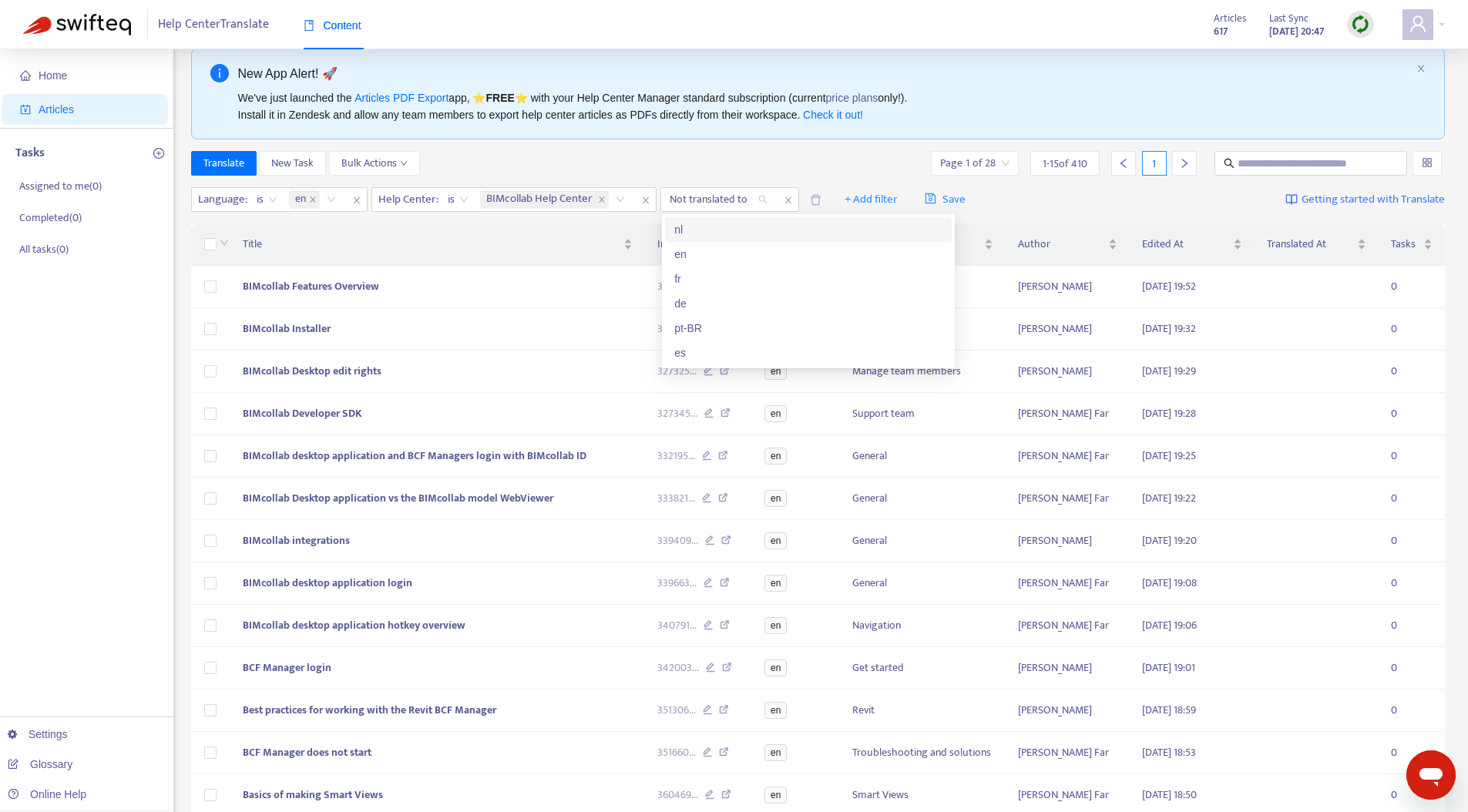
click at [716, 229] on div "nl" at bounding box center [807, 229] width 268 height 17
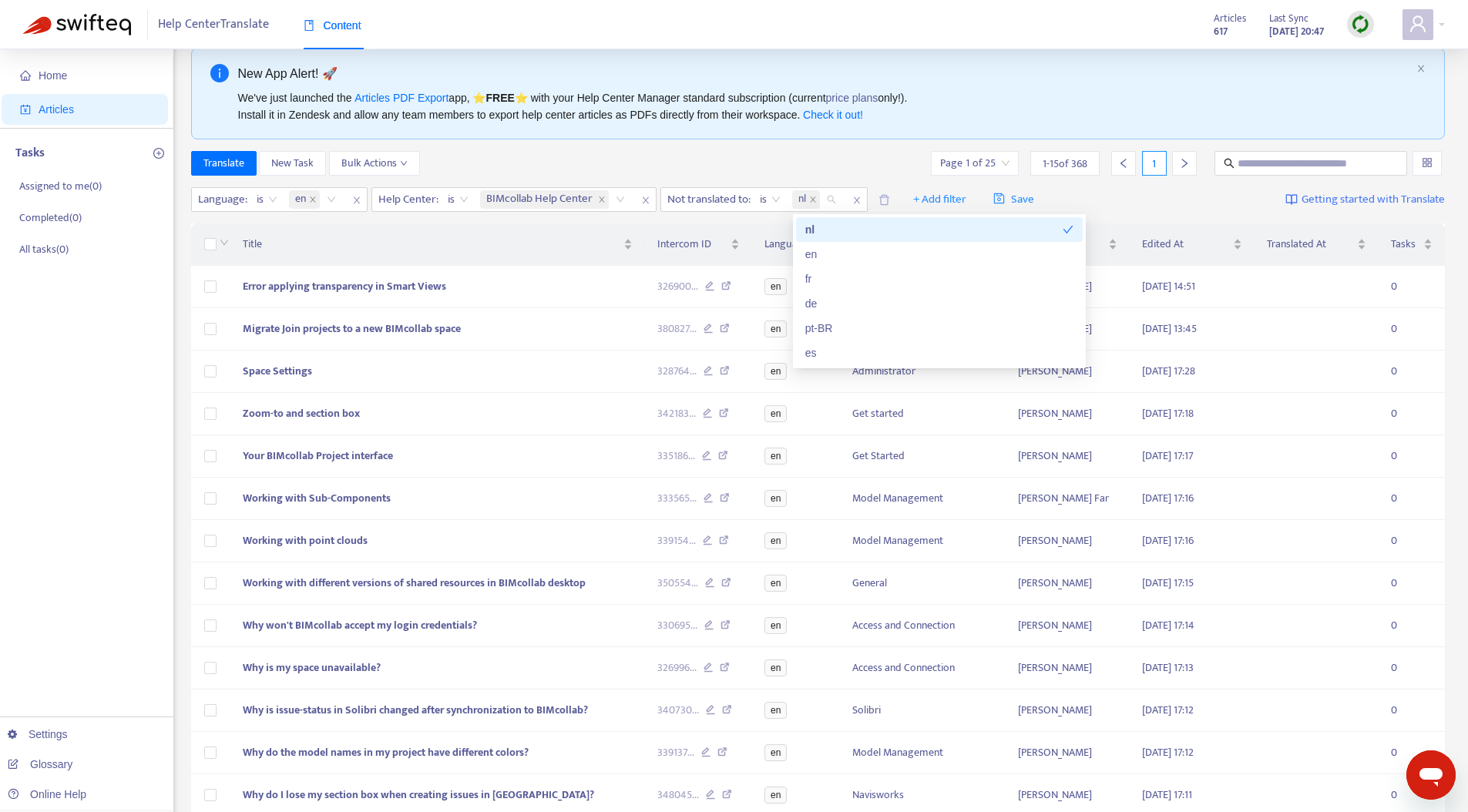
click at [750, 155] on div "Translate New Task Bulk Actions Page 1 of 25 1 - 15 of 368 1" at bounding box center [818, 162] width 1254 height 25
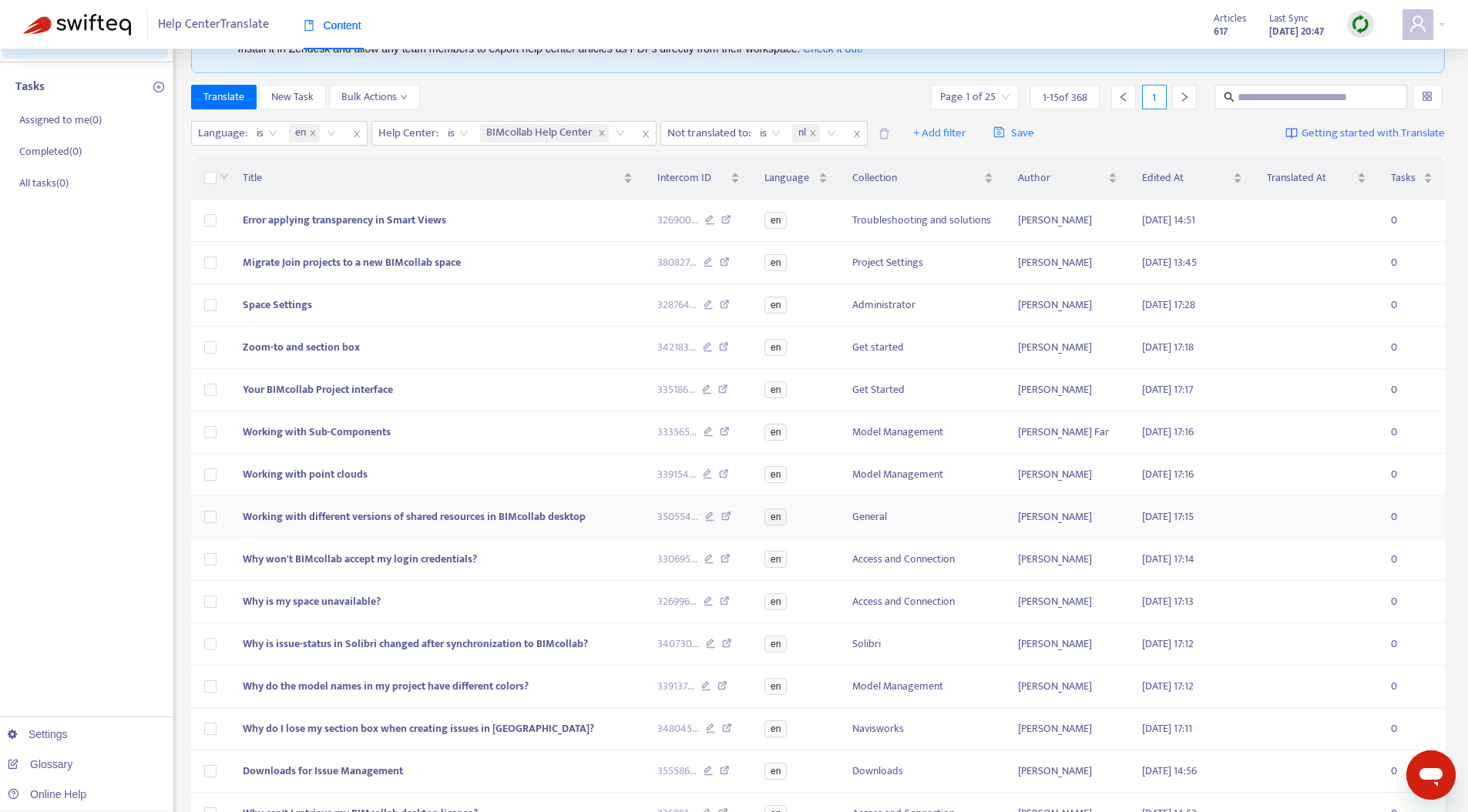
scroll to position [0, 0]
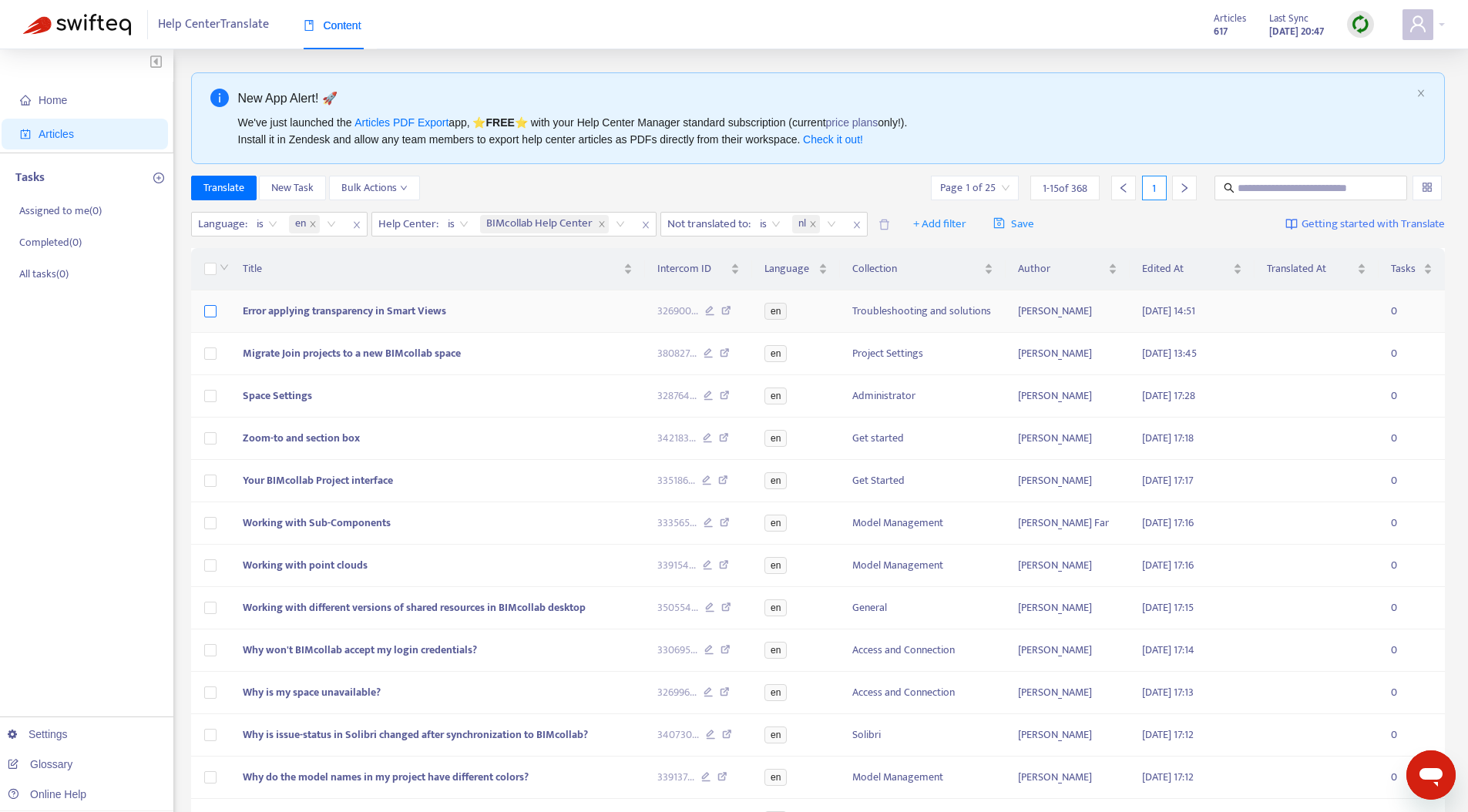
click at [208, 318] on label at bounding box center [210, 311] width 12 height 17
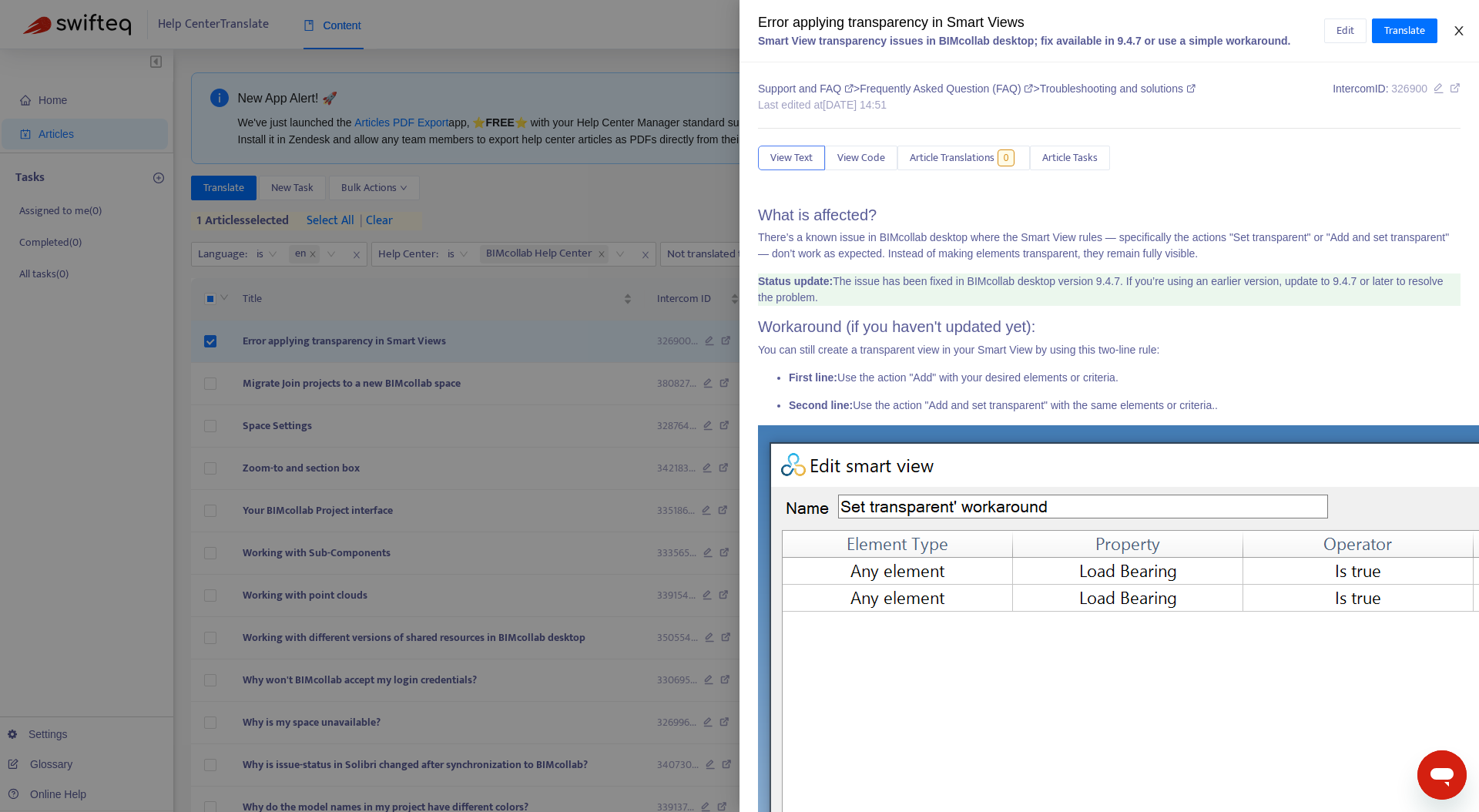
click at [1330, 33] on icon "close" at bounding box center [1458, 30] width 9 height 9
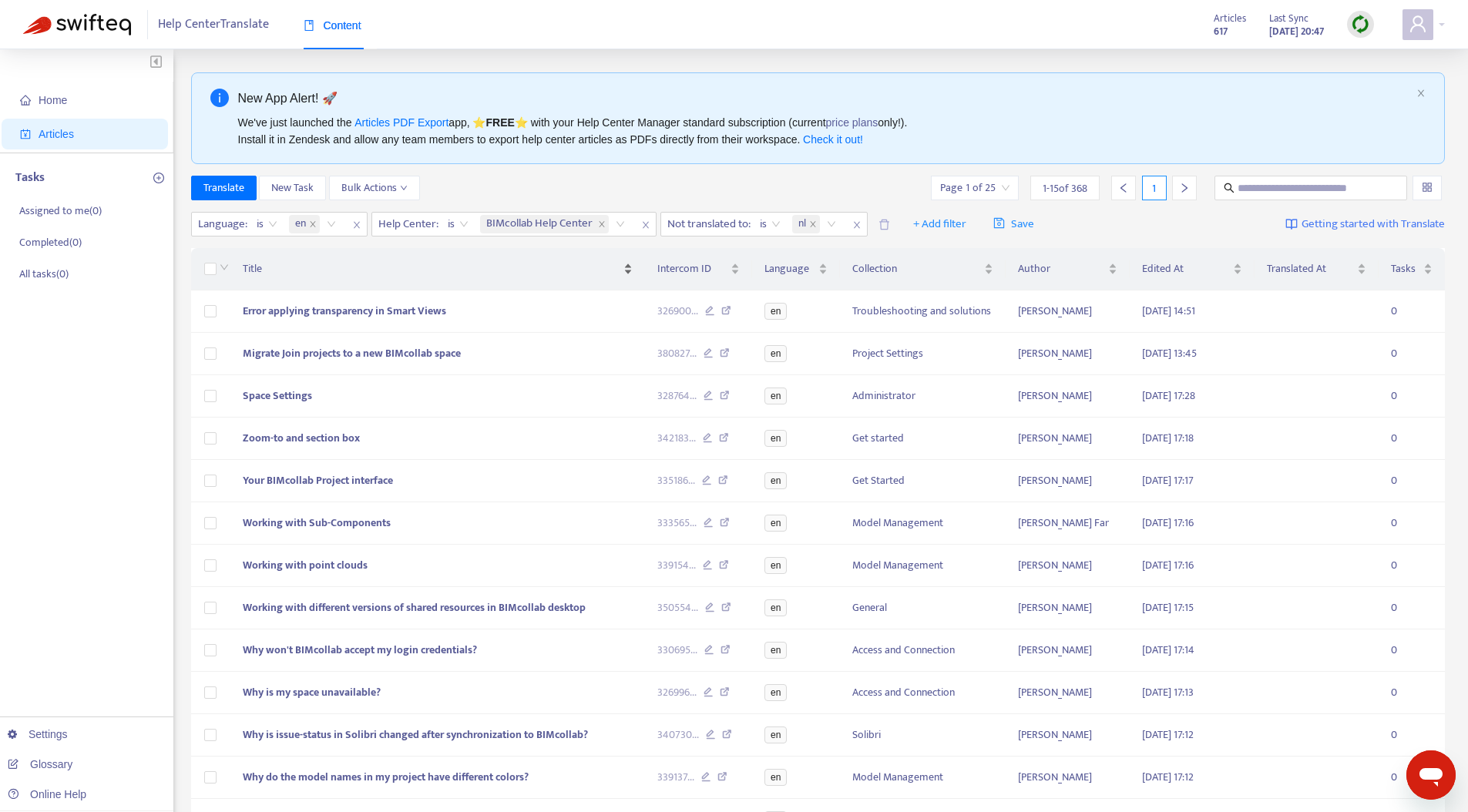
click at [258, 271] on span "Title" at bounding box center [431, 268] width 377 height 17
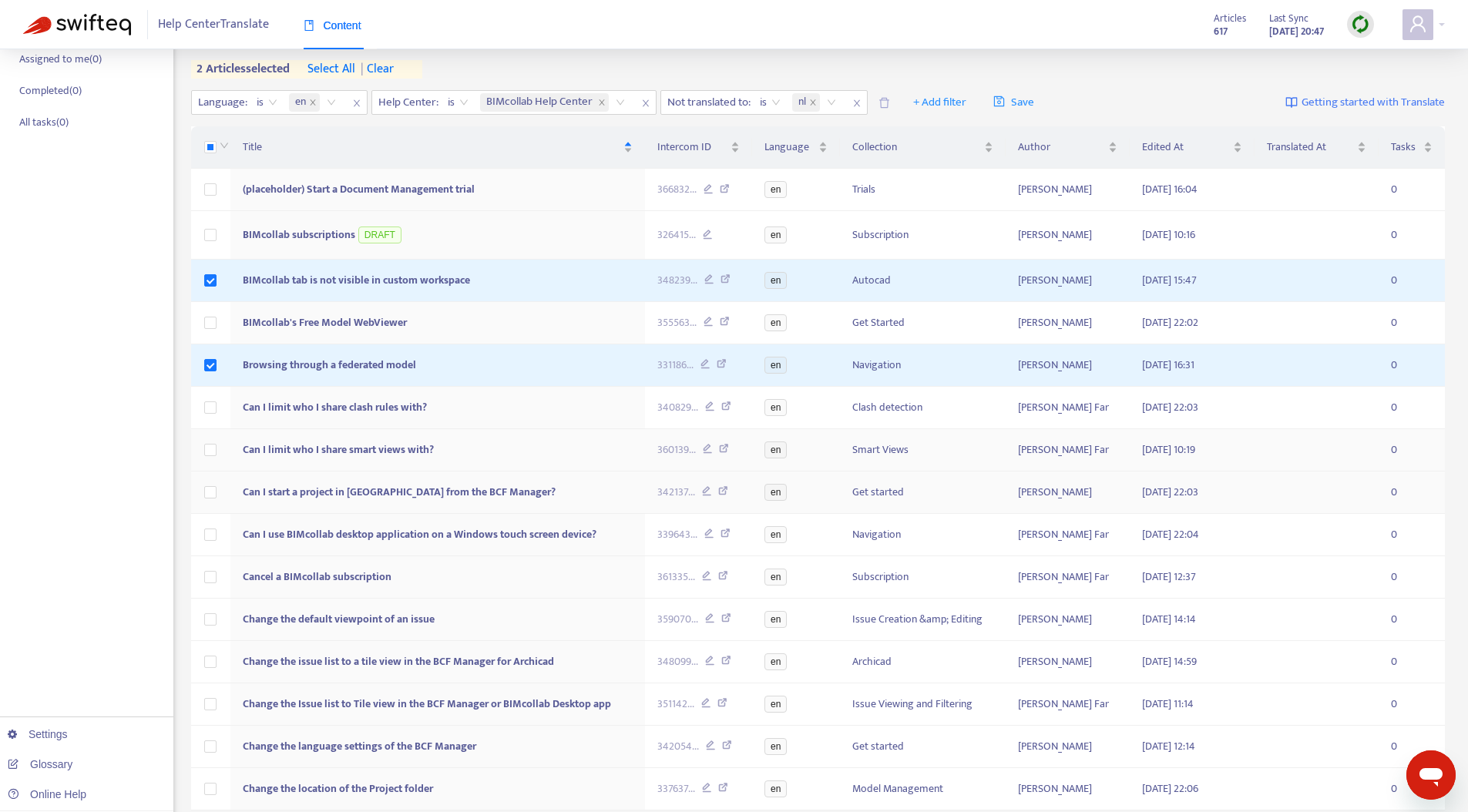
scroll to position [154, 0]
click at [217, 407] on td at bounding box center [211, 405] width 40 height 43
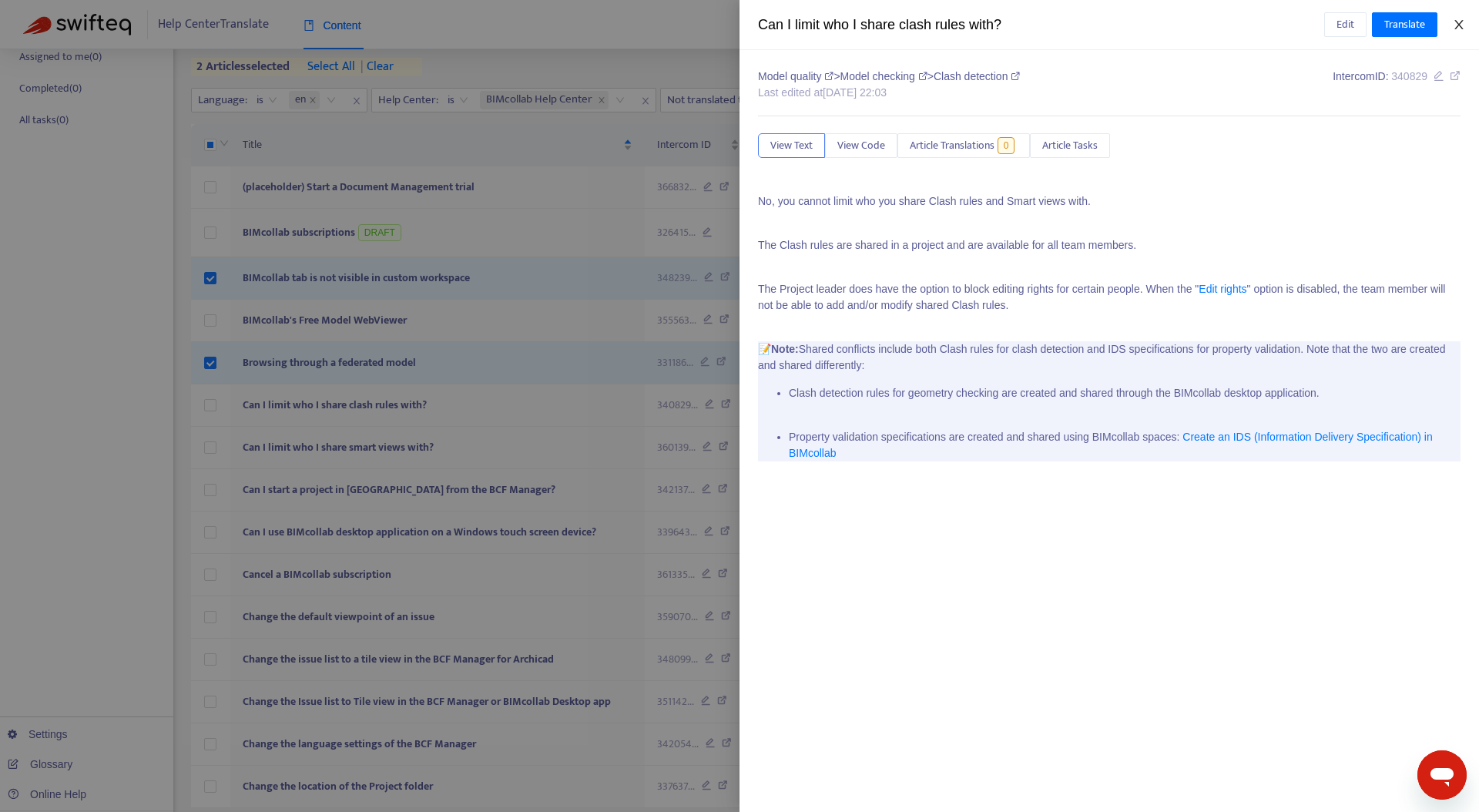
click at [1330, 26] on icon "close" at bounding box center [1458, 24] width 9 height 9
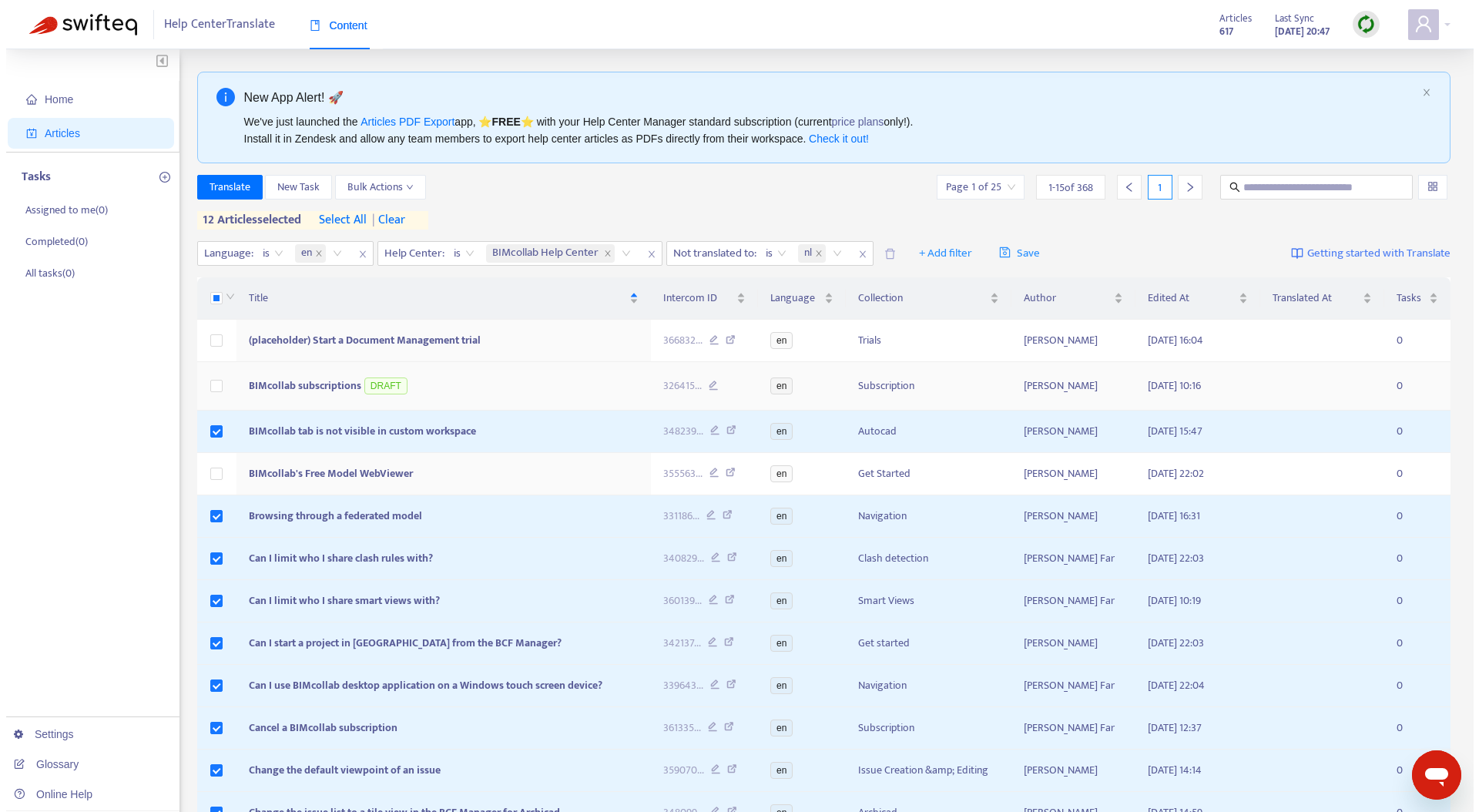
scroll to position [0, 0]
click at [219, 186] on span "Translate" at bounding box center [223, 187] width 41 height 17
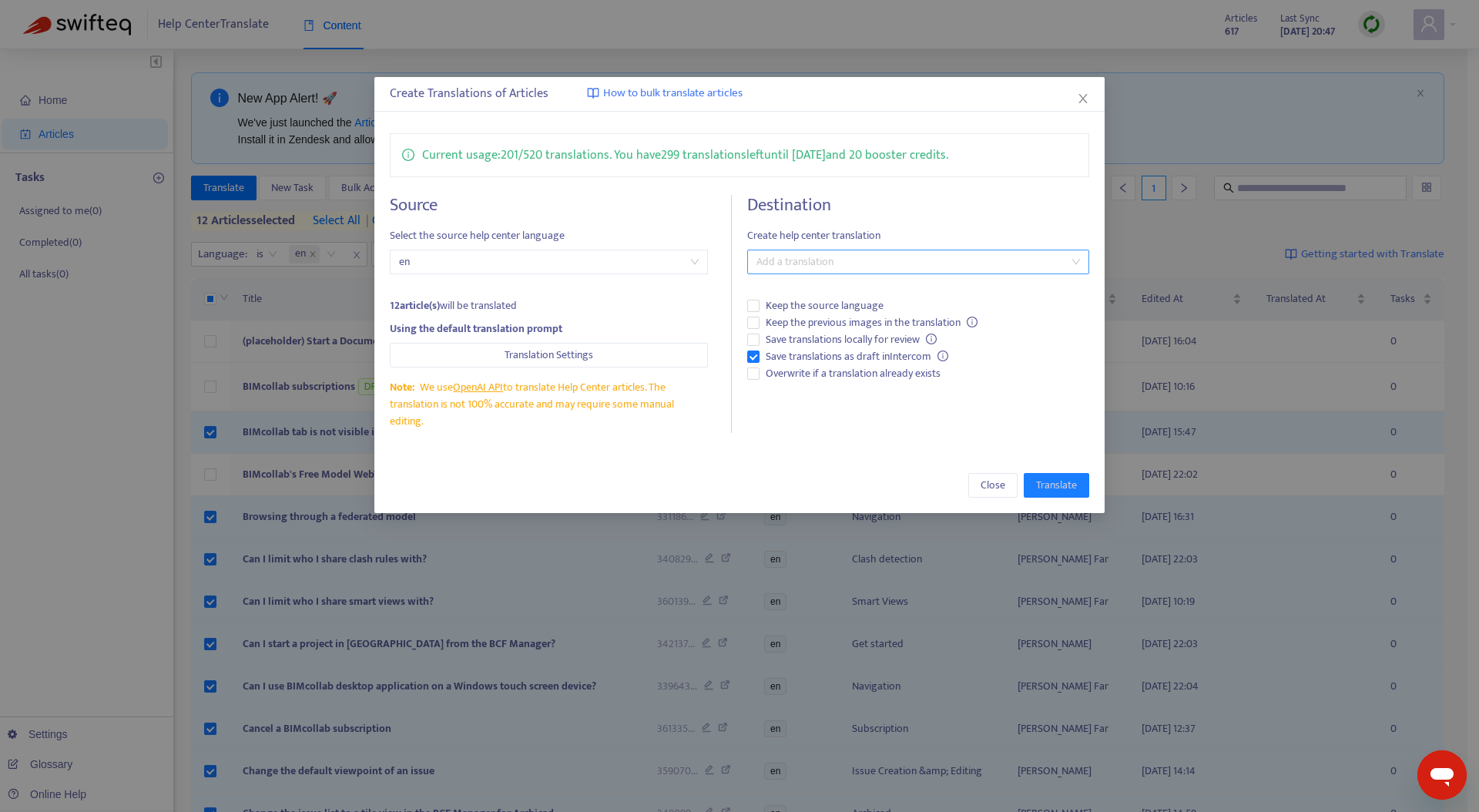
click at [860, 265] on div at bounding box center [910, 261] width 319 height 19
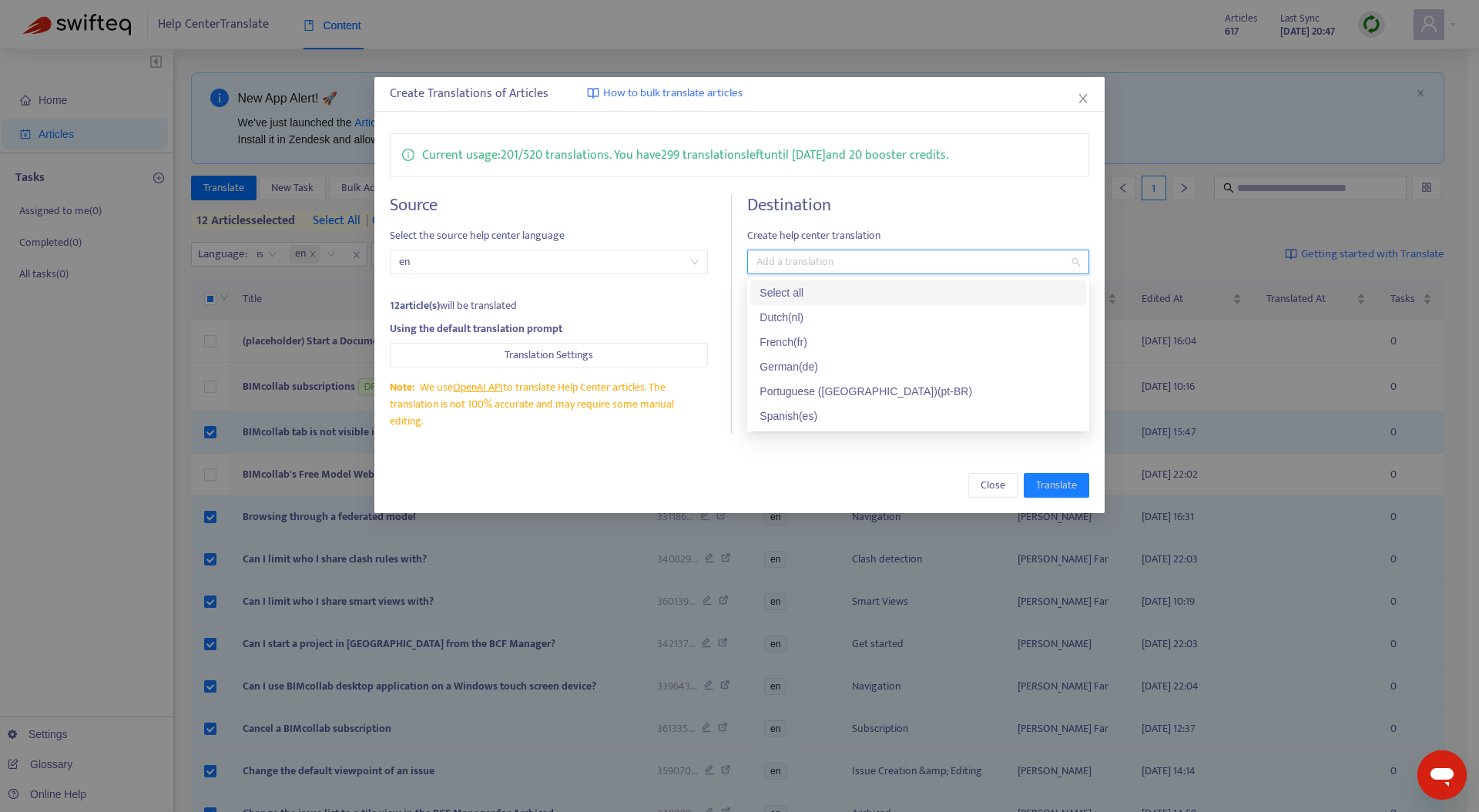
click at [821, 288] on div "Select all" at bounding box center [918, 292] width 317 height 17
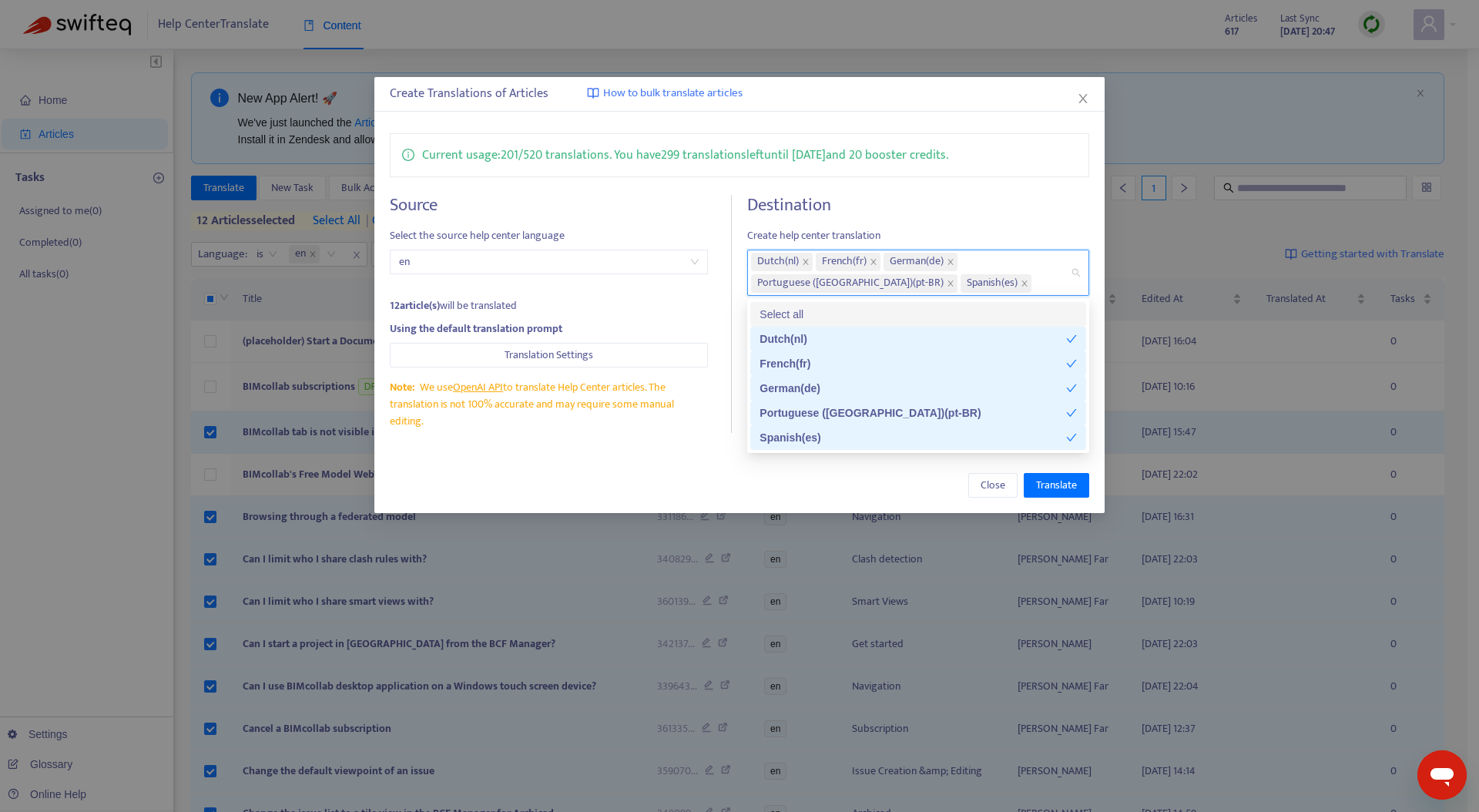
click at [973, 193] on div "Current usage: 201 / 520 translations . You have 299 translations left until [D…" at bounding box center [740, 283] width 731 height 331
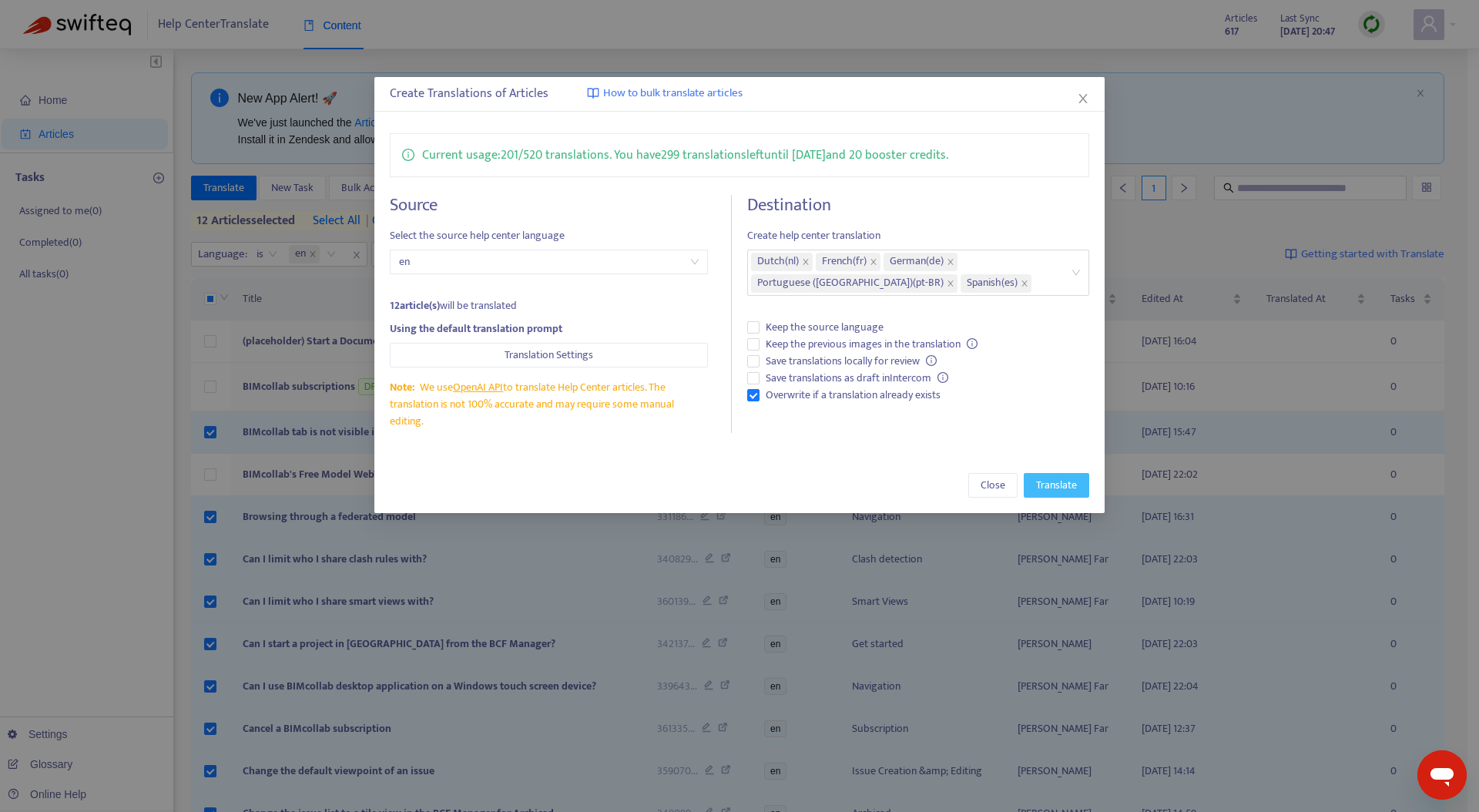
click at [1058, 486] on span "Translate" at bounding box center [1056, 484] width 41 height 17
